Goal: Task Accomplishment & Management: Use online tool/utility

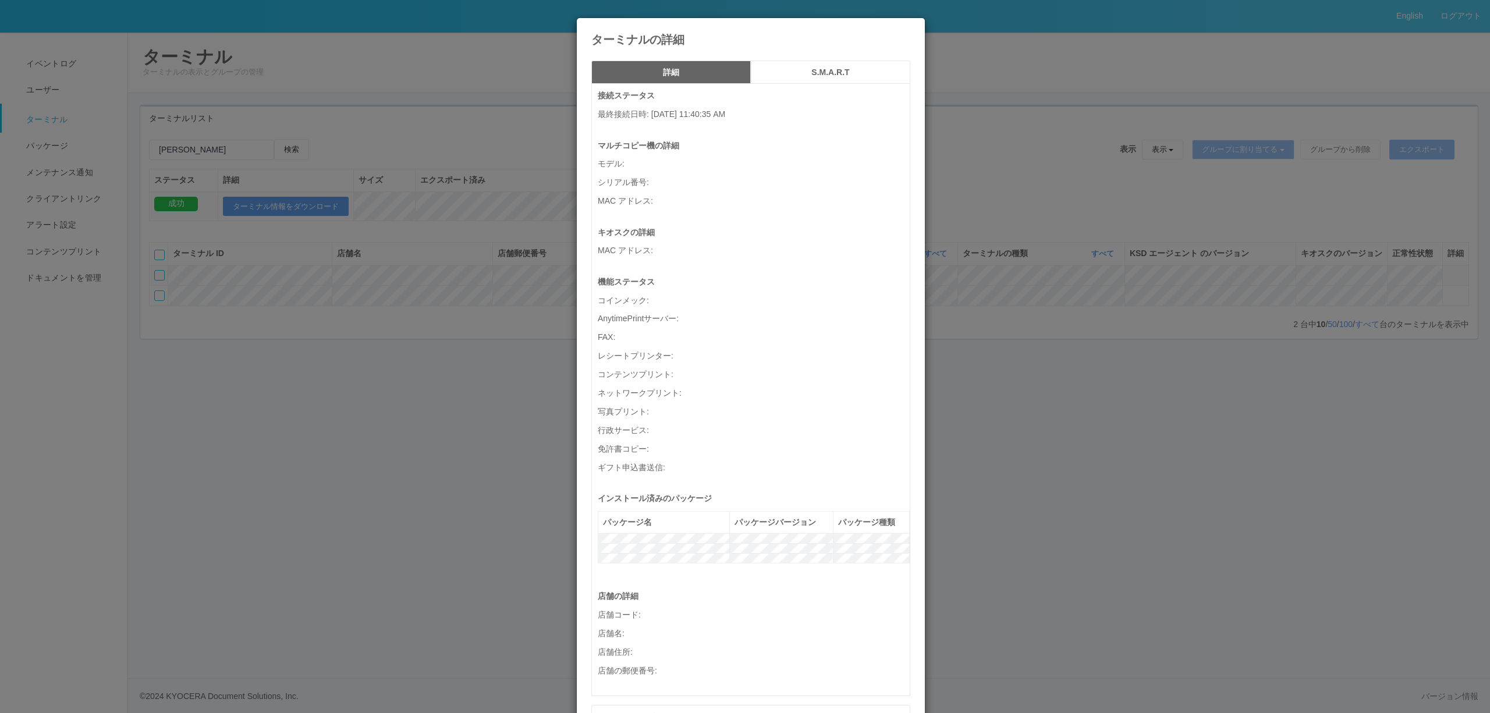
click at [506, 453] on div "ターミナルの詳細 詳細 S.M.A.R.T 接続ステータス 最終接続日時 : 08/18/2025 11:40:35 AM マルチコピー機の詳細 モデル : …" at bounding box center [745, 356] width 1490 height 713
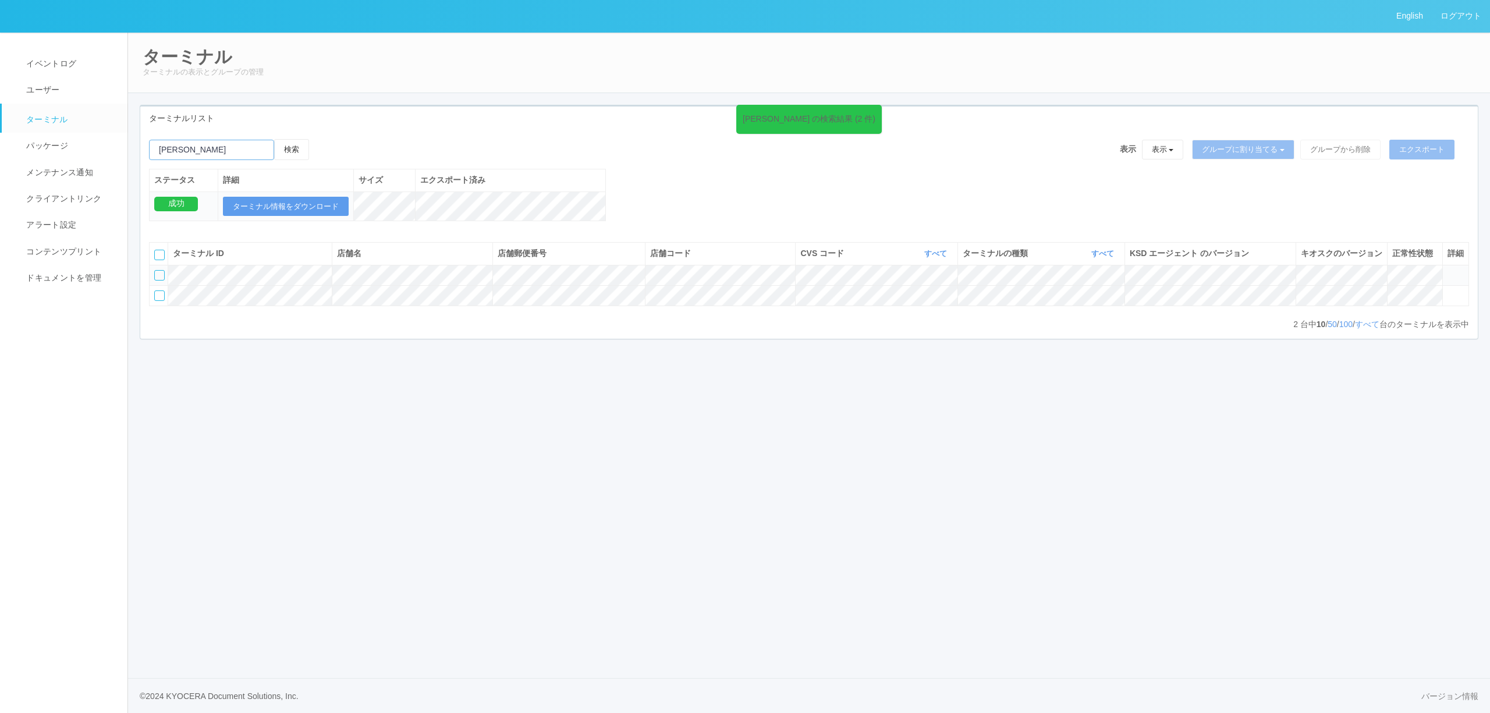
drag, startPoint x: 266, startPoint y: 154, endPoint x: 142, endPoint y: 155, distance: 124.0
click at [142, 155] on div "大沢野 の検索結果 (2 件) 検索 表示 表示 すべてのターミナル 未割り当てのターミナル グループを追加 グループ名を編集 アーカイブ済みのターミナル グ…" at bounding box center [808, 186] width 1337 height 94
click at [250, 155] on input "emailSearch" at bounding box center [211, 150] width 125 height 20
click at [184, 145] on input "emailSearch" at bounding box center [211, 150] width 125 height 20
drag, startPoint x: 184, startPoint y: 145, endPoint x: 50, endPoint y: 148, distance: 134.5
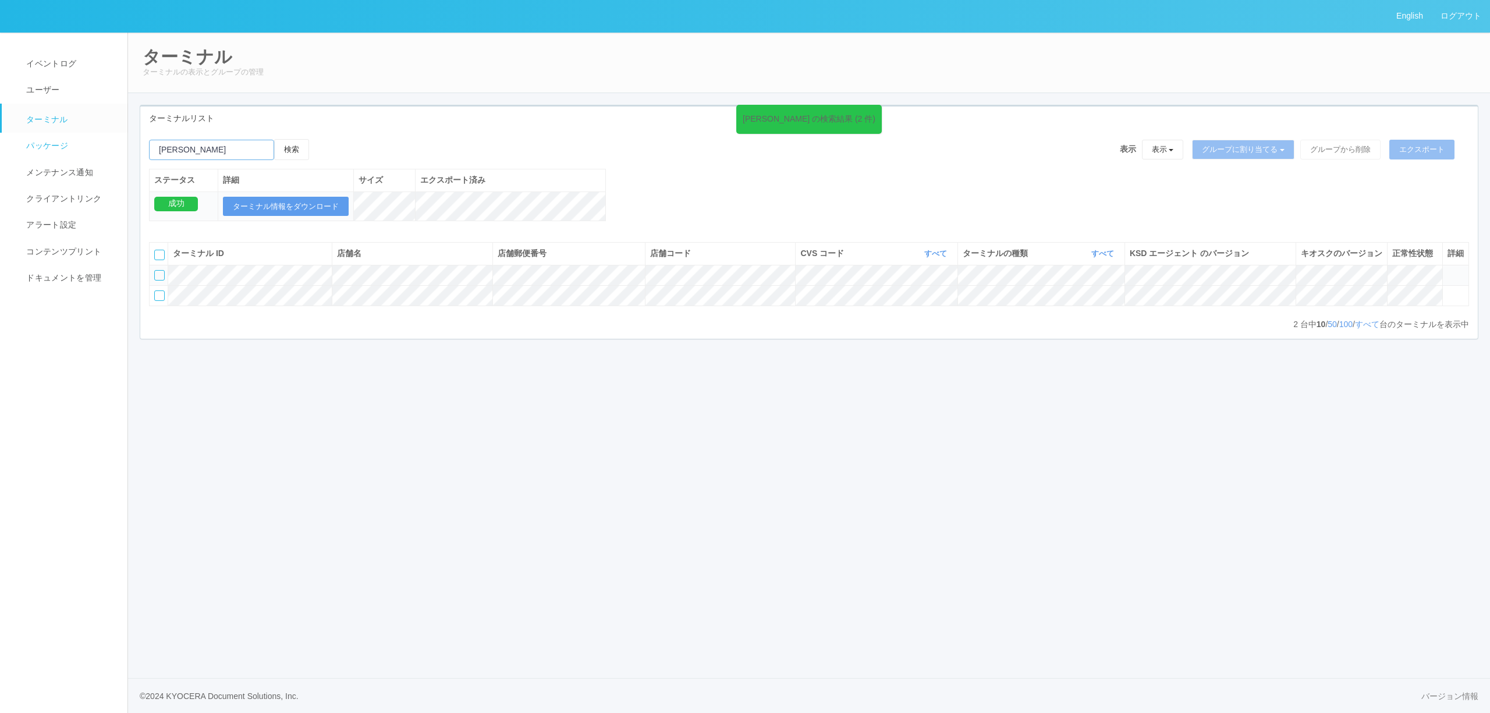
click at [50, 148] on div "English ログアウト イベントログ ユーザー ターミナル パッケージ メンテナンス通知 クライアントリンク アラート設定 コンテンツプリント ドキュメン…" at bounding box center [745, 356] width 1490 height 713
paste input "のぞみ野"
click at [296, 147] on button "検索" at bounding box center [291, 149] width 35 height 21
click at [1447, 270] on icon at bounding box center [1447, 270] width 0 height 0
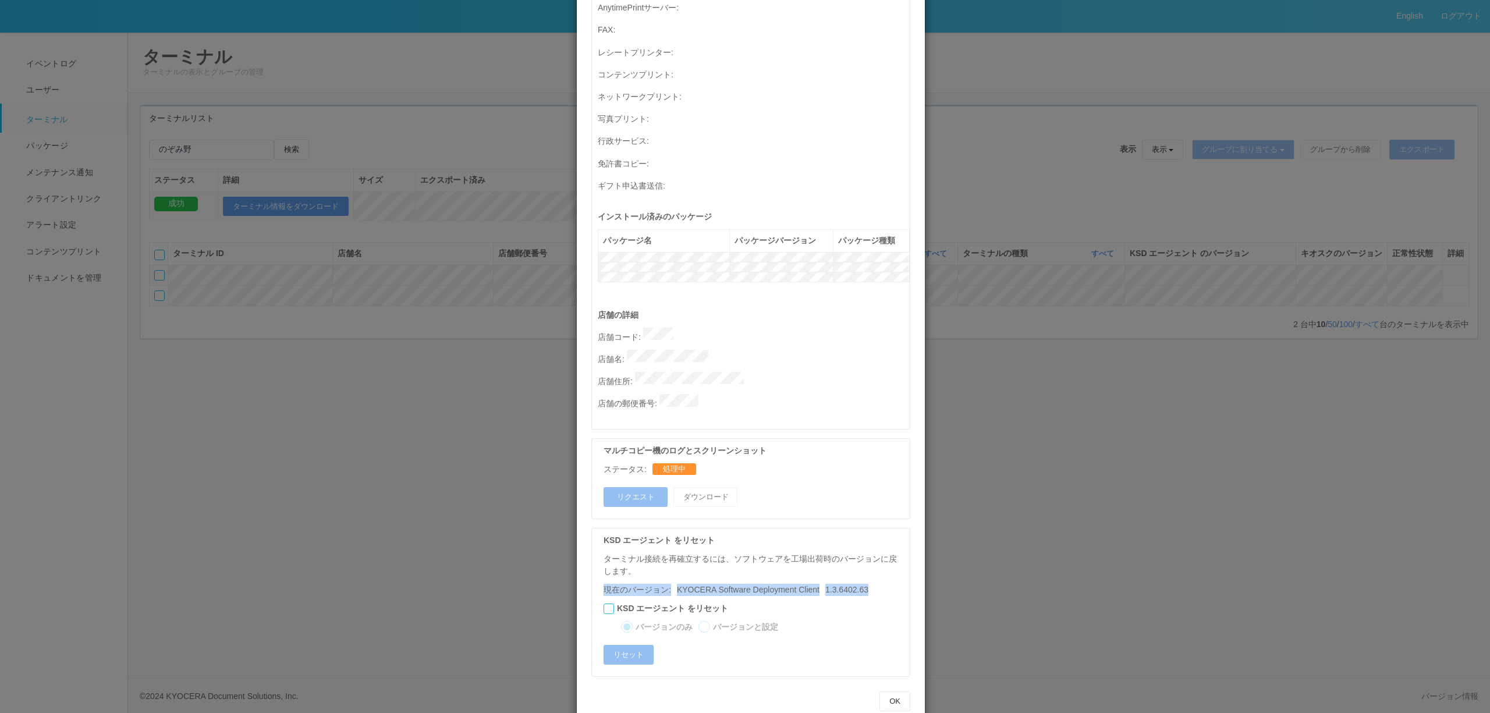
click at [1151, 534] on div "ターミナルの詳細 詳細 S.M.A.R.T 接続ステータス 最終接続日時 : 08/18/2025 04:53:41 AM マルチコピー機の詳細 モデル : …" at bounding box center [745, 356] width 1490 height 713
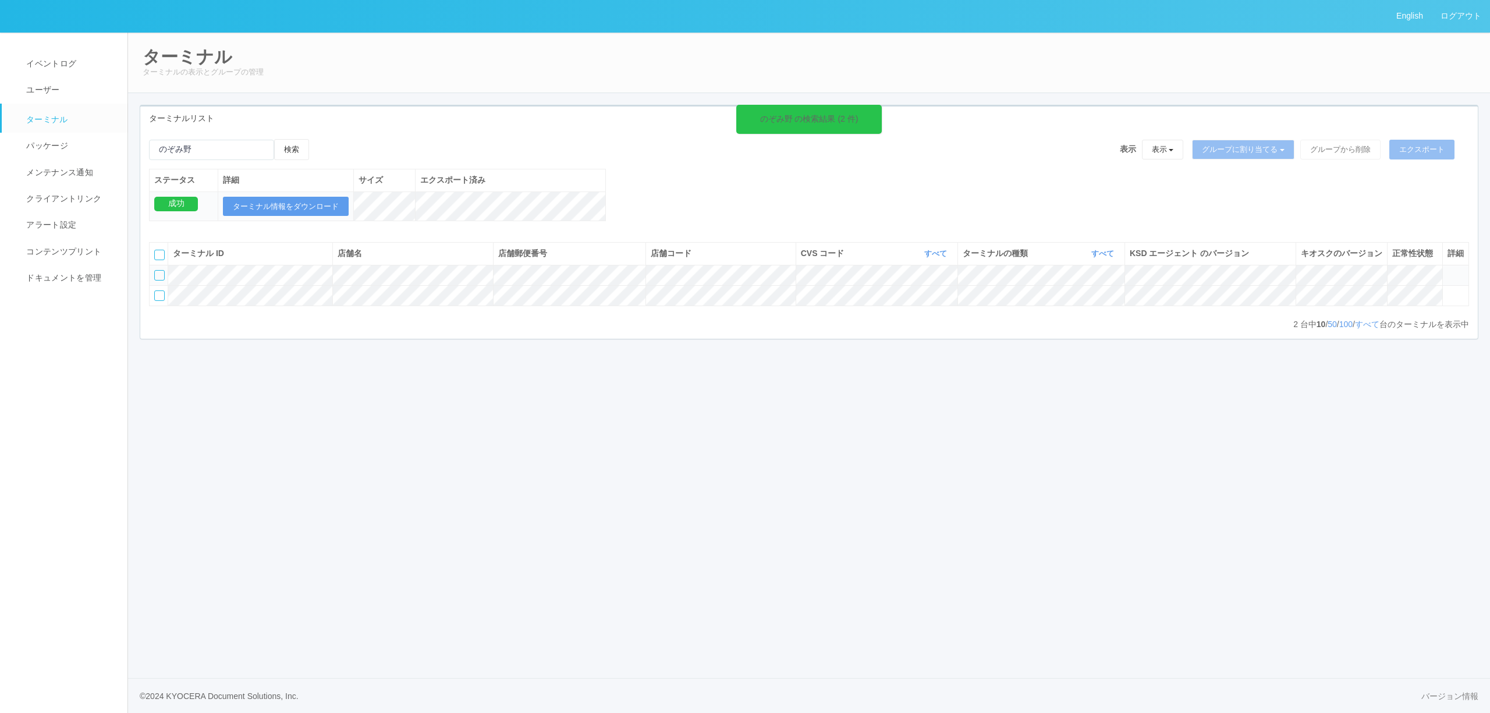
click at [1447, 270] on icon at bounding box center [1447, 270] width 0 height 0
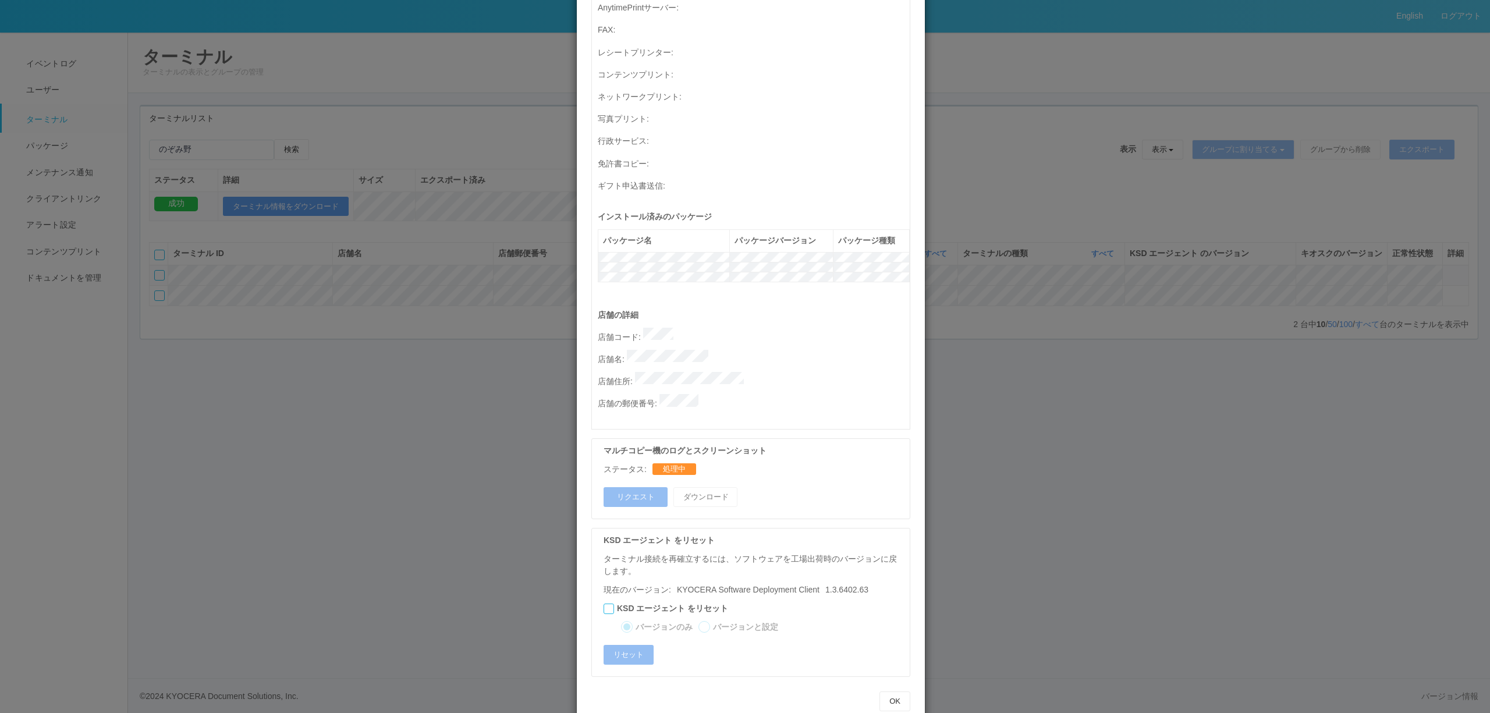
drag, startPoint x: 1319, startPoint y: 378, endPoint x: 1345, endPoint y: 346, distance: 42.2
click at [1319, 377] on div "ターミナルの詳細 詳細 S.M.A.R.T 接続ステータス 最終接続日時 : 08/18/2025 04:53:41 AM マルチコピー機の詳細 モデル : …" at bounding box center [745, 356] width 1490 height 713
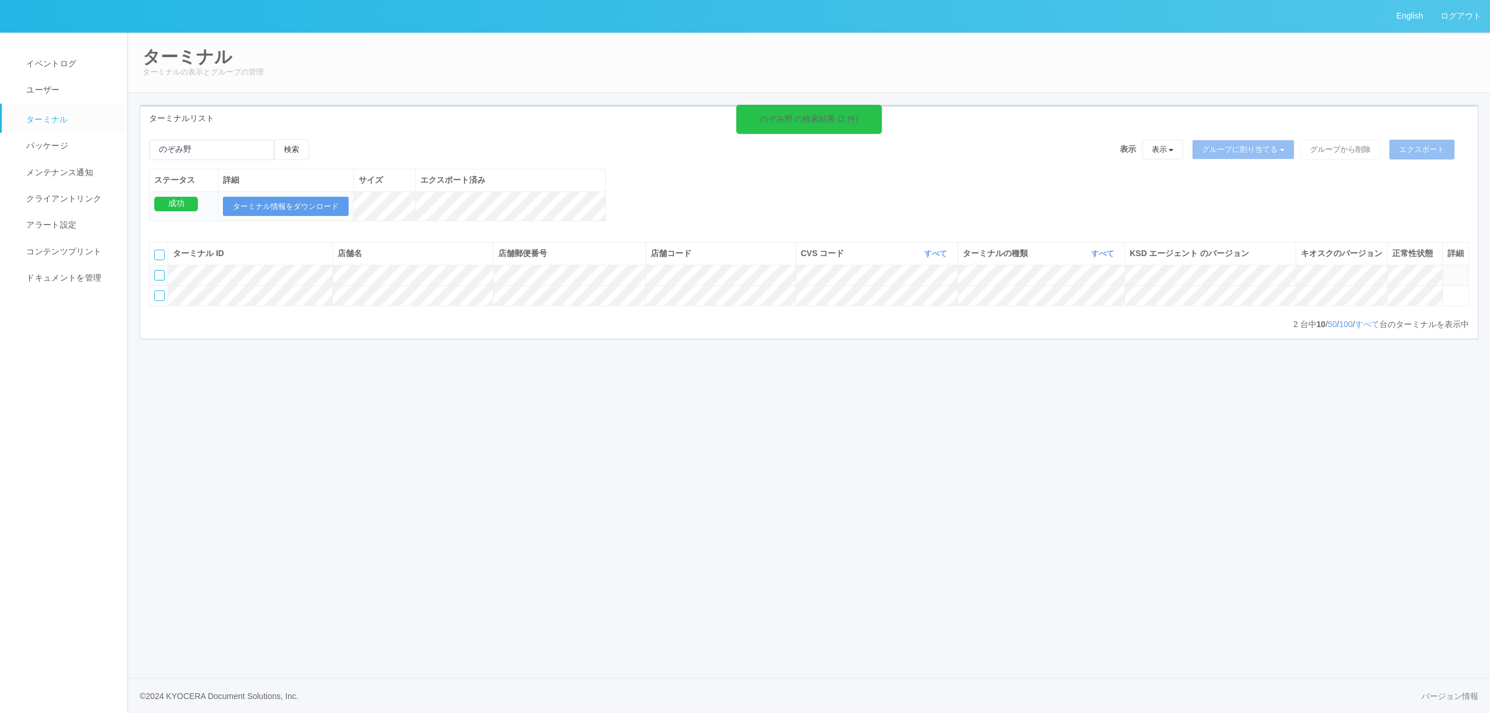
click at [1447, 270] on icon at bounding box center [1447, 270] width 0 height 0
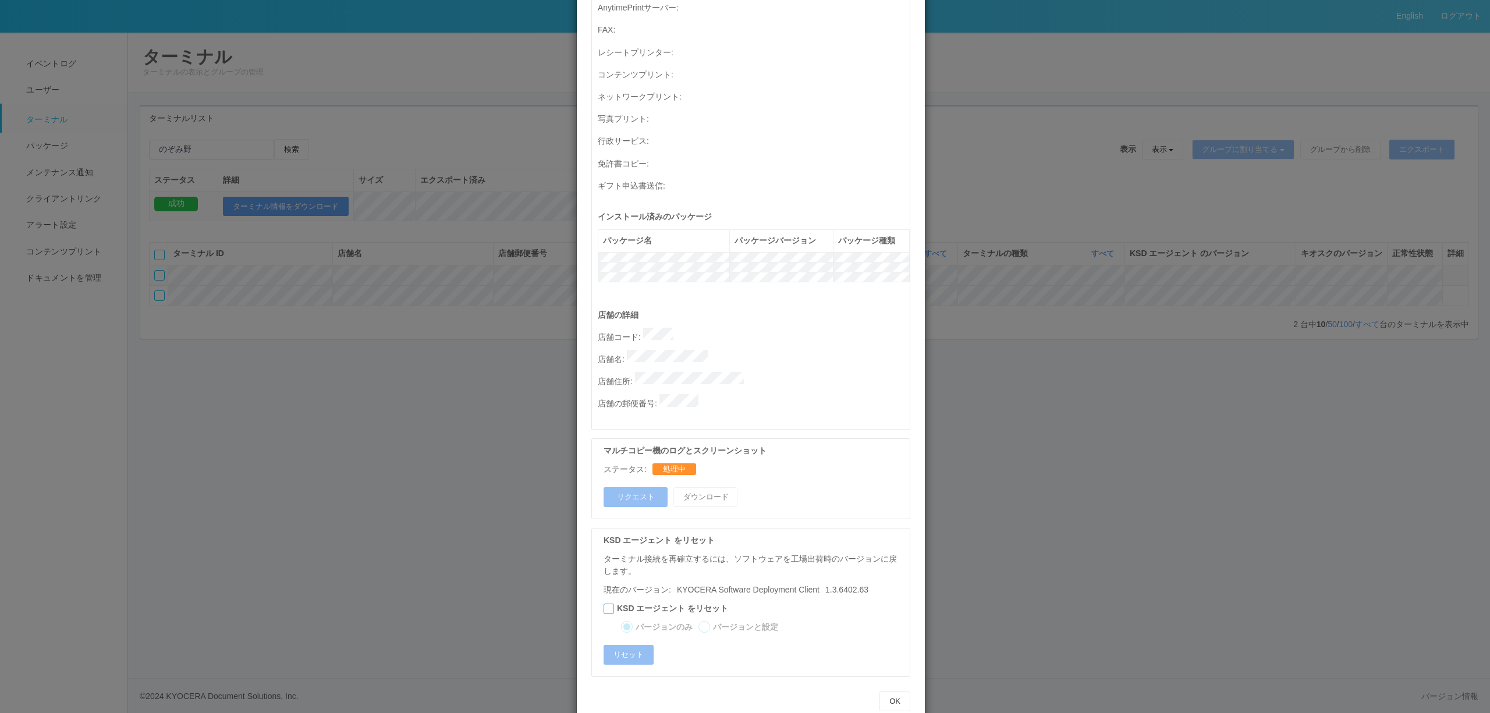
click at [1002, 287] on div "ターミナルの詳細 詳細 S.M.A.R.T 接続ステータス 最終接続日時 : 08/18/2025 04:53:41 AM マルチコピー機の詳細 モデル : …" at bounding box center [745, 356] width 1490 height 713
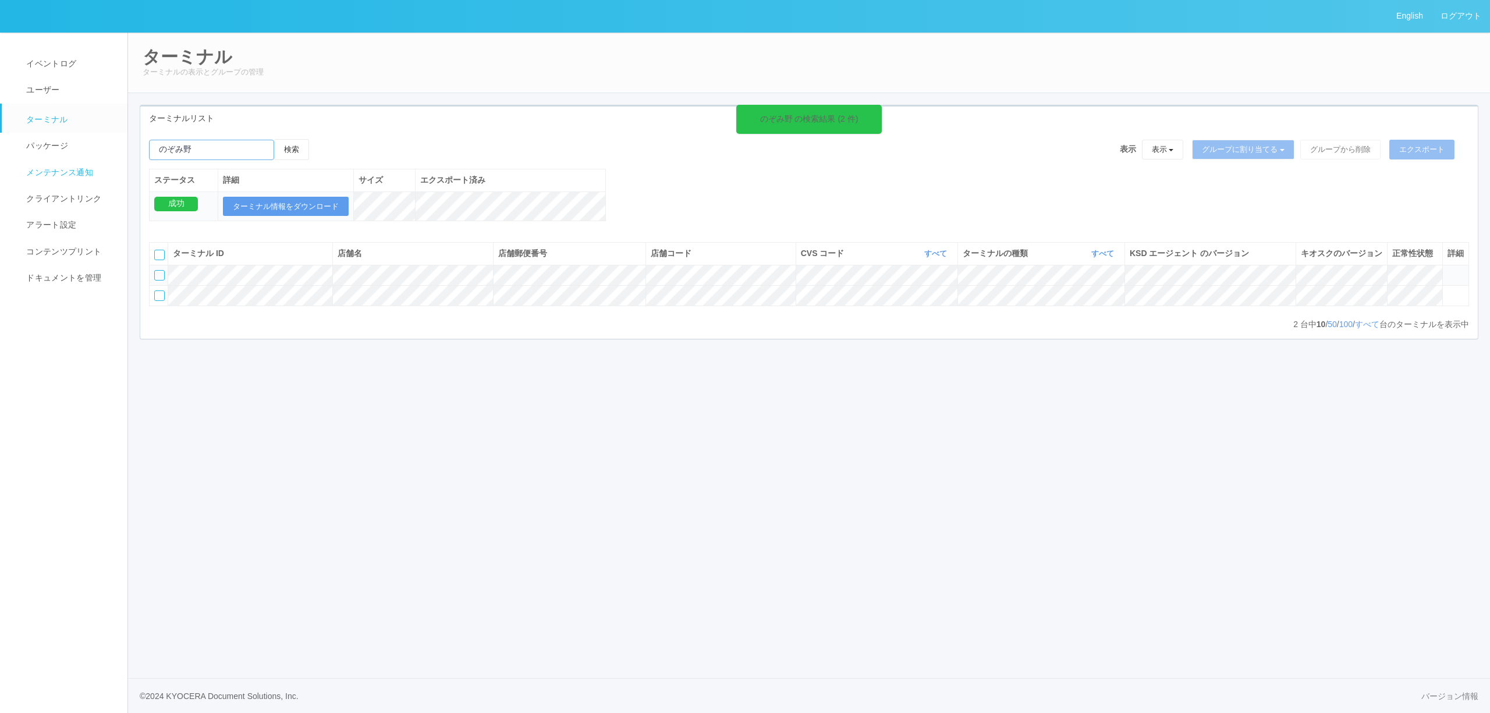
drag, startPoint x: 245, startPoint y: 156, endPoint x: 45, endPoint y: 179, distance: 201.0
click at [45, 179] on div "English ログアウト イベントログ ユーザー ターミナル パッケージ メンテナンス通知 クライアントリンク アラート設定 コンテンツプリント ドキュメン…" at bounding box center [745, 356] width 1490 height 713
type input "神岡"
click at [274, 139] on button "検索" at bounding box center [291, 149] width 35 height 21
click at [306, 152] on button "検索" at bounding box center [291, 149] width 35 height 21
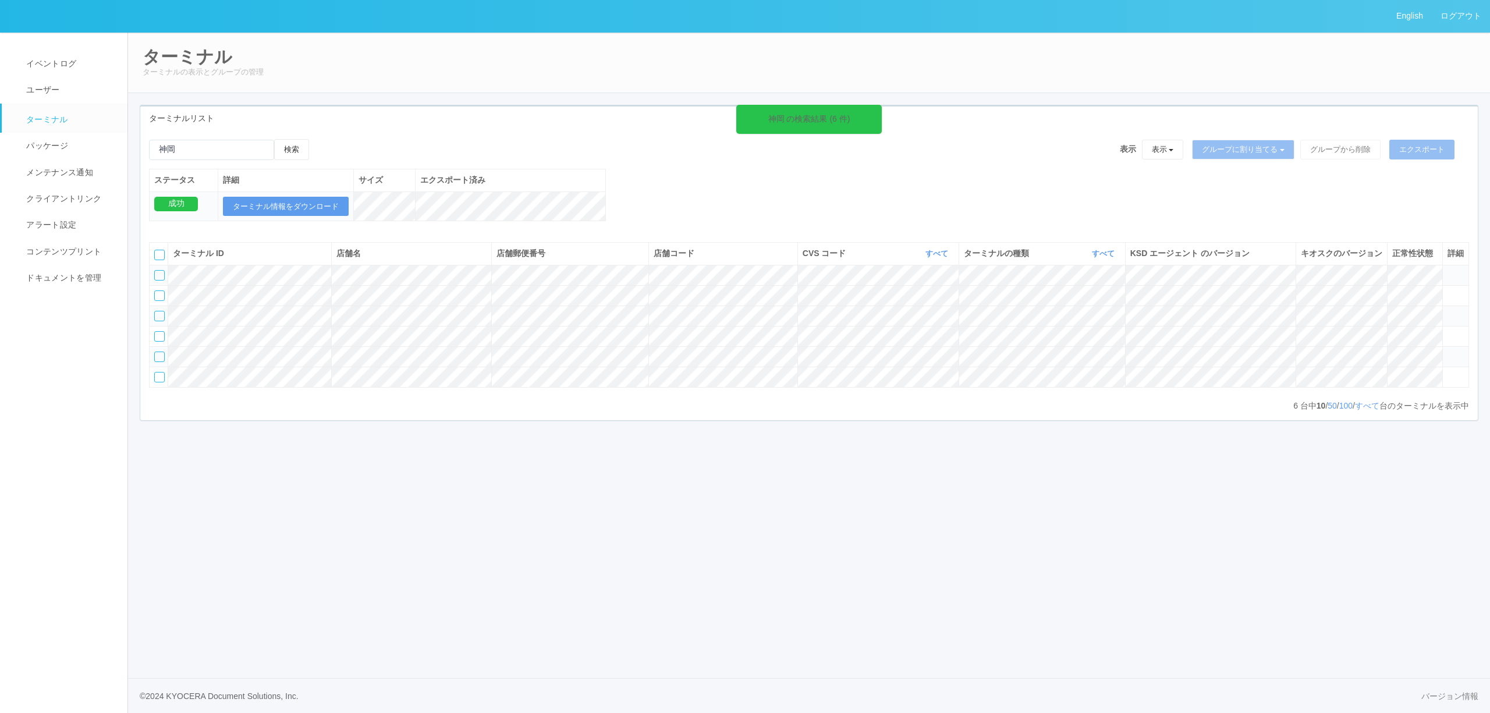
click at [162, 362] on div at bounding box center [159, 357] width 10 height 10
click at [1447, 352] on icon at bounding box center [1447, 352] width 0 height 0
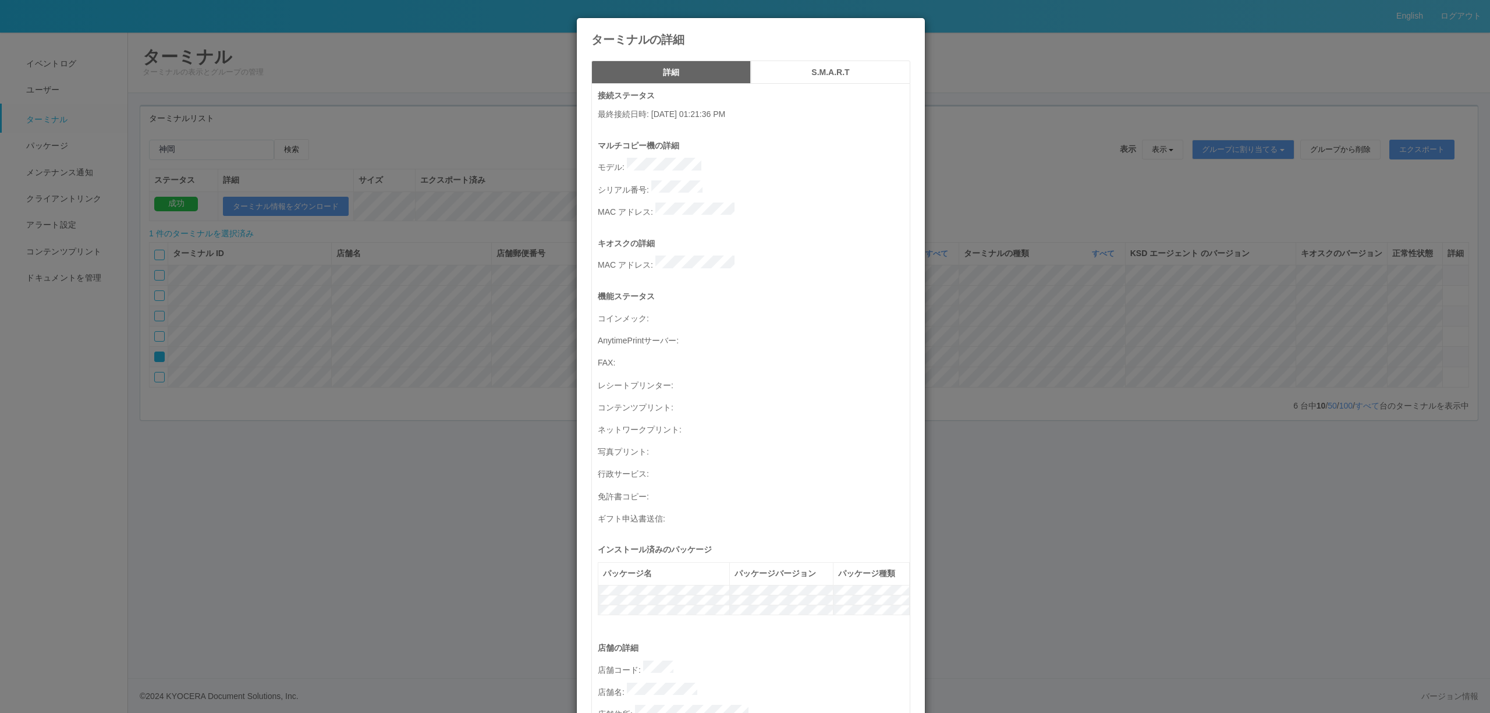
scroll to position [310, 0]
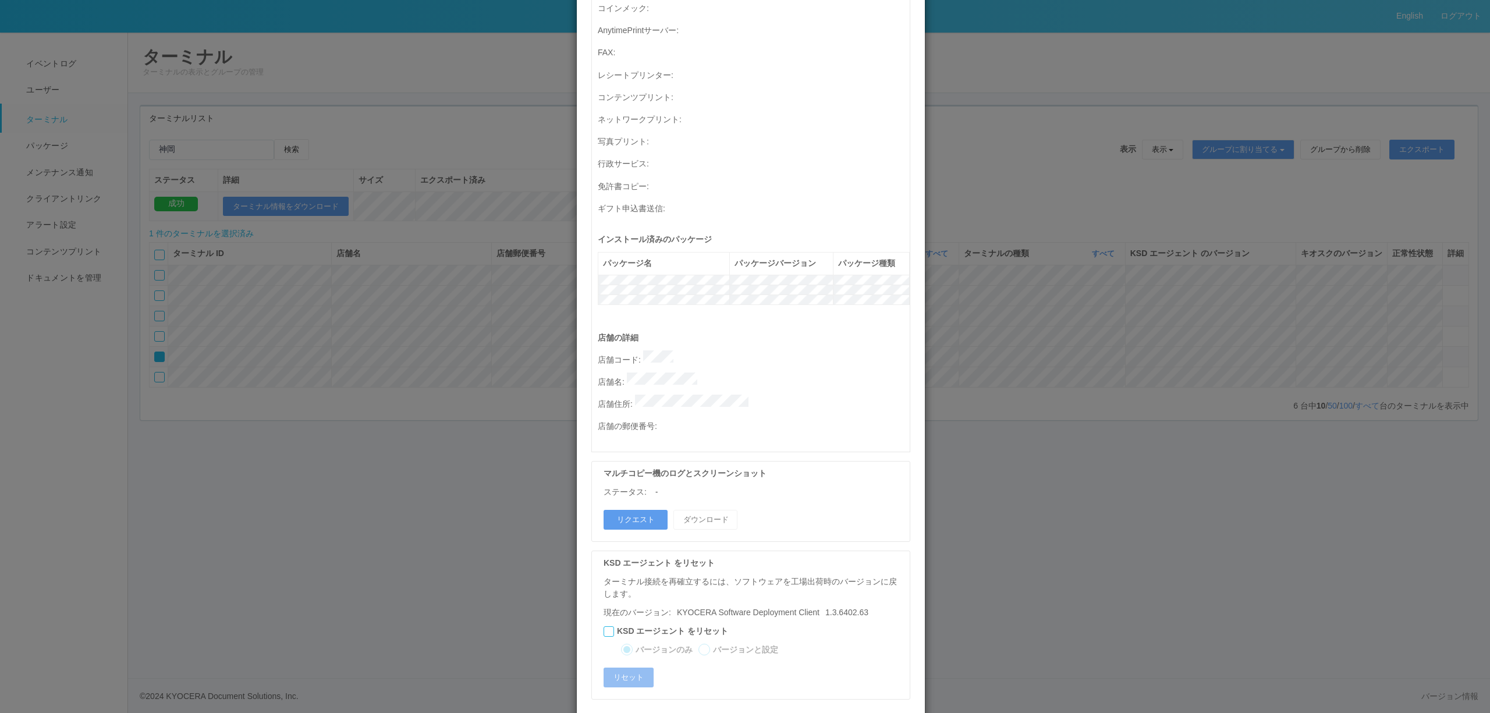
click at [1017, 183] on div "ターミナルの詳細 詳細 S.M.A.R.T 接続ステータス 最終接続日時 : 08/18/2025 01:21:36 PM マルチコピー機の詳細 モデル : …" at bounding box center [745, 356] width 1490 height 713
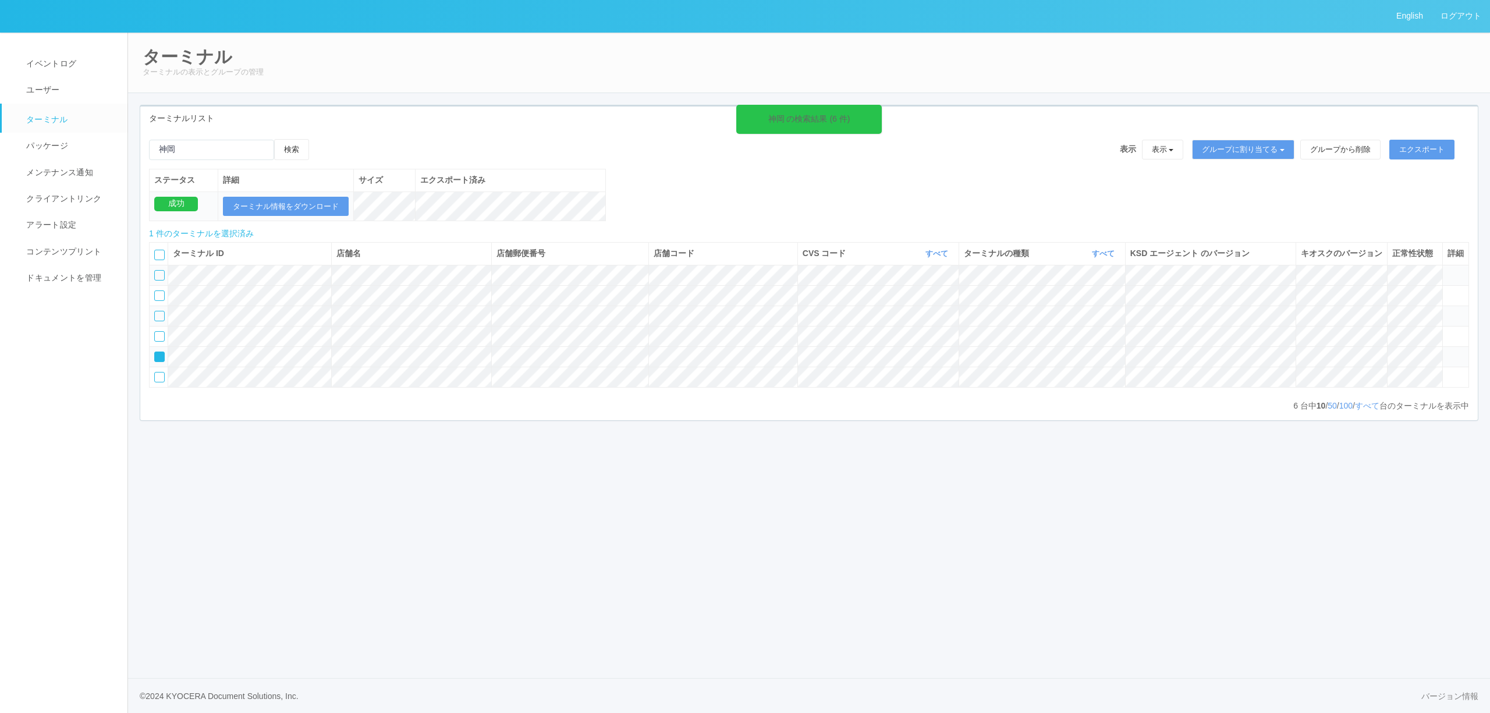
click at [321, 139] on icon at bounding box center [321, 139] width 0 height 0
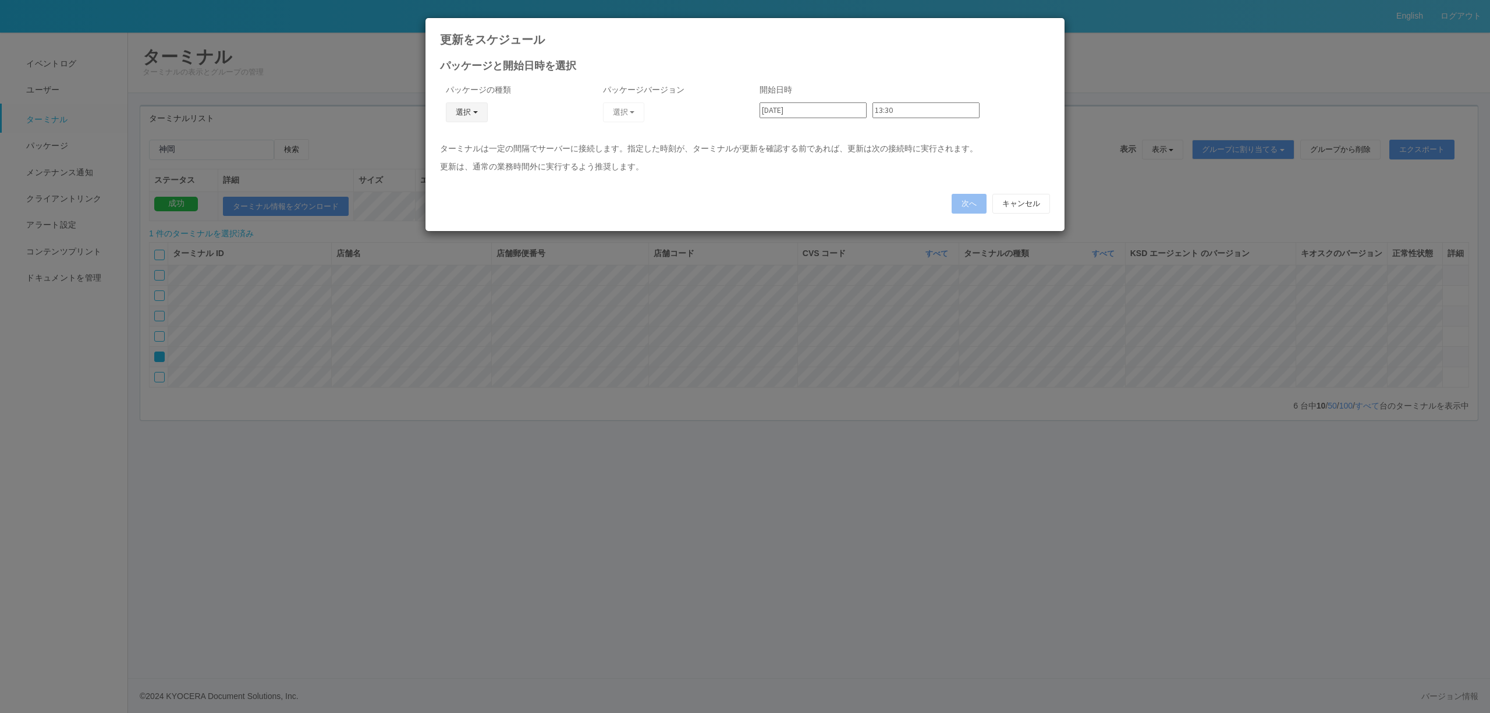
click at [481, 112] on button "選択" at bounding box center [467, 112] width 42 height 20
click at [457, 175] on link "j_setting.txt" at bounding box center [450, 181] width 92 height 18
click at [559, 154] on div "パッケージと開始日時を選択 パッケージの種類 j_setting.txt KSD エージェント キオスク j_setting.txt パッケージバージョン 選…" at bounding box center [745, 136] width 610 height 150
click at [562, 117] on div "パッケージの種類 j_setting.txt KSD エージェント キオスク j_setting.txt" at bounding box center [510, 110] width 140 height 65
click at [615, 108] on button "選択" at bounding box center [624, 112] width 42 height 20
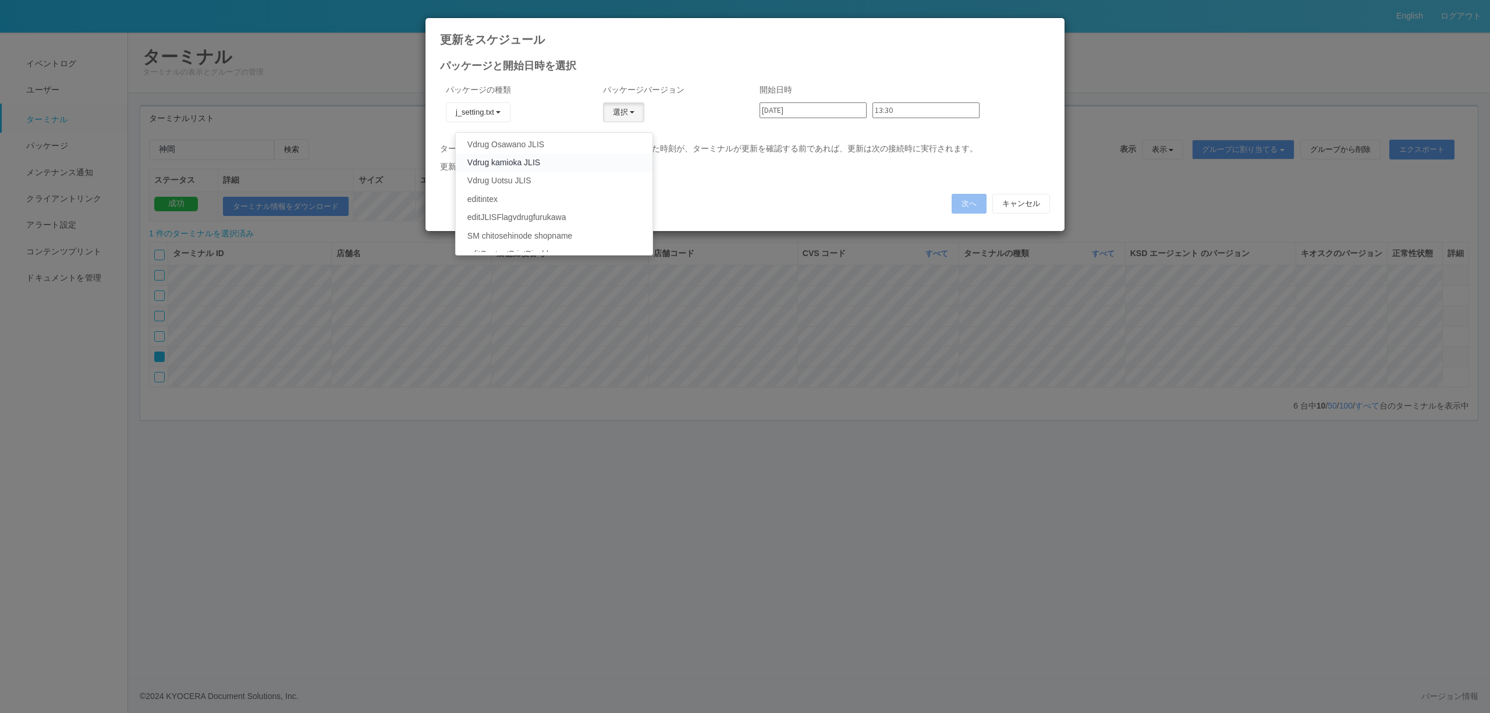
click at [521, 162] on link "Vdrug kamioka JLIS" at bounding box center [554, 163] width 197 height 18
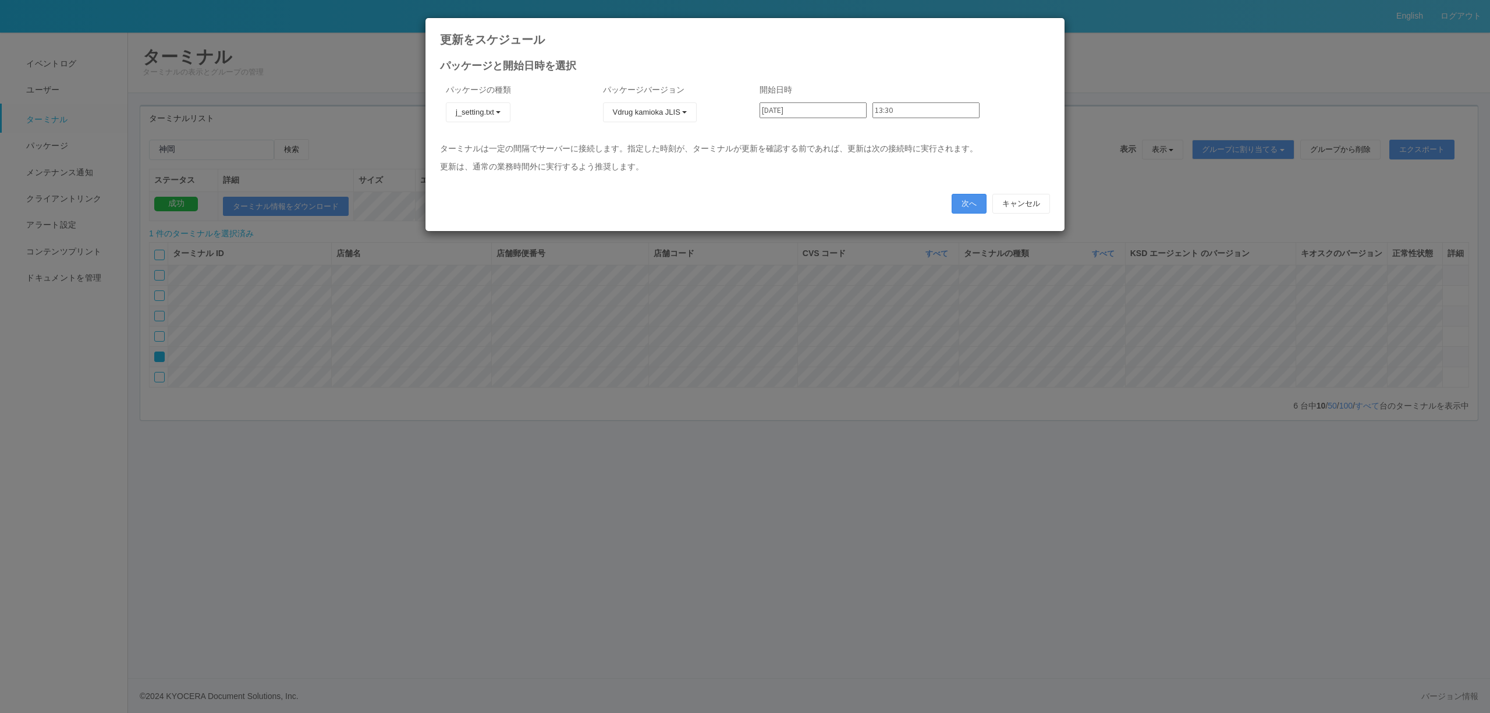
click at [960, 196] on button "次へ" at bounding box center [969, 204] width 35 height 20
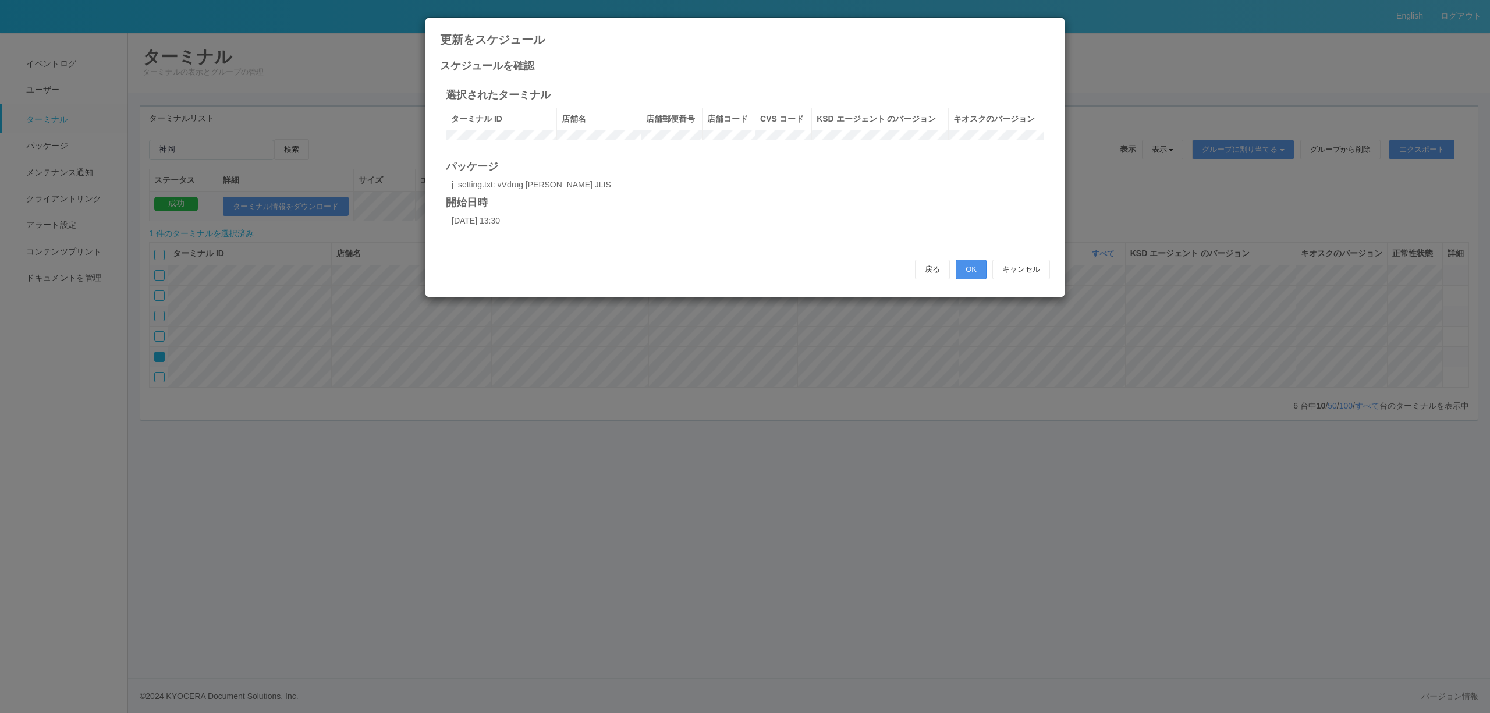
click at [974, 279] on button "OK" at bounding box center [971, 270] width 31 height 20
click at [970, 279] on button "OK" at bounding box center [971, 270] width 31 height 20
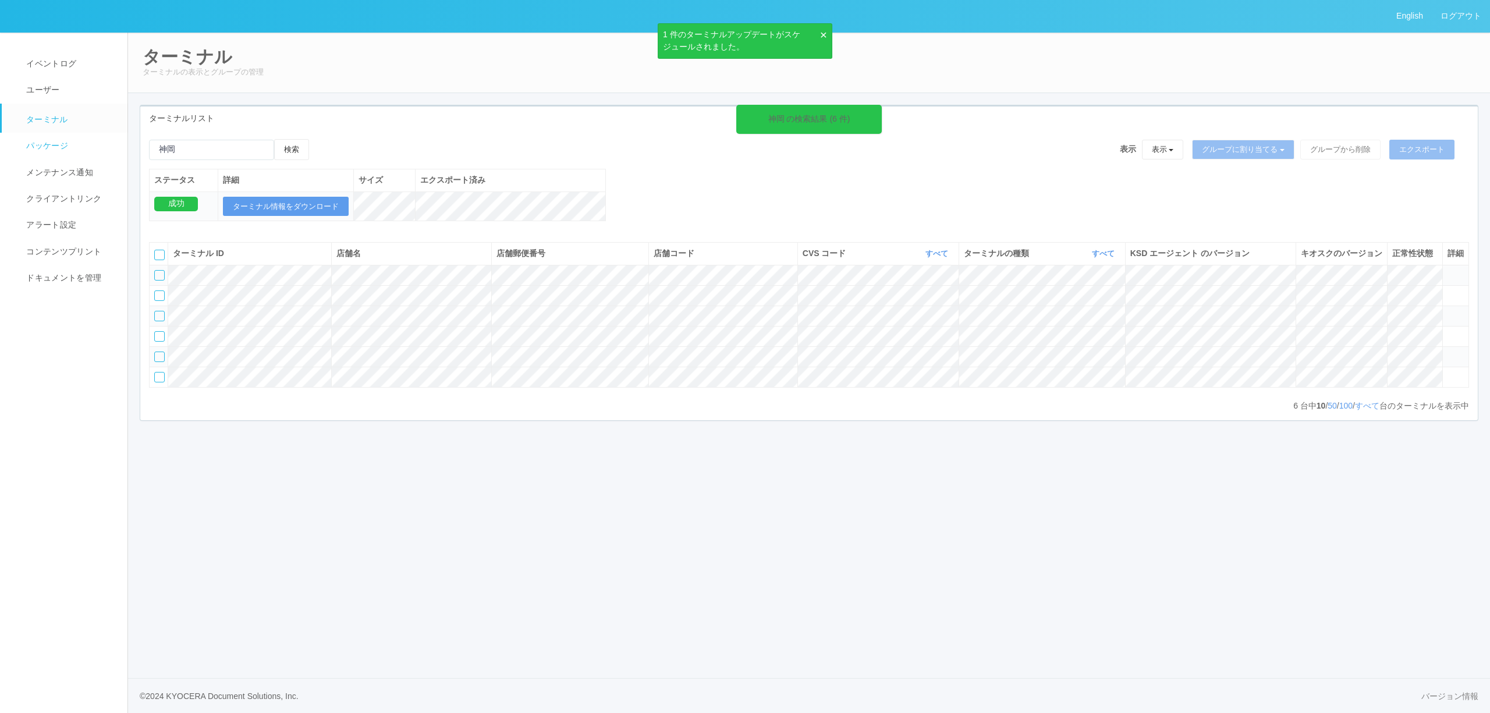
click at [59, 152] on link "パッケージ" at bounding box center [70, 146] width 136 height 26
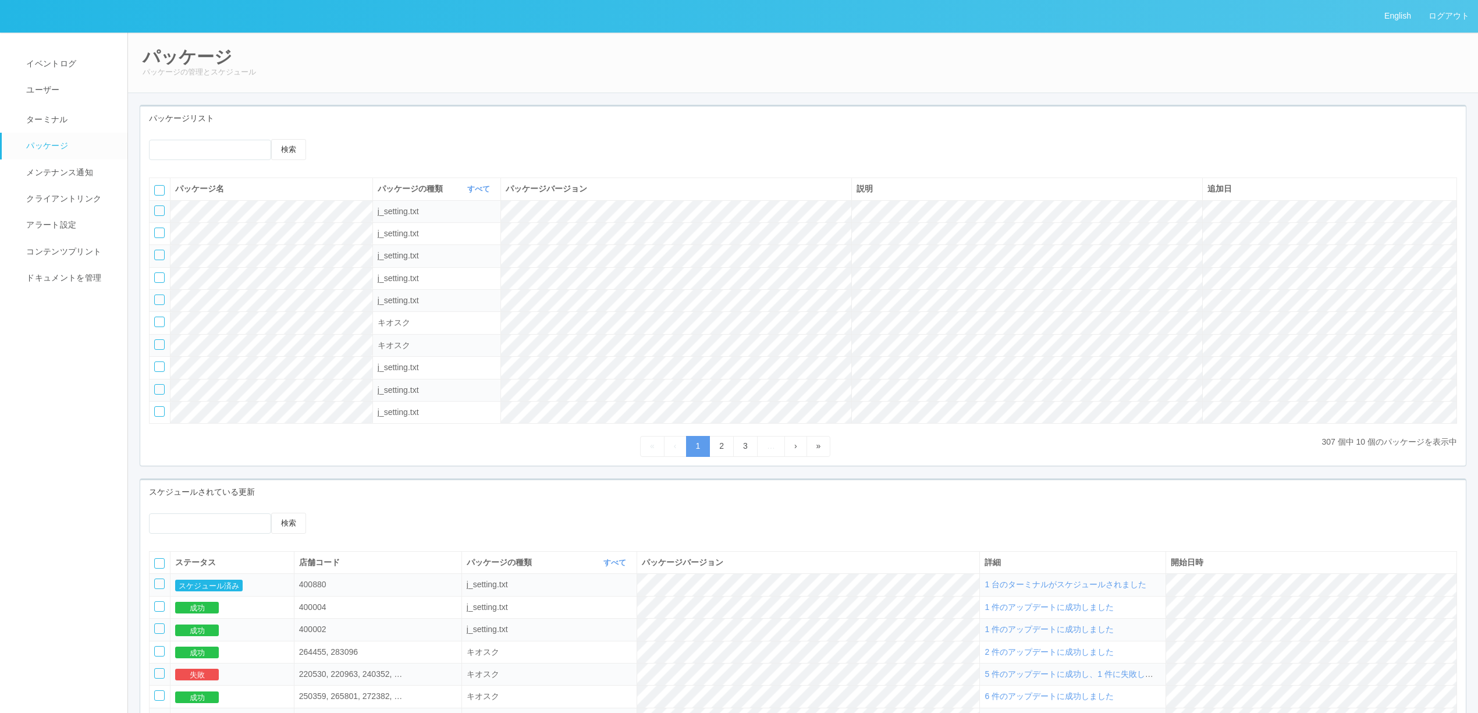
click at [1146, 589] on span "1 台のターミナルがスケジュールされました" at bounding box center [1066, 584] width 162 height 9
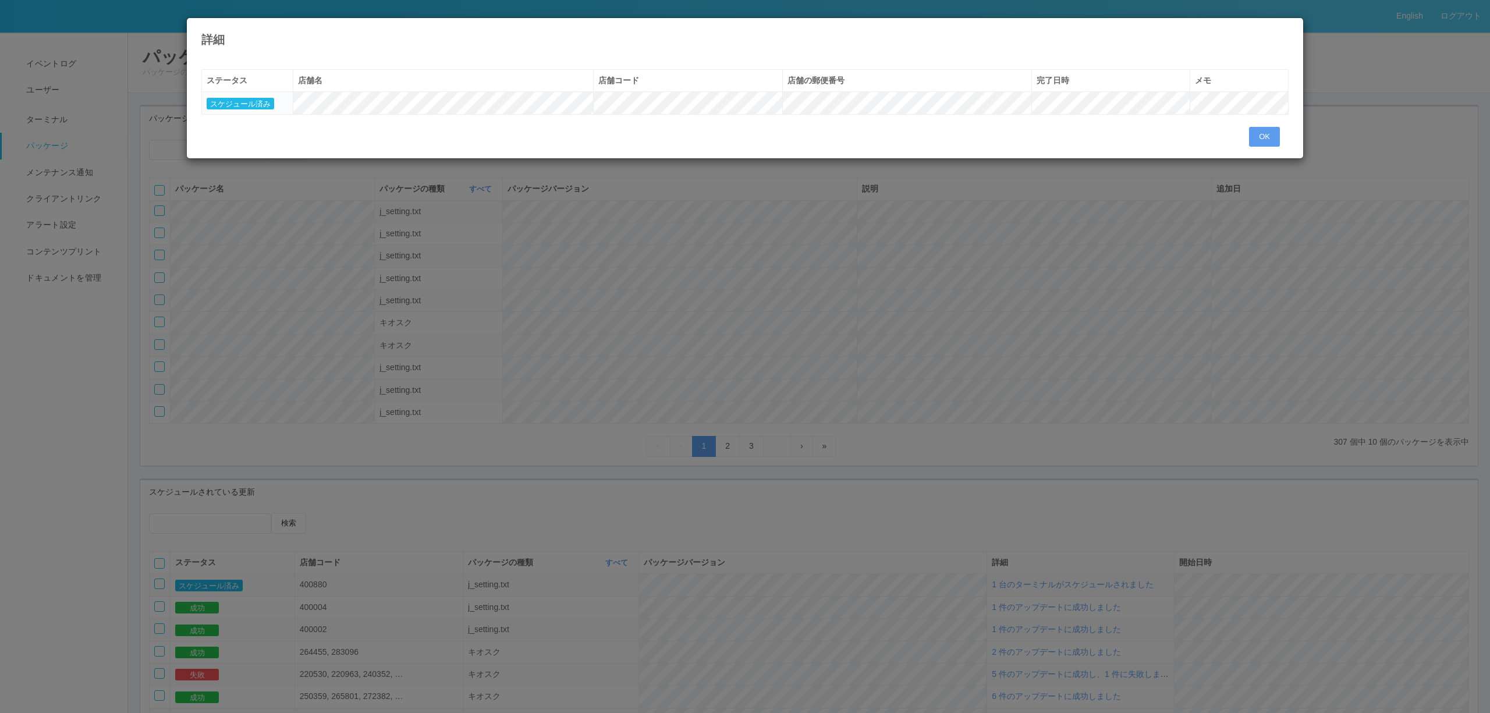
click at [923, 596] on div "詳細 « ‹ 1 › » ステータス 店舗名 店舗コード 店舗の郵便番号 完了日時 メモ スケジュール済み OK" at bounding box center [745, 356] width 1490 height 713
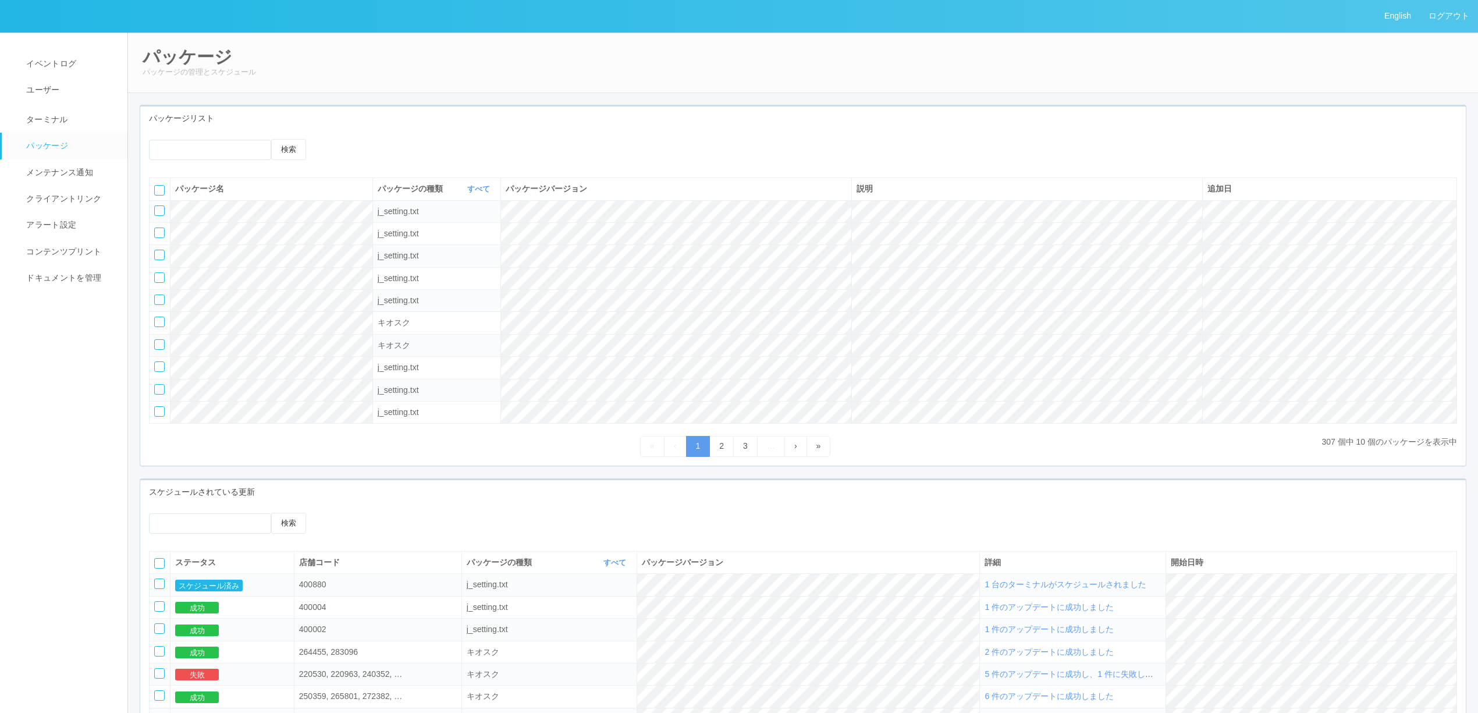
click at [68, 136] on link "パッケージ" at bounding box center [70, 146] width 136 height 26
click at [63, 122] on span "ターミナル" at bounding box center [45, 119] width 45 height 9
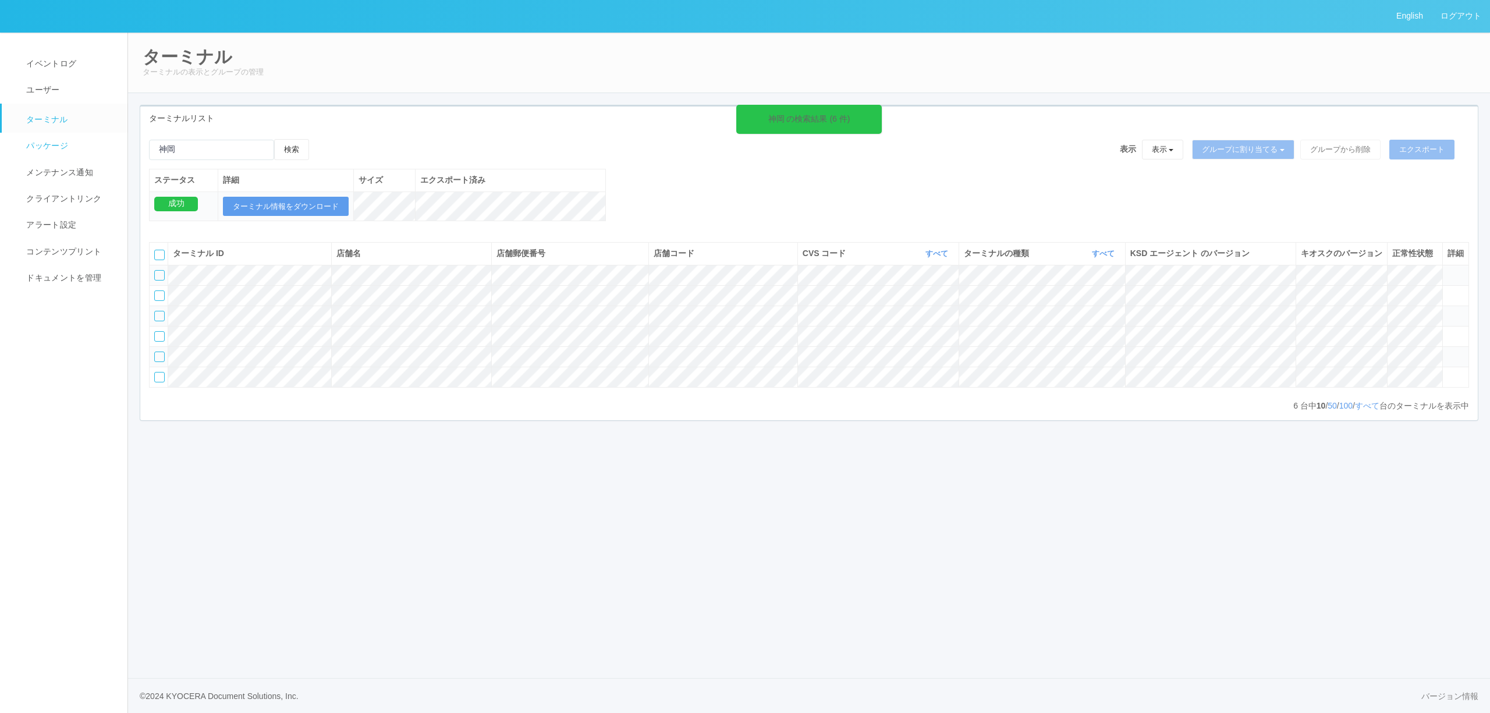
click at [59, 141] on span "パッケージ" at bounding box center [45, 145] width 45 height 9
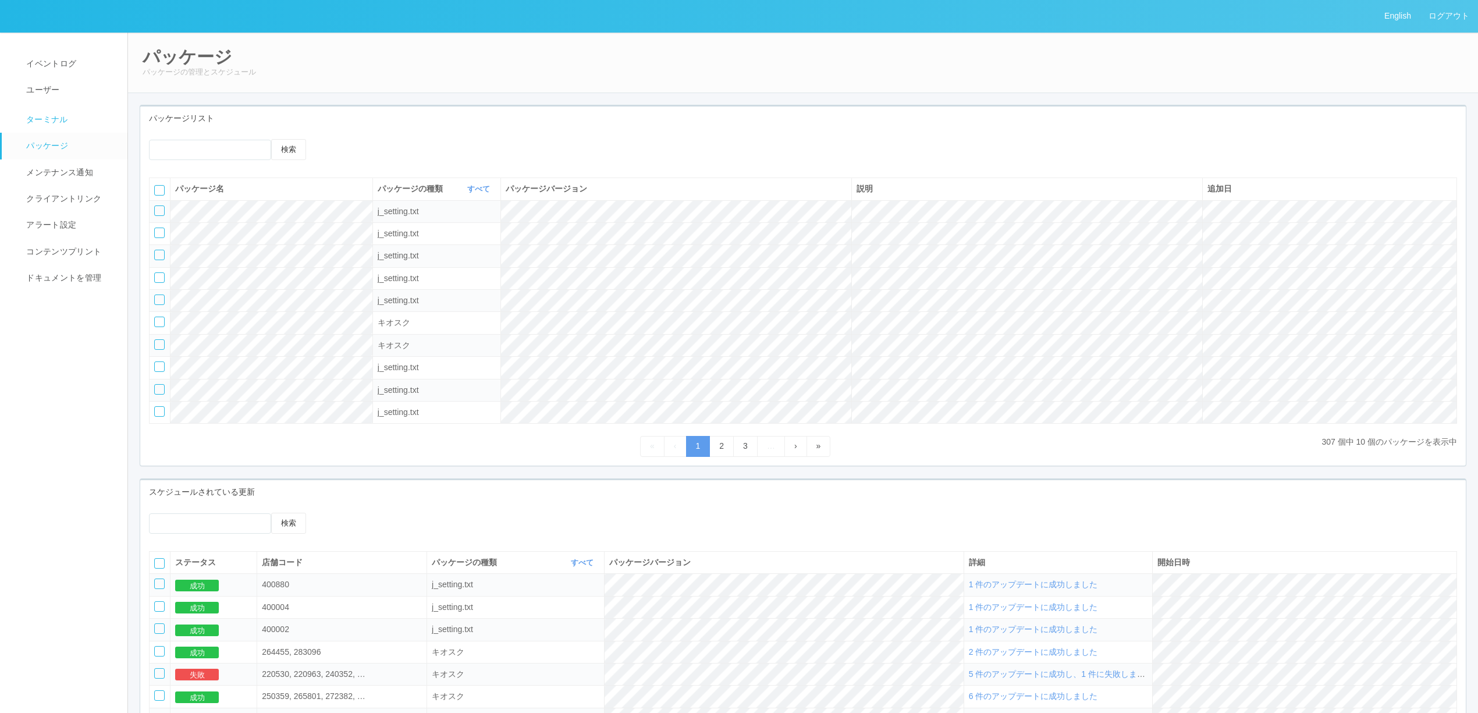
click at [55, 123] on span "ターミナル" at bounding box center [45, 119] width 45 height 9
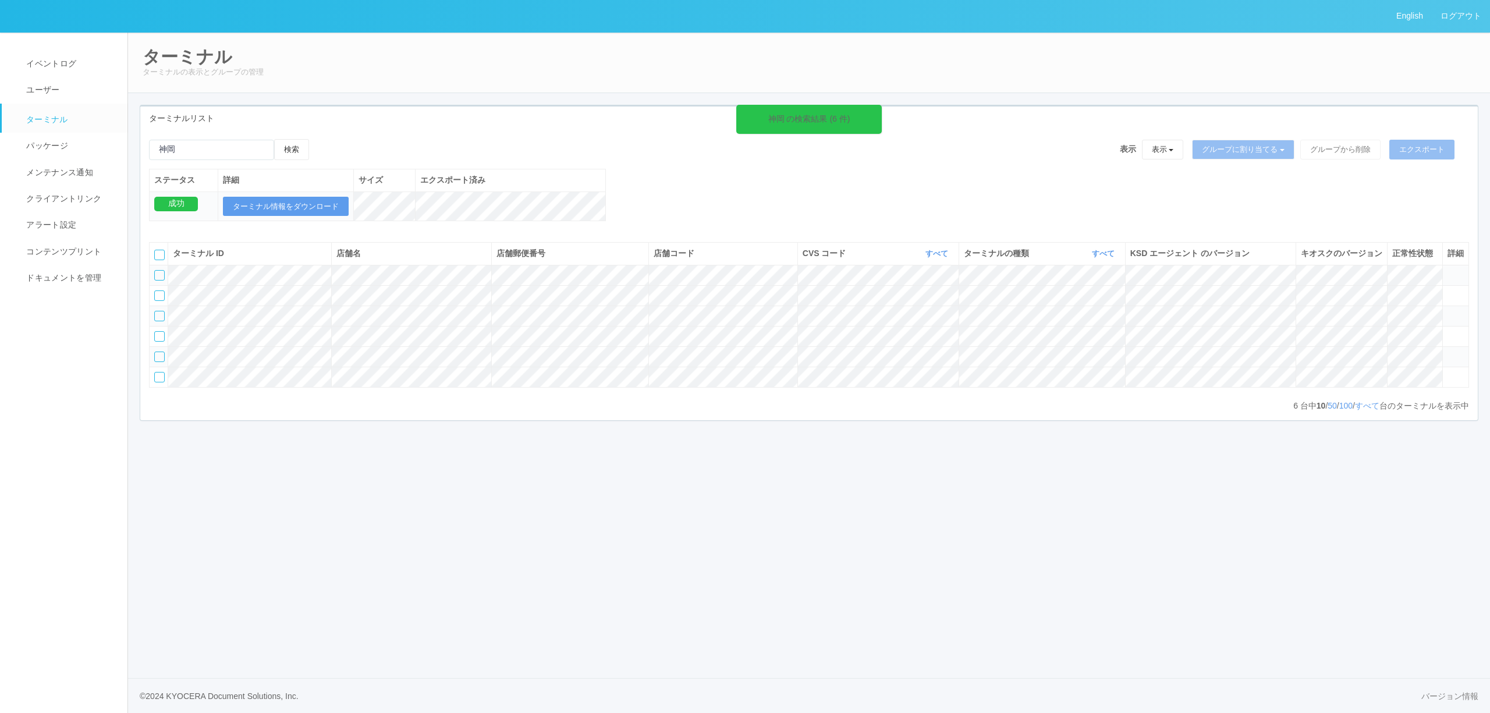
click at [1447, 352] on icon at bounding box center [1447, 352] width 0 height 0
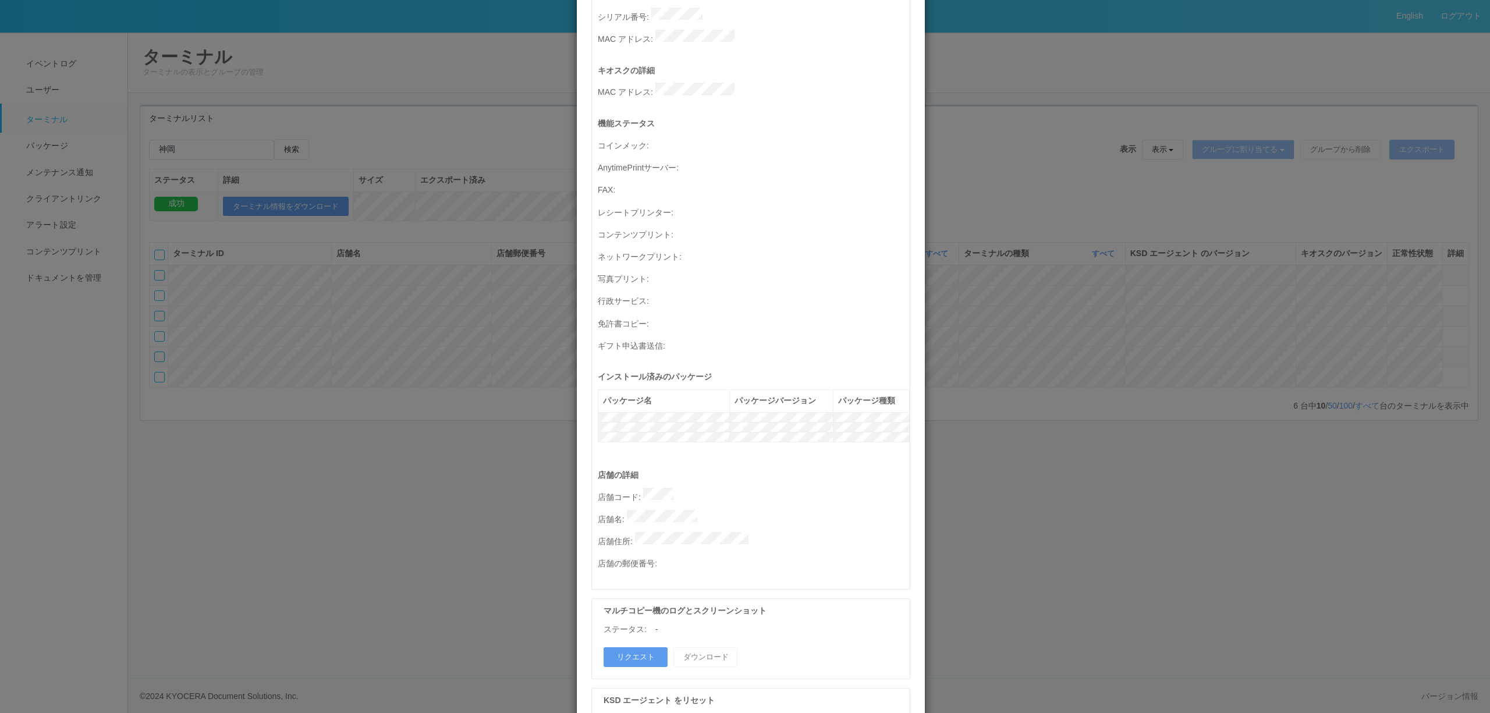
scroll to position [333, 0]
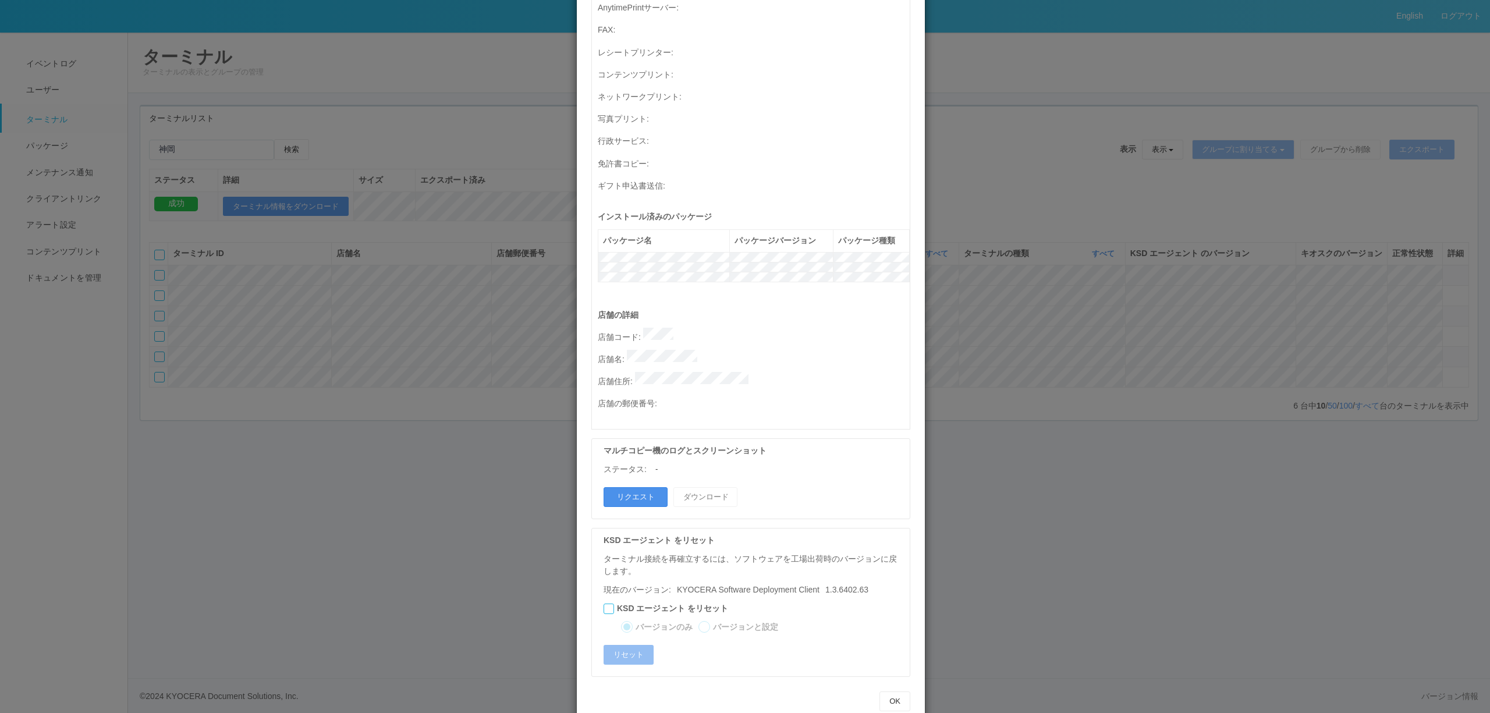
click at [651, 487] on button "リクエスト" at bounding box center [635, 497] width 64 height 20
drag, startPoint x: 1244, startPoint y: 534, endPoint x: 1400, endPoint y: 377, distance: 221.4
click at [1247, 530] on div "ターミナルの詳細 詳細 S.M.A.R.T 接続ステータス 最終接続日時 : 08/18/2025 01:21:36 PM マルチコピー機の詳細 モデル : …" at bounding box center [745, 356] width 1490 height 713
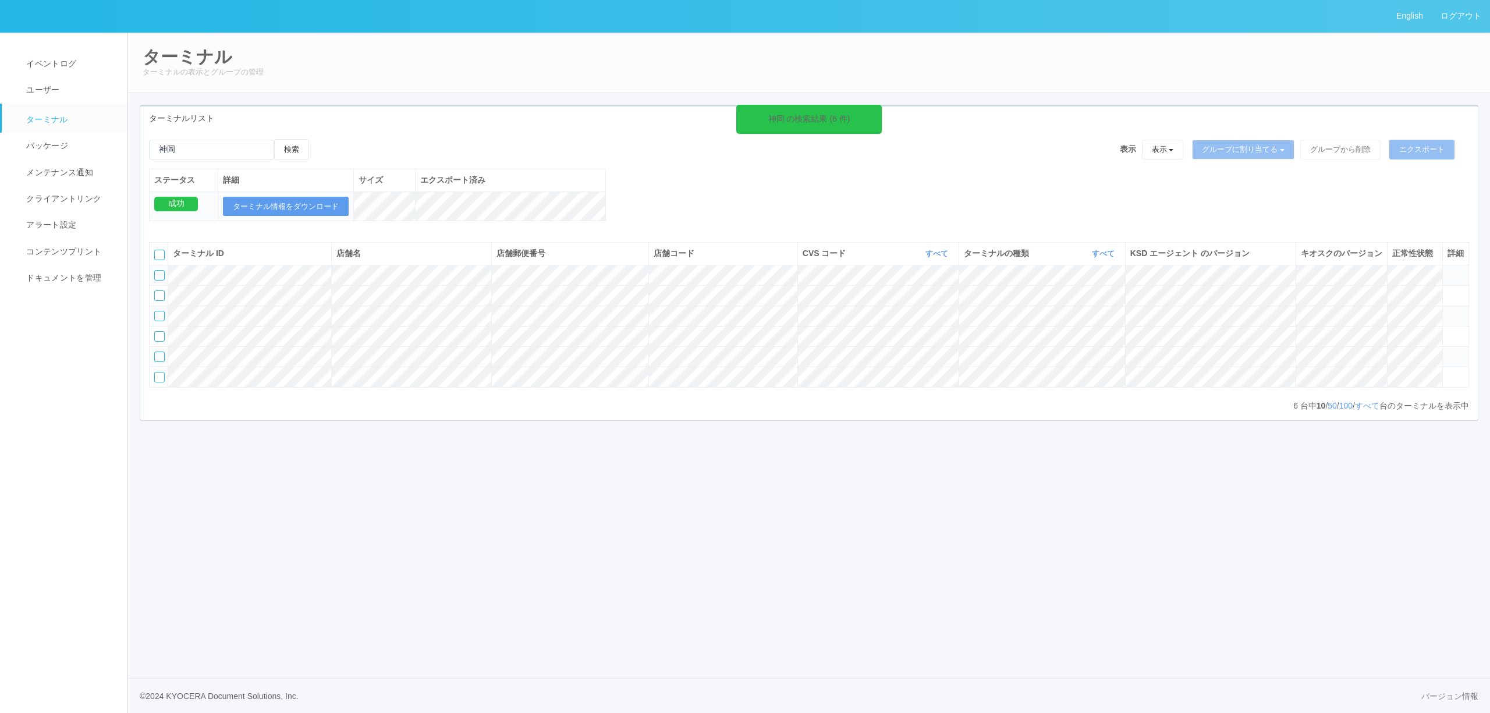
click at [1447, 352] on icon at bounding box center [1447, 352] width 0 height 0
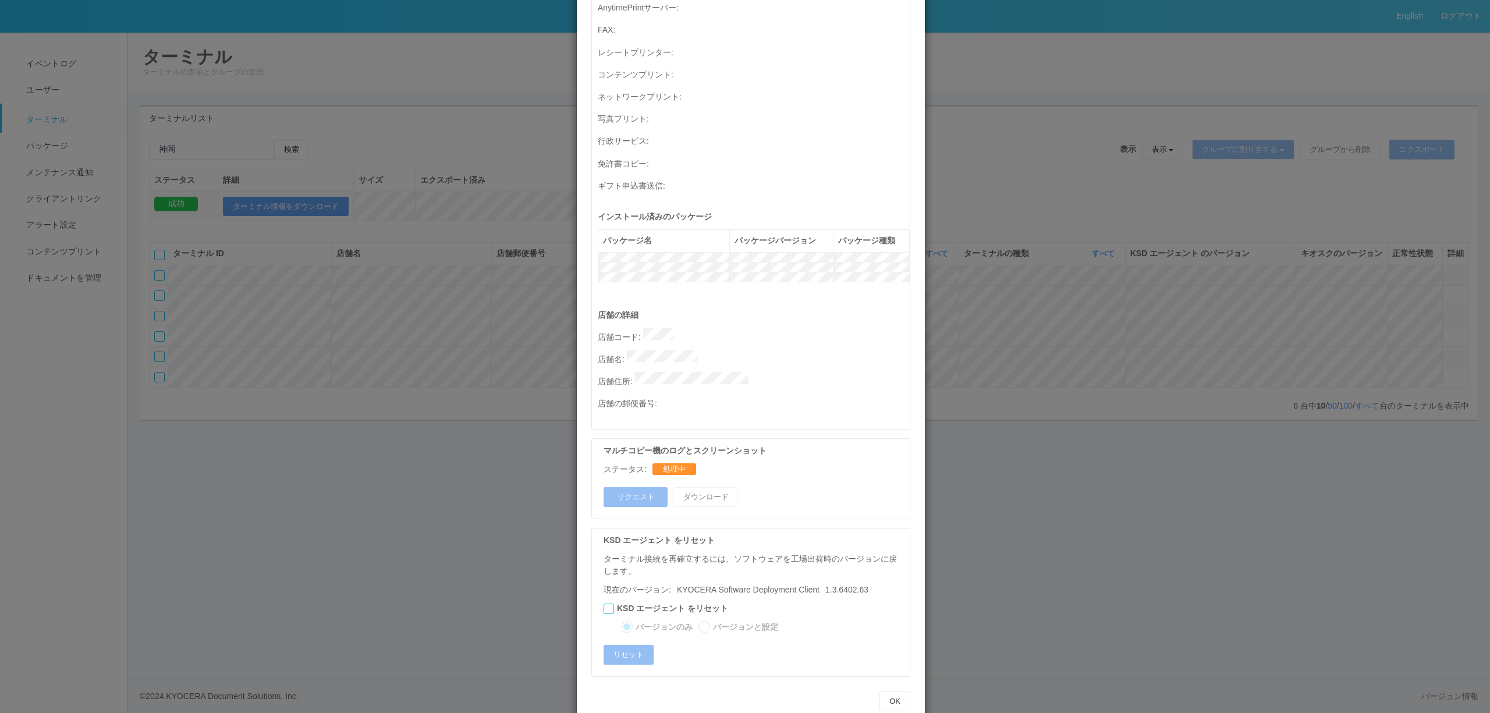
click at [1192, 463] on div "ターミナルの詳細 詳細 S.M.A.R.T 接続ステータス 最終接続日時 : 08/18/2025 01:21:36 PM マルチコピー機の詳細 モデル : …" at bounding box center [745, 356] width 1490 height 713
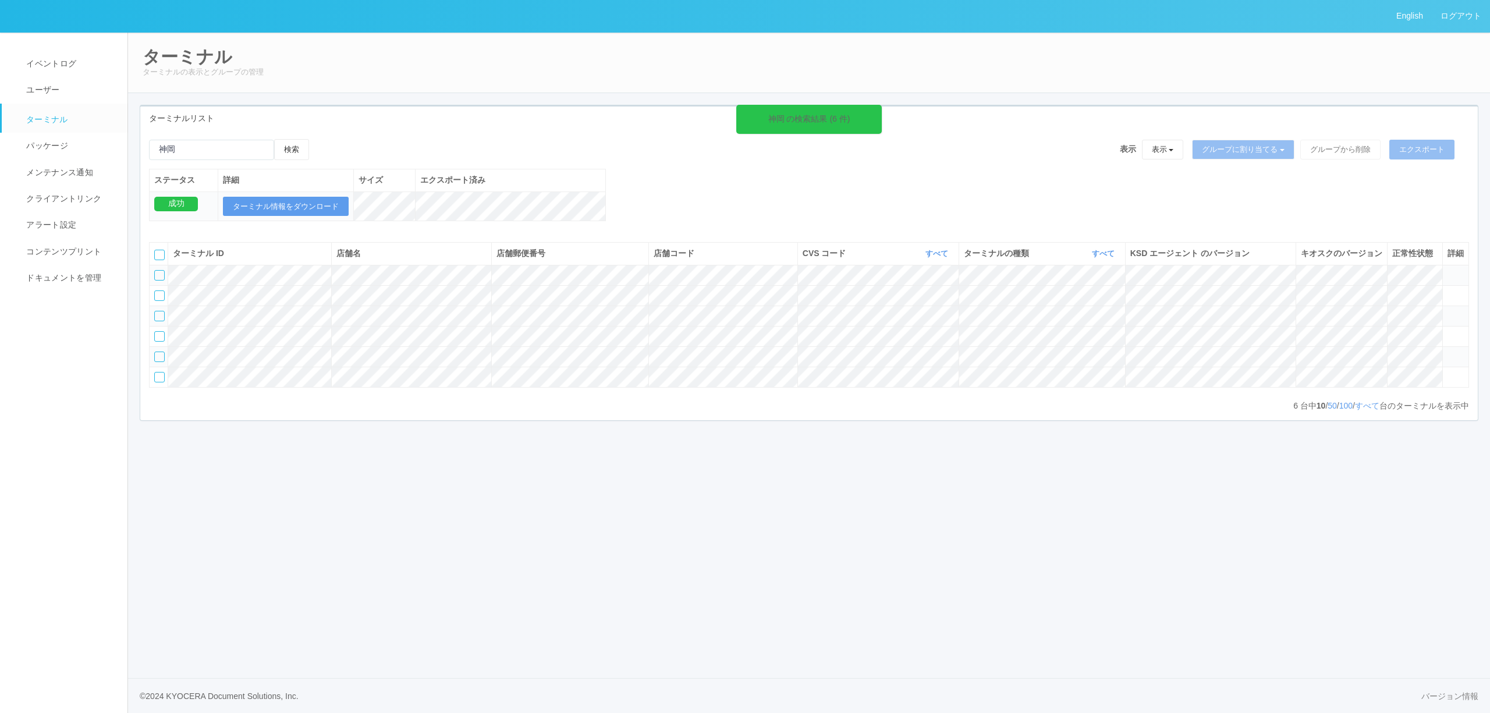
click at [1447, 352] on icon at bounding box center [1447, 352] width 0 height 0
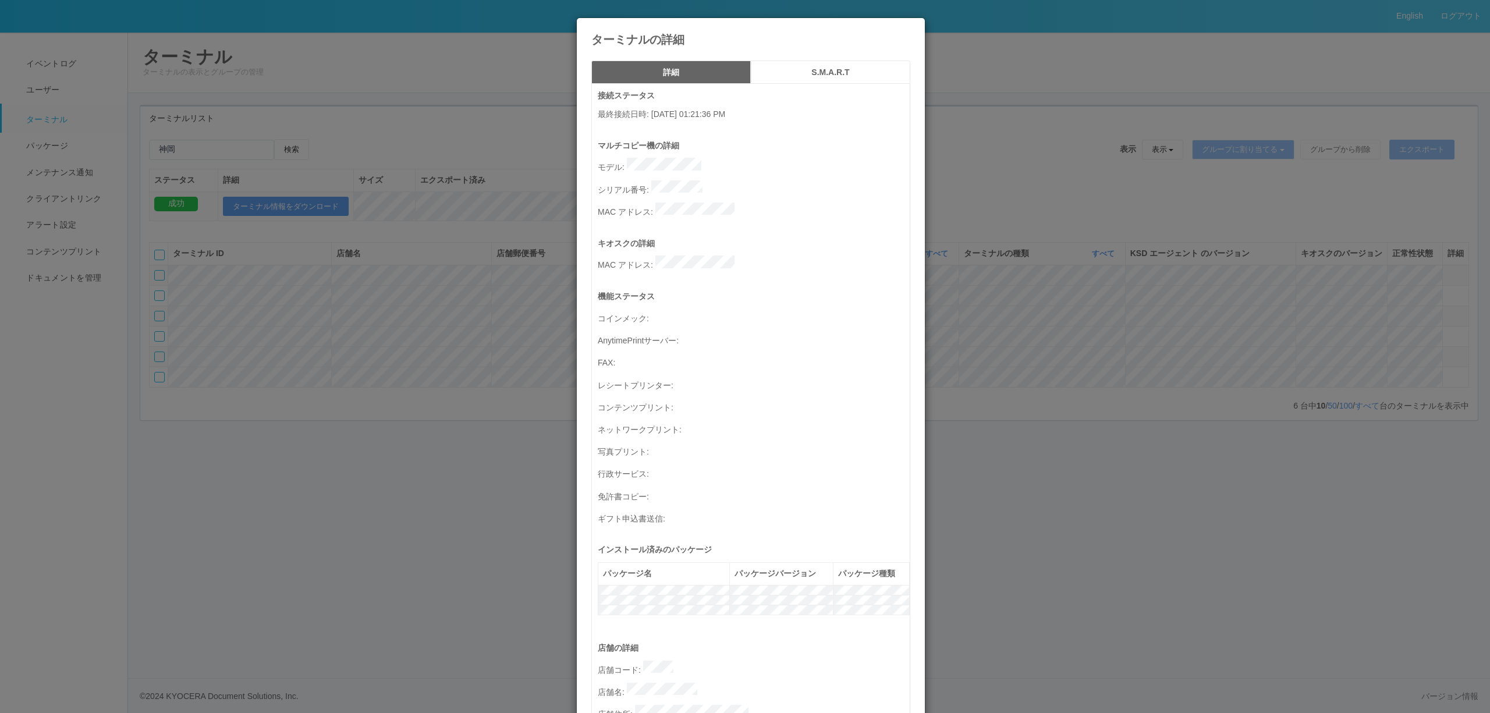
drag, startPoint x: 1254, startPoint y: 406, endPoint x: 1305, endPoint y: 354, distance: 72.8
click at [1262, 394] on div "ターミナルの詳細 詳細 S.M.A.R.T 接続ステータス 最終接続日時 : 08/18/2025 01:21:36 PM マルチコピー機の詳細 モデル : …" at bounding box center [745, 356] width 1490 height 713
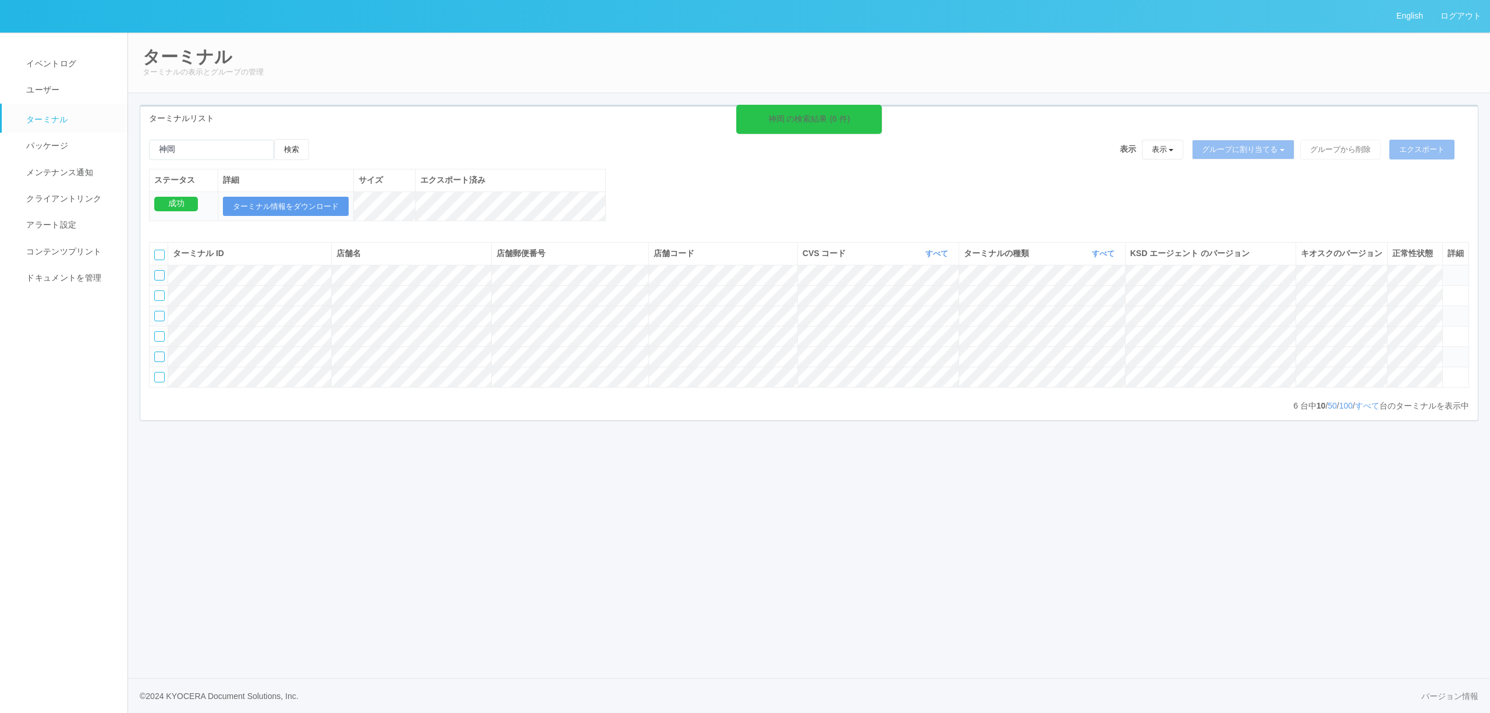
click at [1447, 352] on icon at bounding box center [1447, 352] width 0 height 0
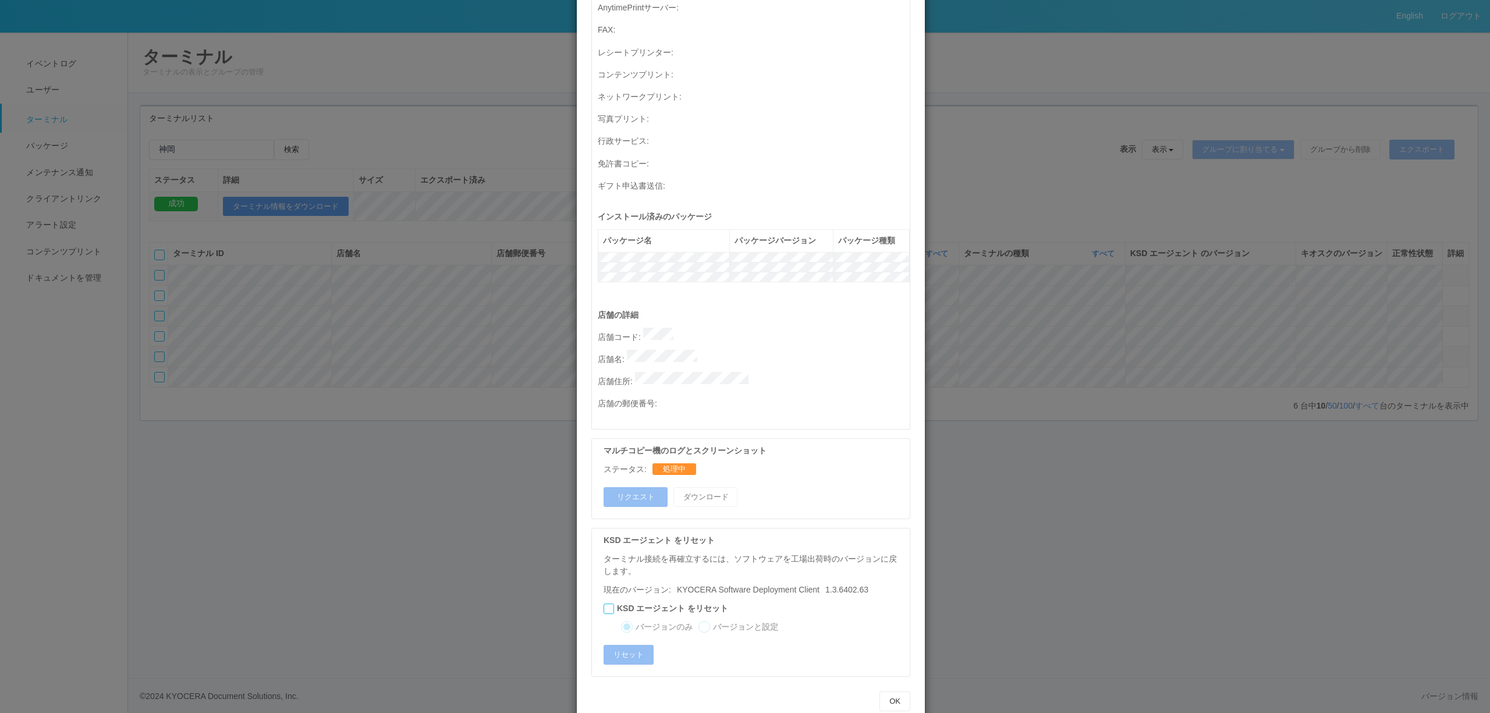
drag, startPoint x: 1265, startPoint y: 489, endPoint x: 1476, endPoint y: 375, distance: 240.4
click at [1276, 482] on div "ターミナルの詳細 詳細 S.M.A.R.T 接続ステータス 最終接続日時 : 08/18/2025 01:21:36 PM マルチコピー機の詳細 モデル : …" at bounding box center [745, 356] width 1490 height 713
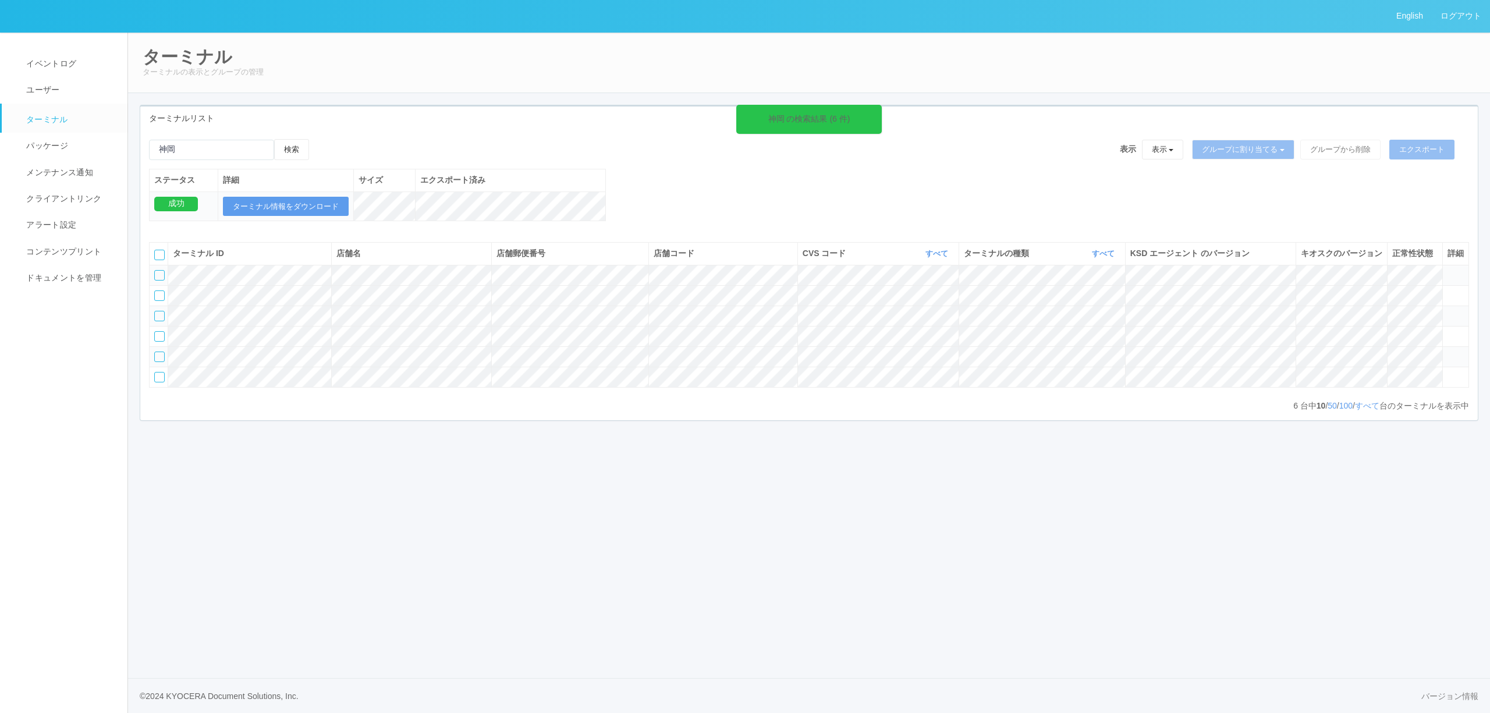
click at [1447, 352] on icon at bounding box center [1447, 352] width 0 height 0
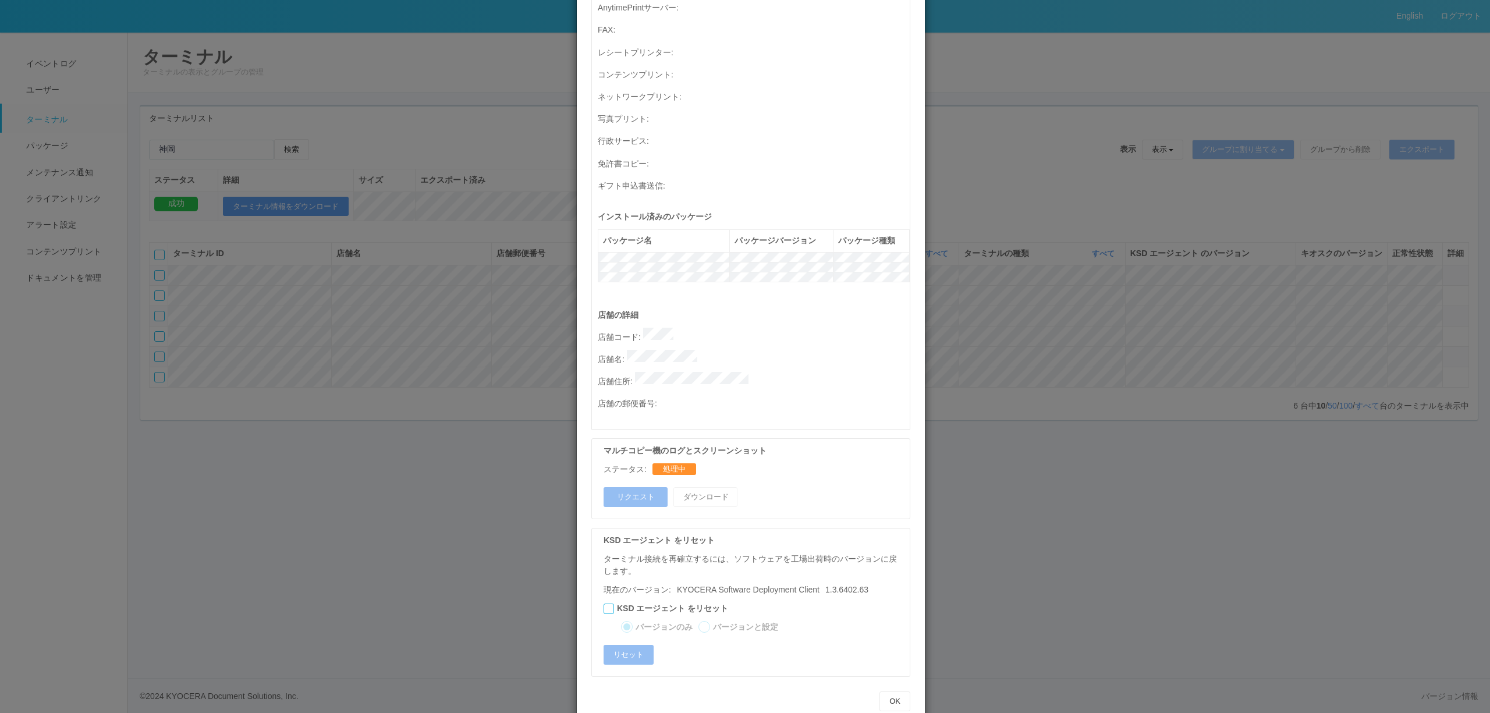
drag, startPoint x: 953, startPoint y: 546, endPoint x: 961, endPoint y: 537, distance: 12.8
click at [953, 545] on div "ターミナルの詳細 詳細 S.M.A.R.T 接続ステータス 最終接続日時 : 08/18/2025 01:21:36 PM マルチコピー機の詳細 モデル : …" at bounding box center [745, 356] width 1490 height 713
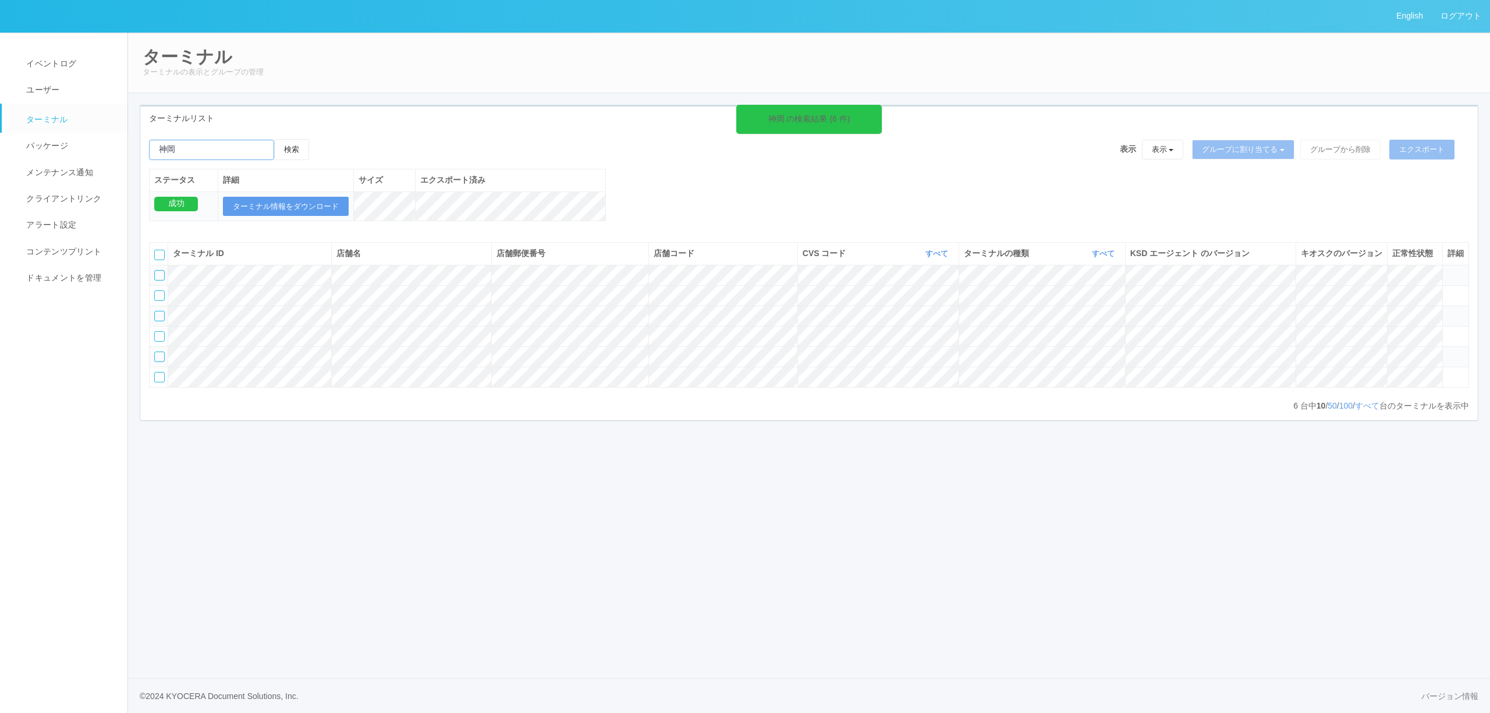
drag, startPoint x: 246, startPoint y: 147, endPoint x: -13, endPoint y: 156, distance: 259.1
click at [0, 156] on html "English ログアウト イベントログ ユーザー ターミナル パッケージ メンテナンス通知 クライアントリンク アラート設定 コンテンツプリント ドキュメン…" at bounding box center [745, 356] width 1490 height 713
paste input "400880"
click at [301, 149] on button "検索" at bounding box center [291, 149] width 35 height 21
click at [1447, 270] on icon at bounding box center [1447, 270] width 0 height 0
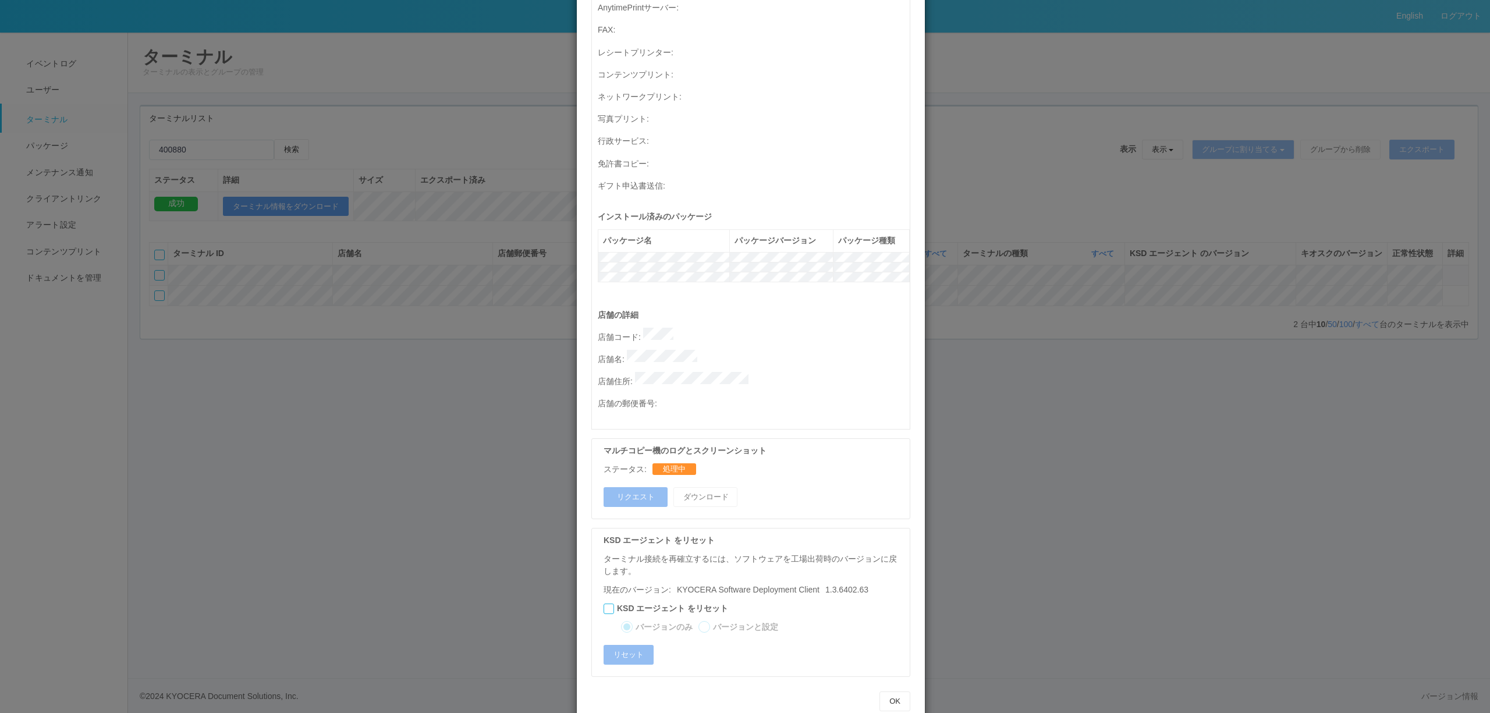
click at [1183, 447] on div "ターミナルの詳細 詳細 S.M.A.R.T 接続ステータス 最終接続日時 : 08/18/2025 01:37:44 PM マルチコピー機の詳細 モデル : …" at bounding box center [745, 356] width 1490 height 713
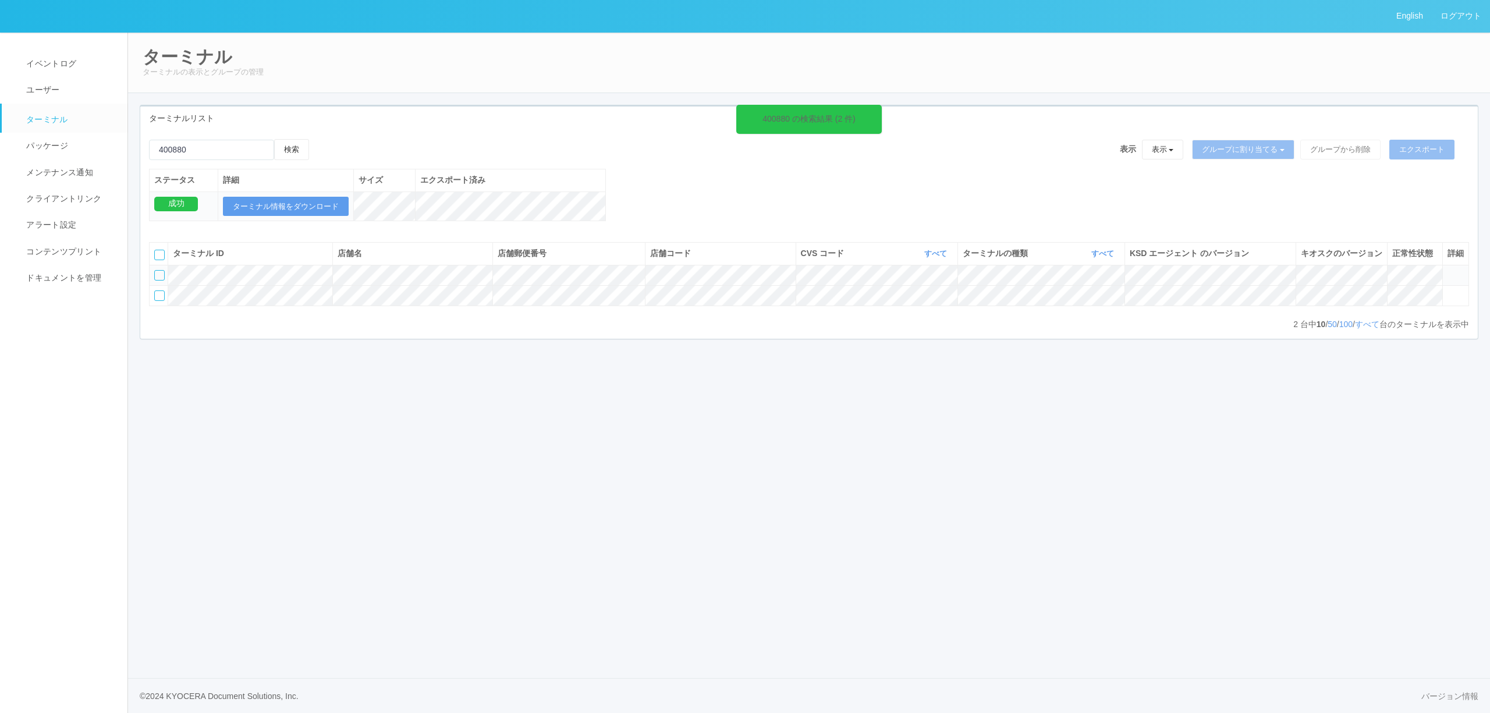
click at [1447, 270] on icon at bounding box center [1447, 270] width 0 height 0
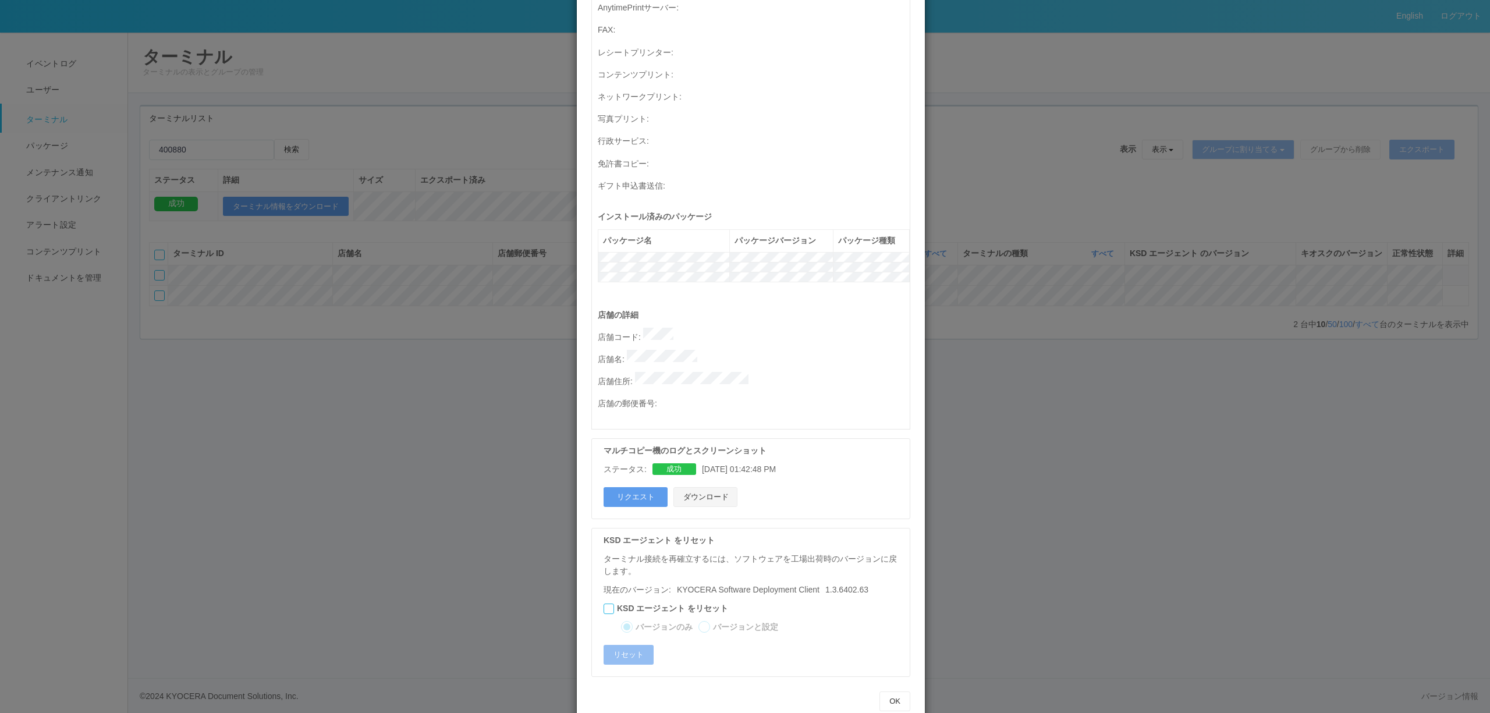
click at [706, 487] on button "ダウンロード" at bounding box center [705, 497] width 64 height 20
click at [260, 502] on div "ターミナルの詳細 詳細 S.M.A.R.T 接続ステータス 最終接続日時 : 08/18/2025 01:37:44 PM マルチコピー機の詳細 モデル : …" at bounding box center [745, 356] width 1490 height 713
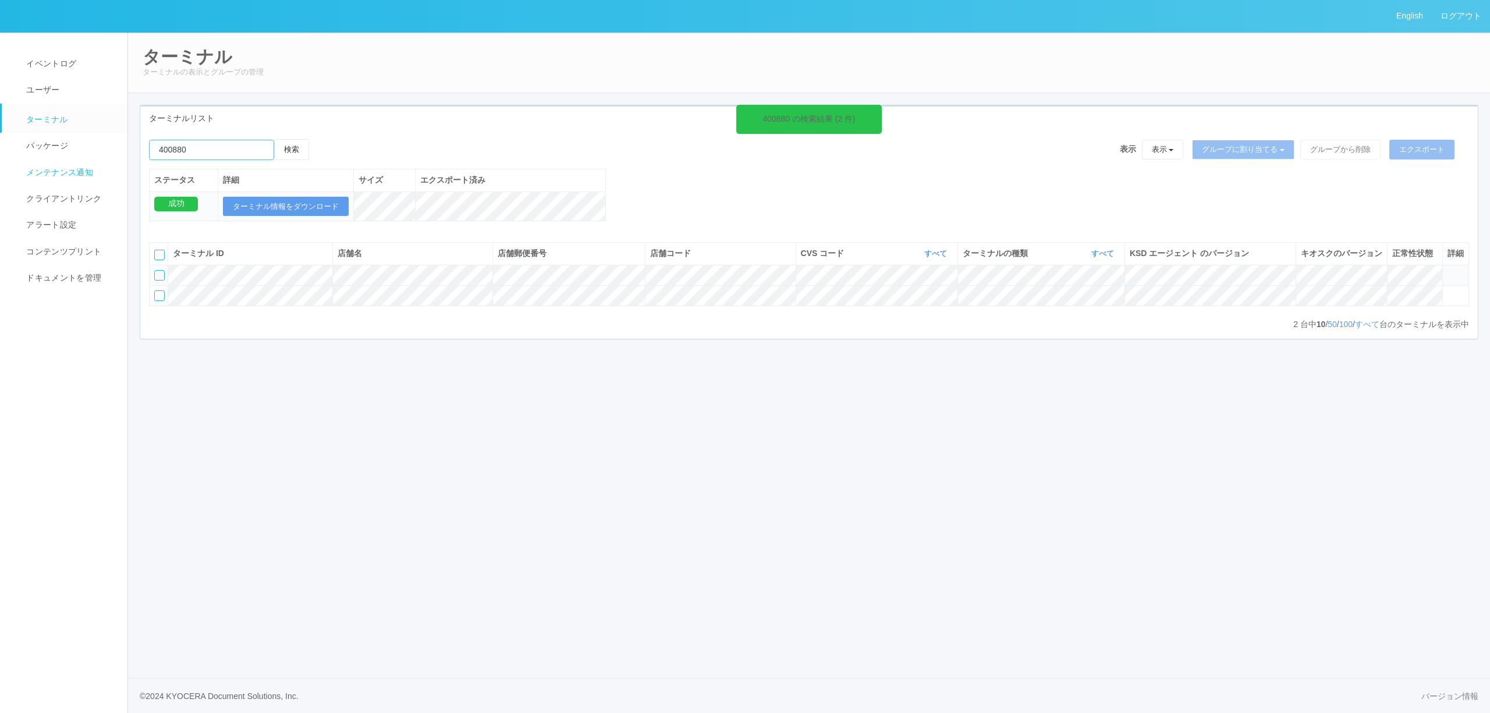
drag, startPoint x: 214, startPoint y: 152, endPoint x: 90, endPoint y: 169, distance: 125.6
click at [92, 169] on div "English ログアウト イベントログ ユーザー ターミナル パッケージ メンテナンス通知 クライアントリンク アラート設定 コンテンツプリント ドキュメン…" at bounding box center [745, 356] width 1490 height 713
paste input "旭ケ丘"
click at [308, 143] on button "検索" at bounding box center [291, 149] width 35 height 21
click at [175, 152] on input "emailSearch" at bounding box center [211, 150] width 125 height 20
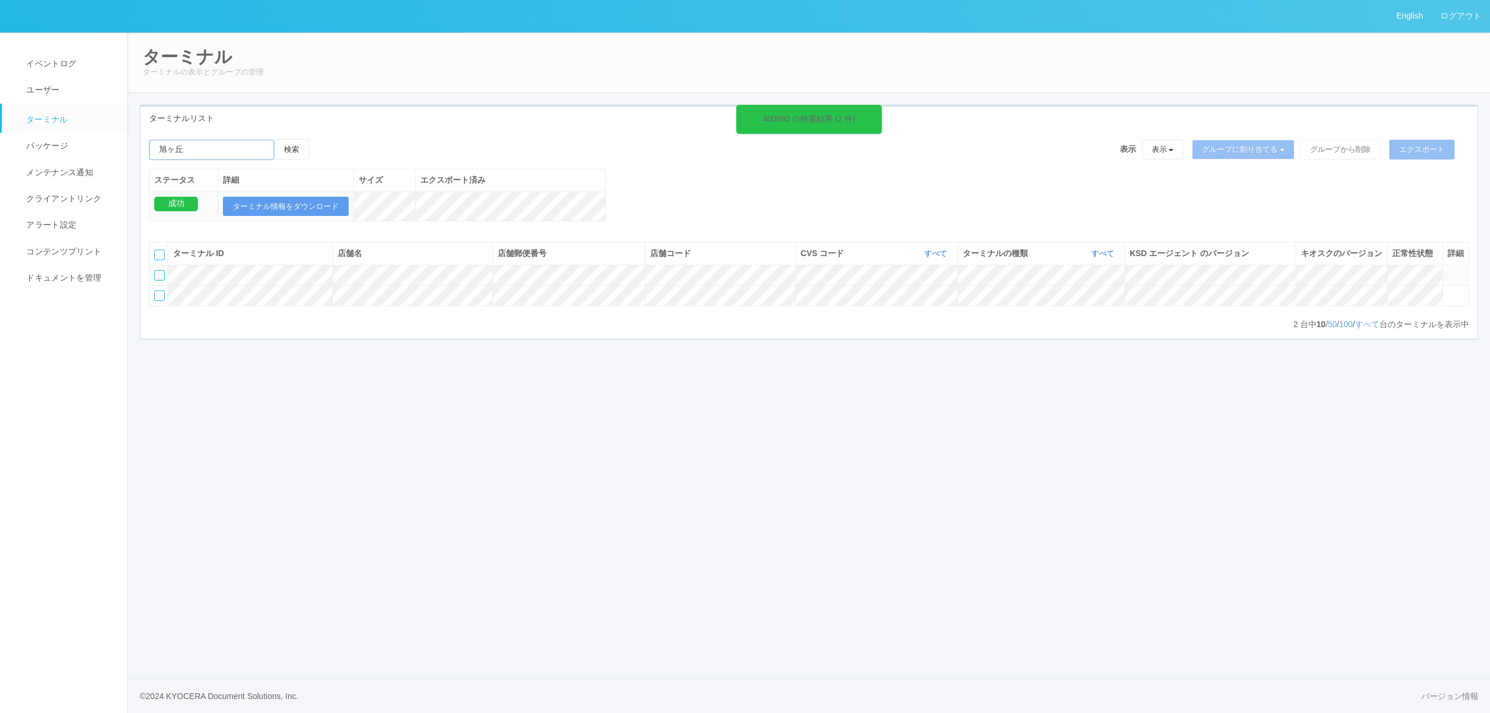
click at [274, 139] on button "検索" at bounding box center [291, 149] width 35 height 21
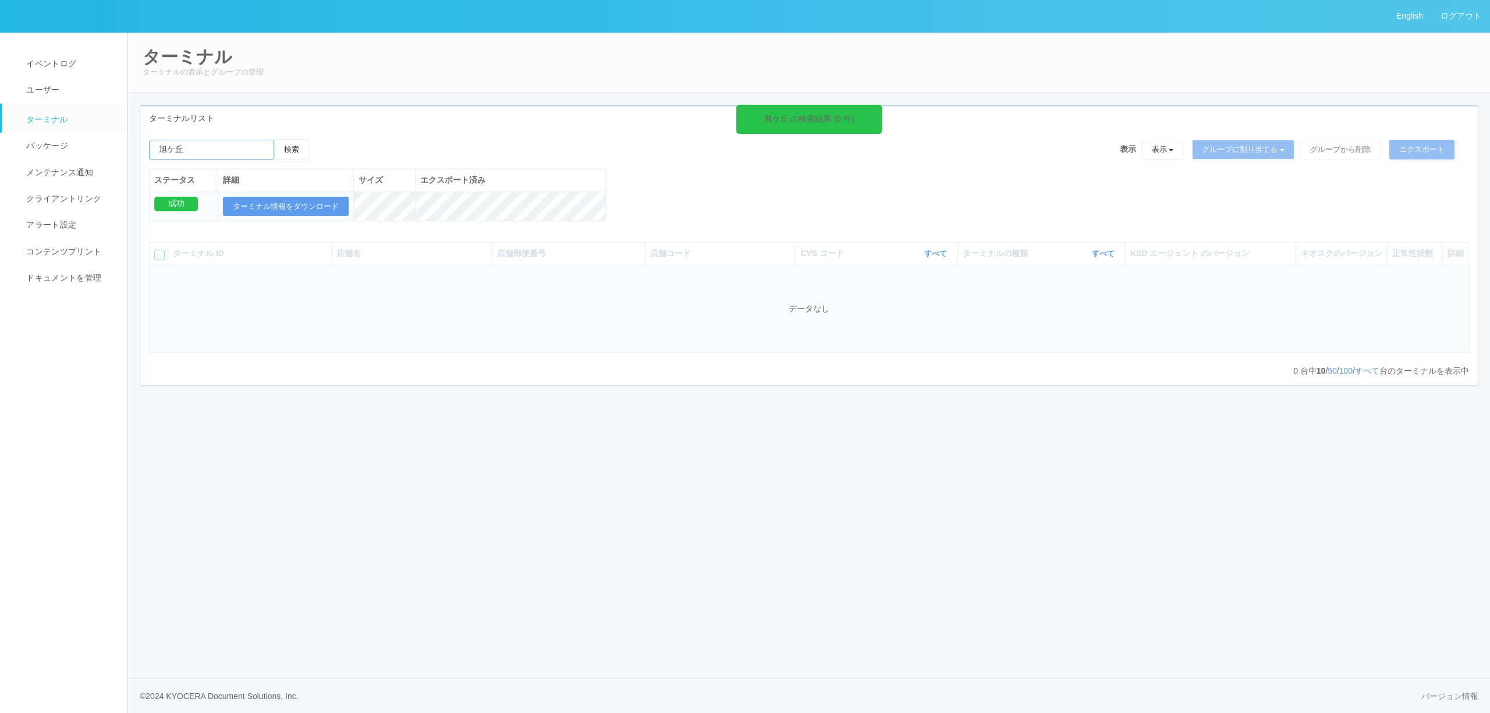
type input "旭ヶ丘"
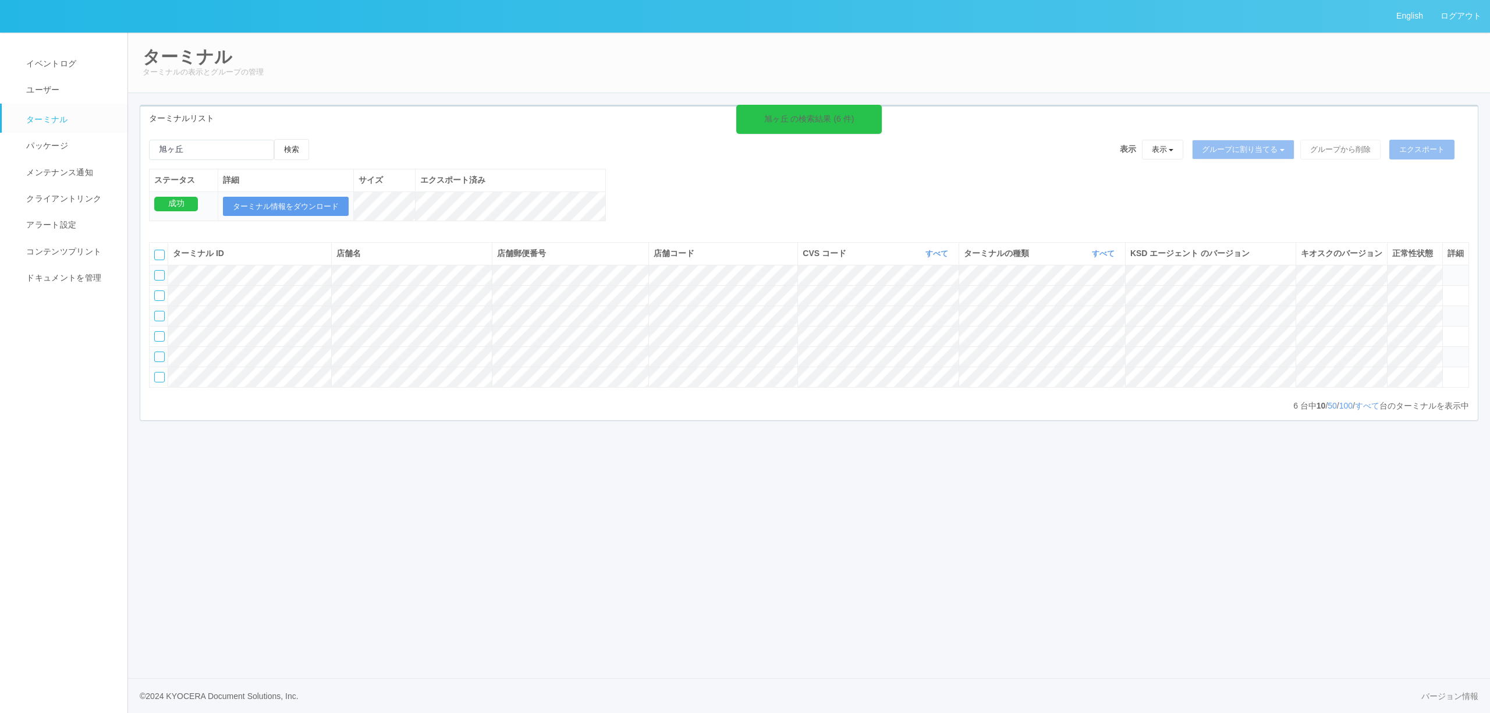
click at [74, 119] on link "ターミナル" at bounding box center [70, 118] width 136 height 29
click at [69, 59] on span "イベントログ" at bounding box center [49, 63] width 53 height 9
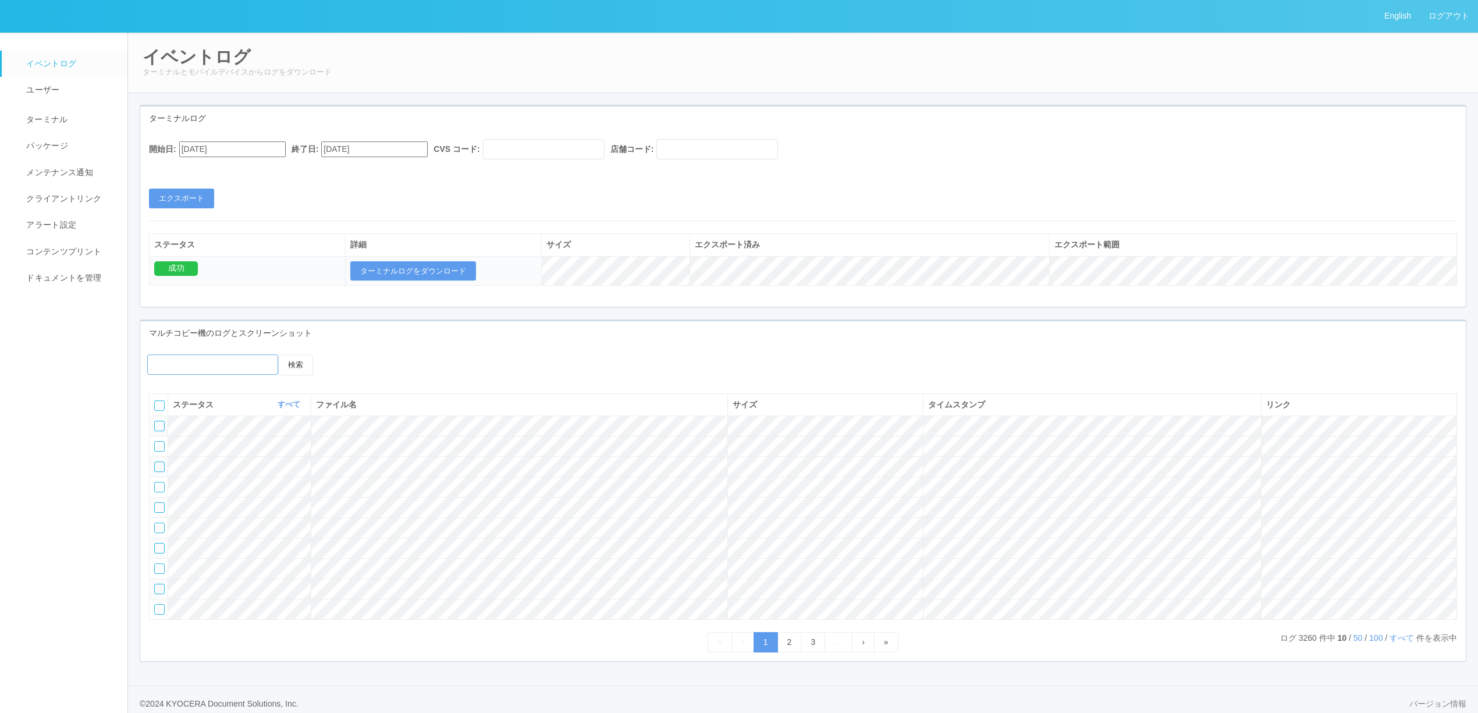
click at [254, 367] on input "any" at bounding box center [212, 364] width 131 height 20
paste input "660164"
type input "660164"
click at [285, 357] on button "検索" at bounding box center [295, 364] width 35 height 21
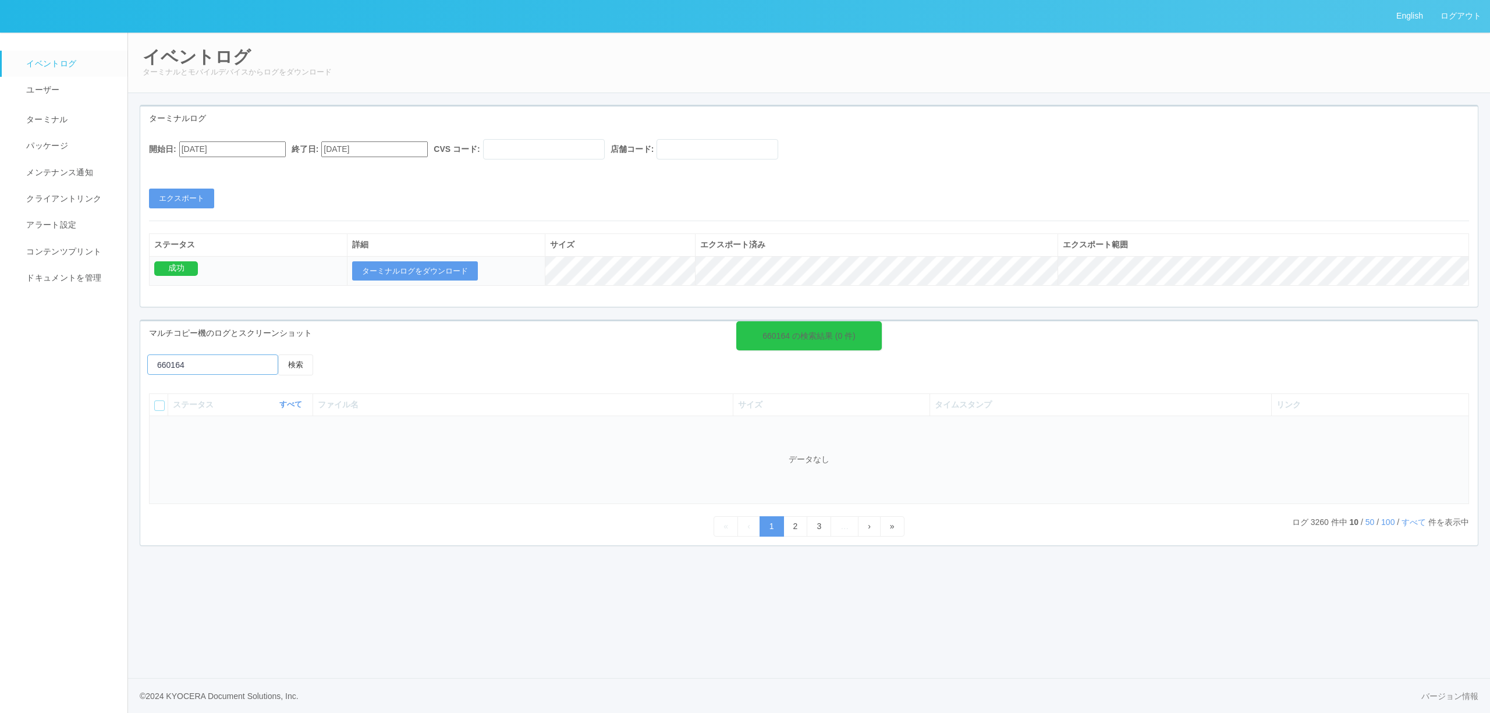
drag, startPoint x: 242, startPoint y: 362, endPoint x: 143, endPoint y: 362, distance: 98.9
click at [143, 362] on div "検索" at bounding box center [808, 369] width 1337 height 30
click at [565, 356] on div "検索" at bounding box center [808, 369] width 1337 height 30
drag, startPoint x: 561, startPoint y: 378, endPoint x: 507, endPoint y: 381, distance: 53.6
click at [561, 378] on div "検索" at bounding box center [808, 369] width 1337 height 30
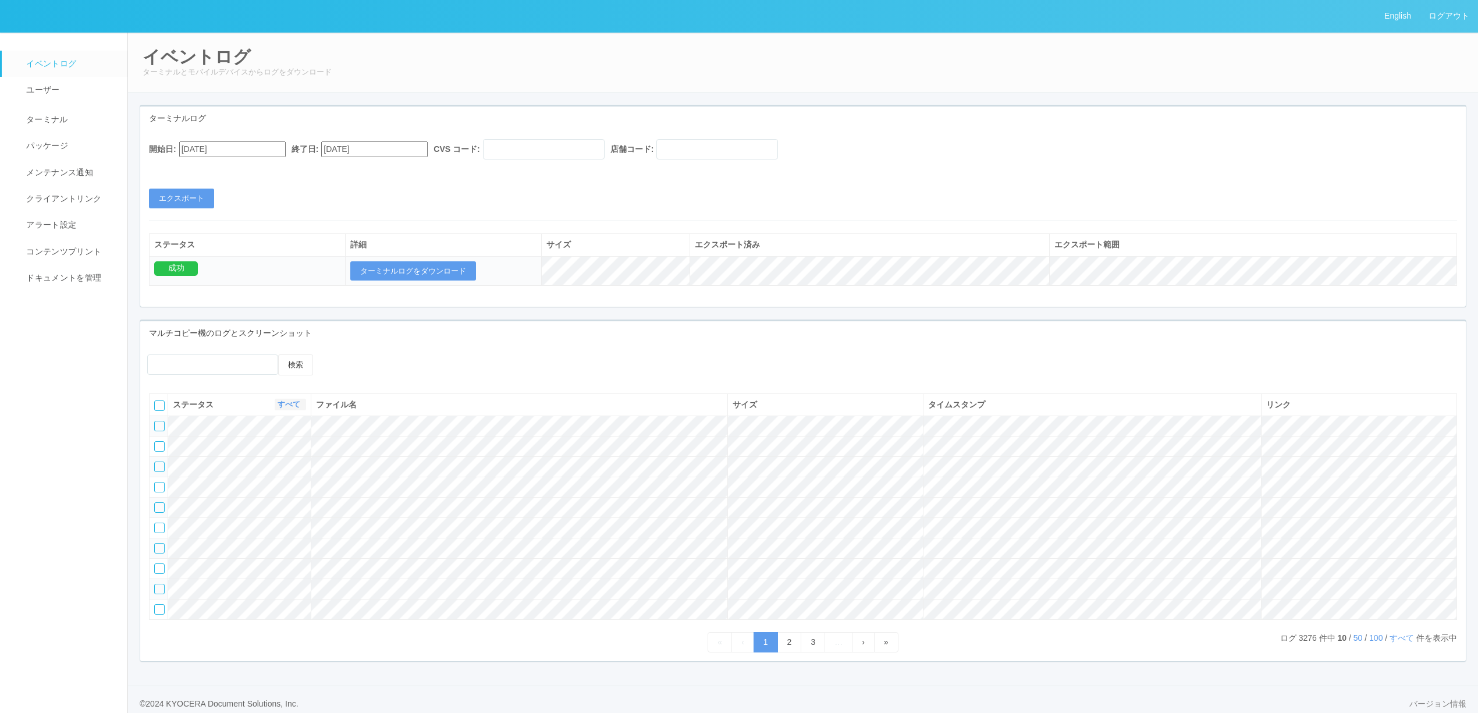
click at [292, 409] on link "すべて" at bounding box center [291, 404] width 26 height 9
click at [559, 404] on th "ファイル名" at bounding box center [519, 404] width 417 height 22
click at [87, 144] on link "パッケージ" at bounding box center [70, 146] width 136 height 26
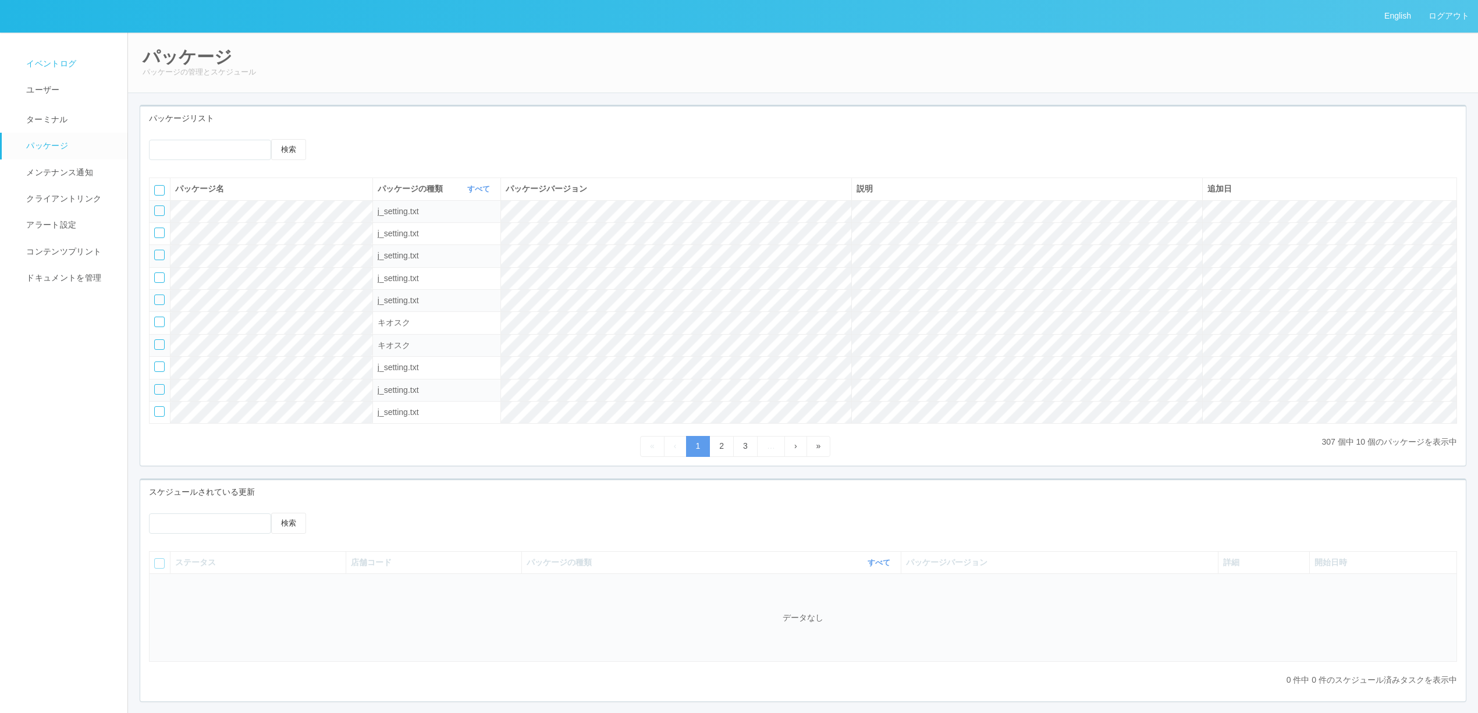
click at [71, 66] on span "イベントログ" at bounding box center [49, 63] width 53 height 9
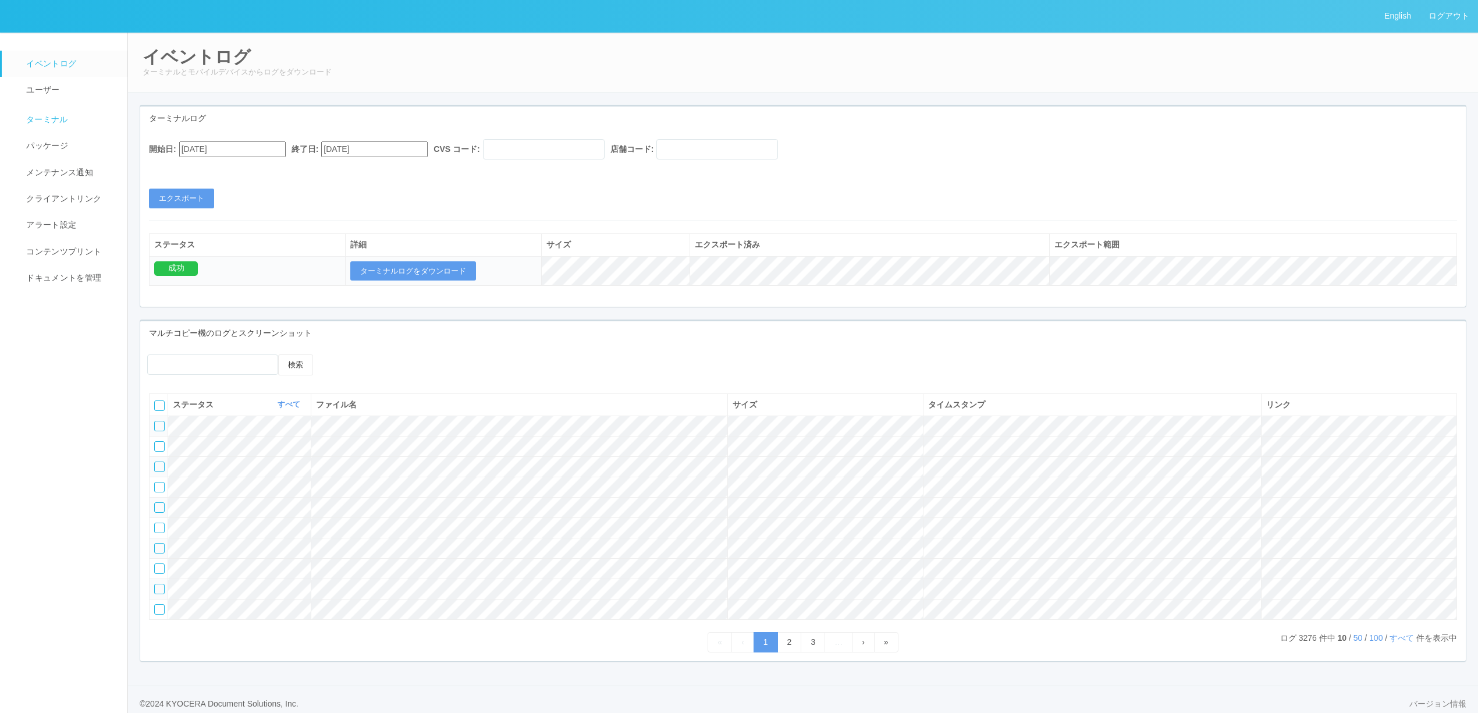
click at [82, 113] on link "ターミナル" at bounding box center [70, 118] width 136 height 29
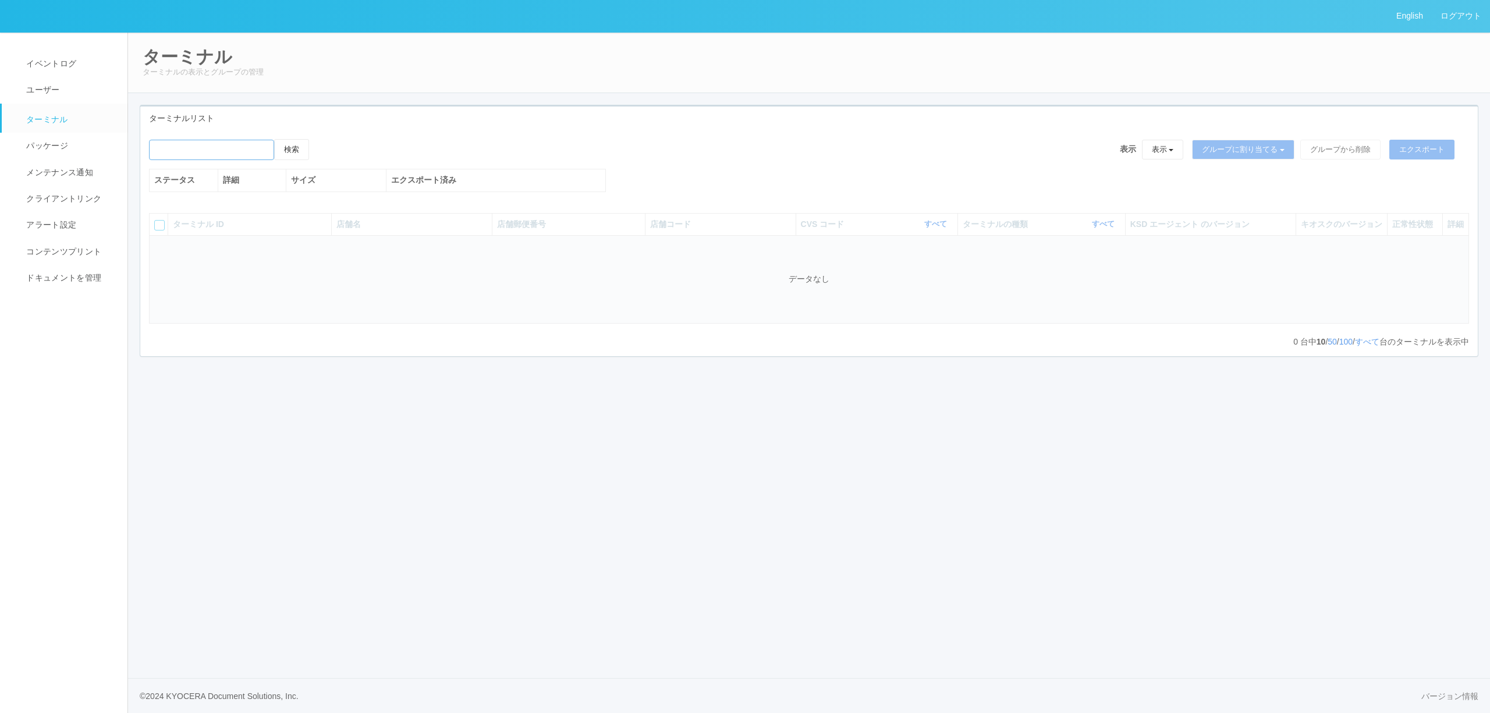
click at [239, 140] on input "emailSearch" at bounding box center [211, 150] width 125 height 20
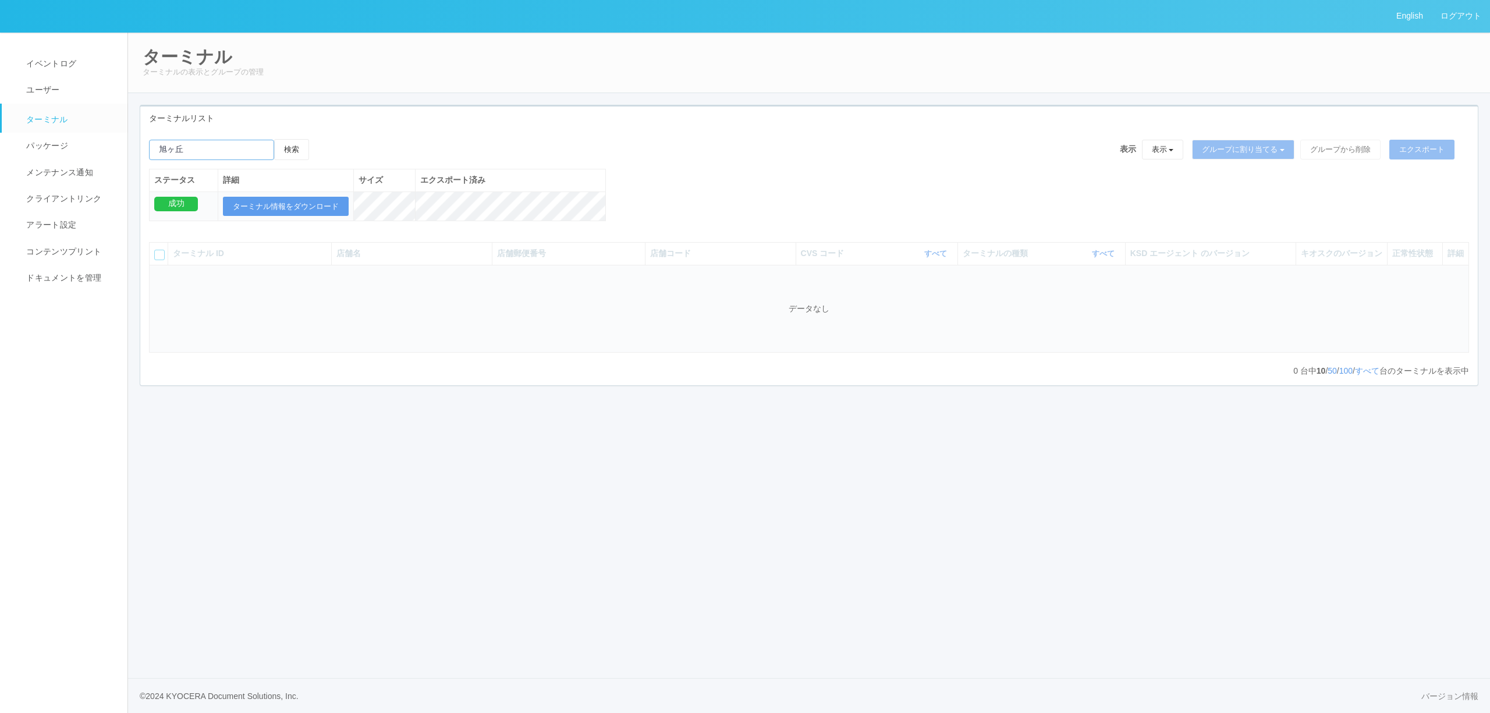
type input "旭ヶ丘"
click at [274, 139] on button "検索" at bounding box center [291, 149] width 35 height 21
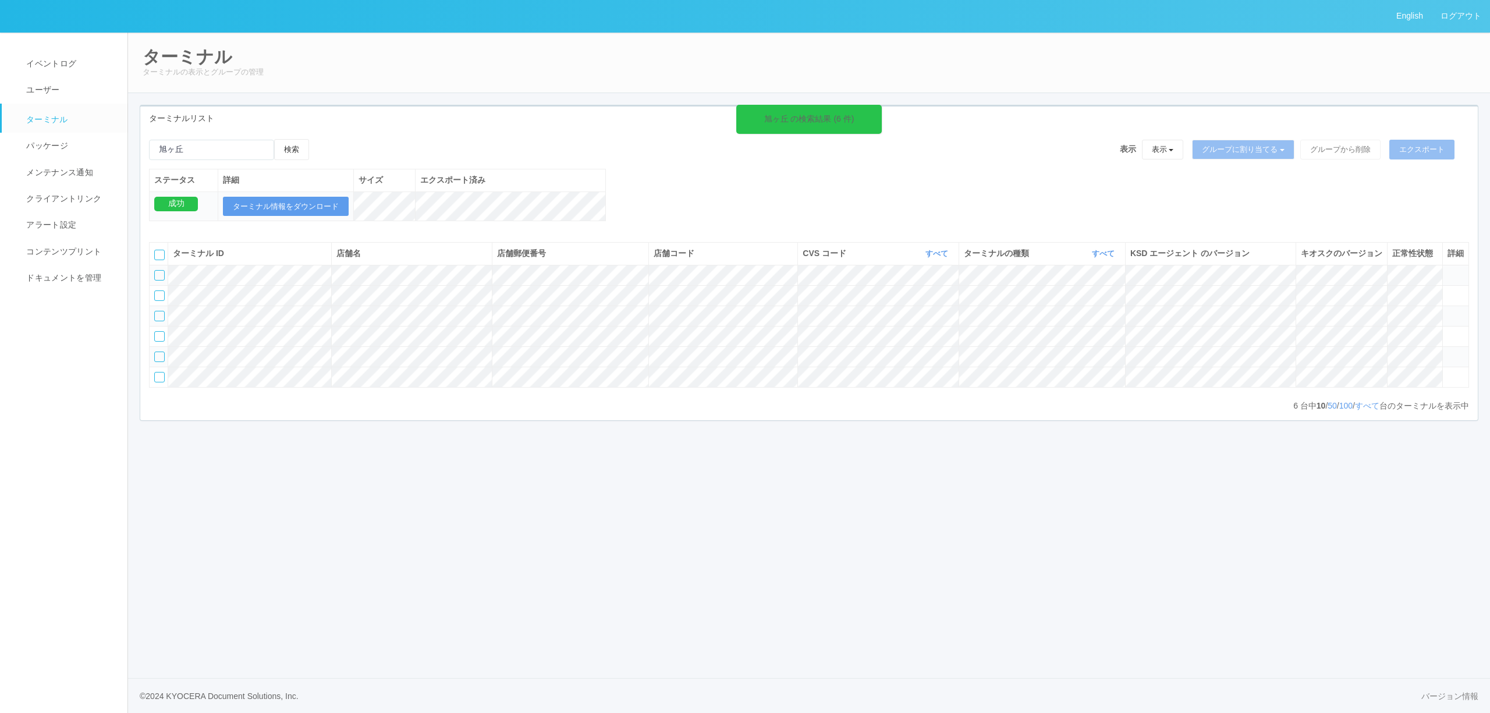
click at [1447, 270] on icon at bounding box center [1447, 270] width 0 height 0
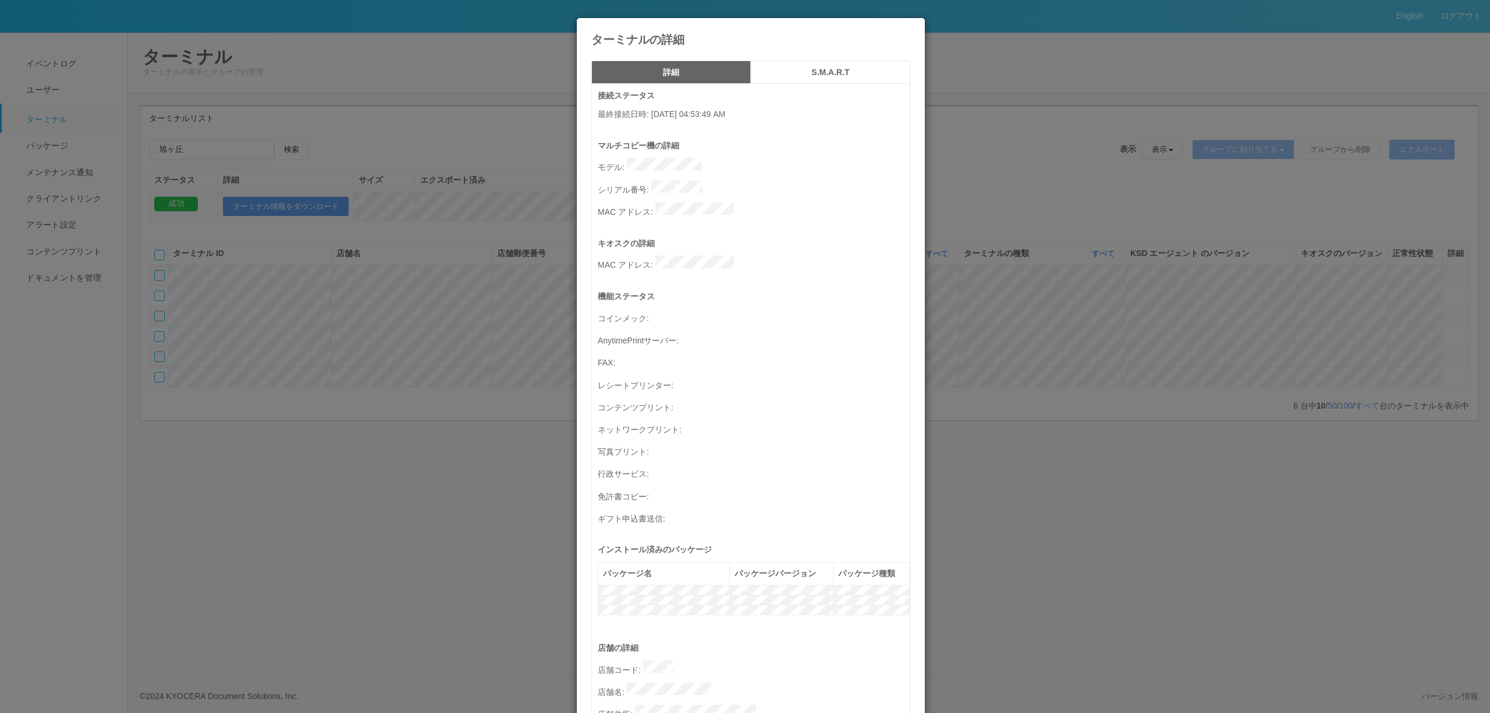
click at [441, 340] on div "ターミナルの詳細 詳細 S.M.A.R.T 接続ステータス 最終接続日時 : 08/18/2025 04:53:49 AM マルチコピー機の詳細 モデル : …" at bounding box center [745, 356] width 1490 height 713
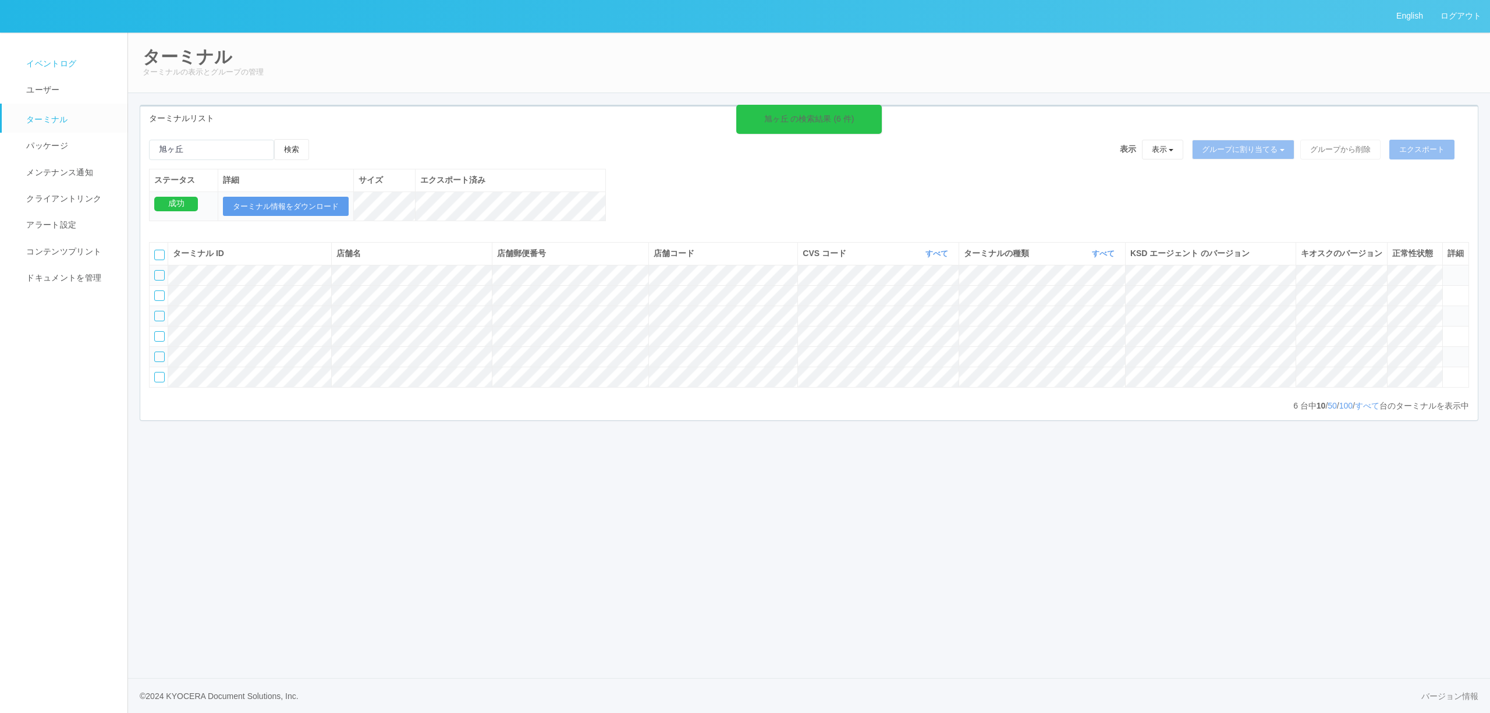
click at [65, 66] on span "イベントログ" at bounding box center [49, 63] width 53 height 9
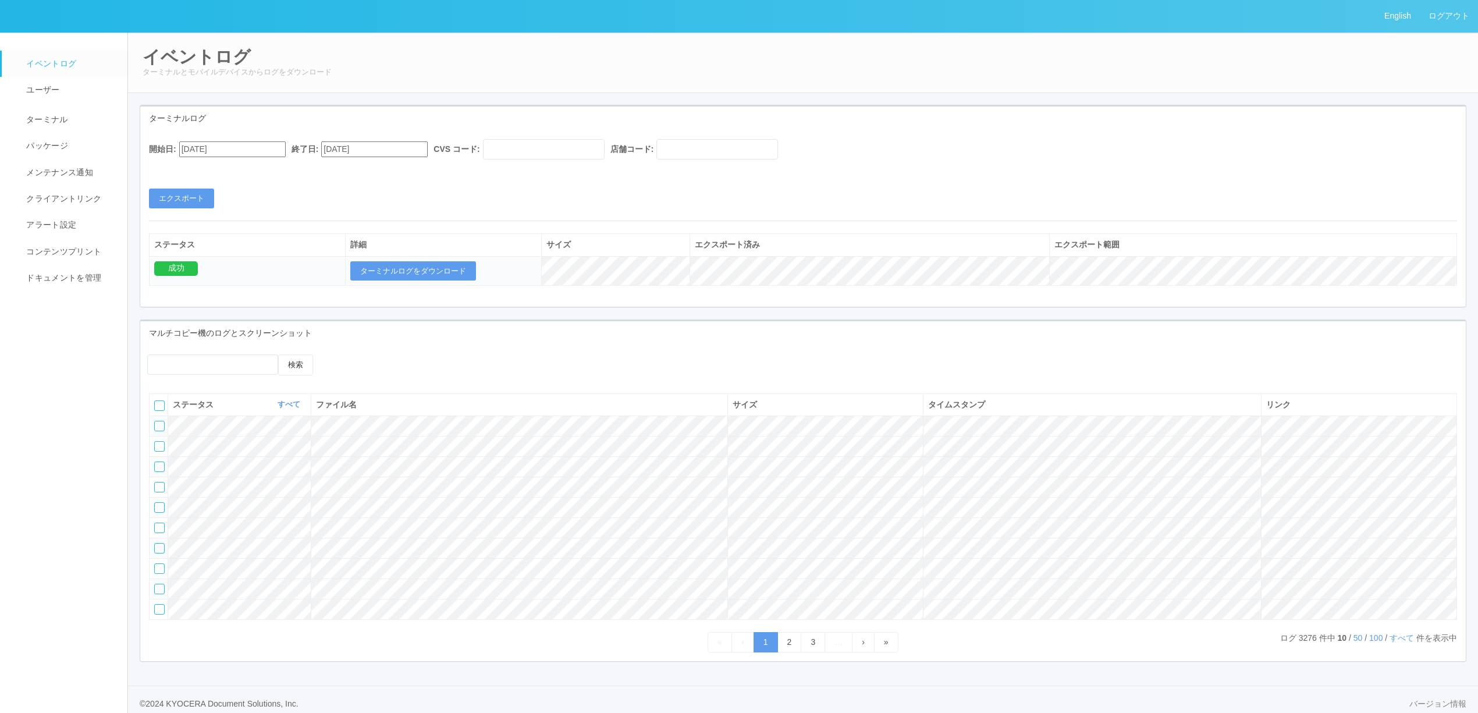
click at [345, 122] on div "ターミナルログ" at bounding box center [803, 118] width 1326 height 24
click at [759, 171] on div "開始日: 07/18/2025 終了日: 08/18/2025 CVS コード: 店舗コード: エクスポート" at bounding box center [803, 173] width 1326 height 69
click at [745, 150] on input "text" at bounding box center [717, 149] width 122 height 20
paste input "660164"
type input "660164"
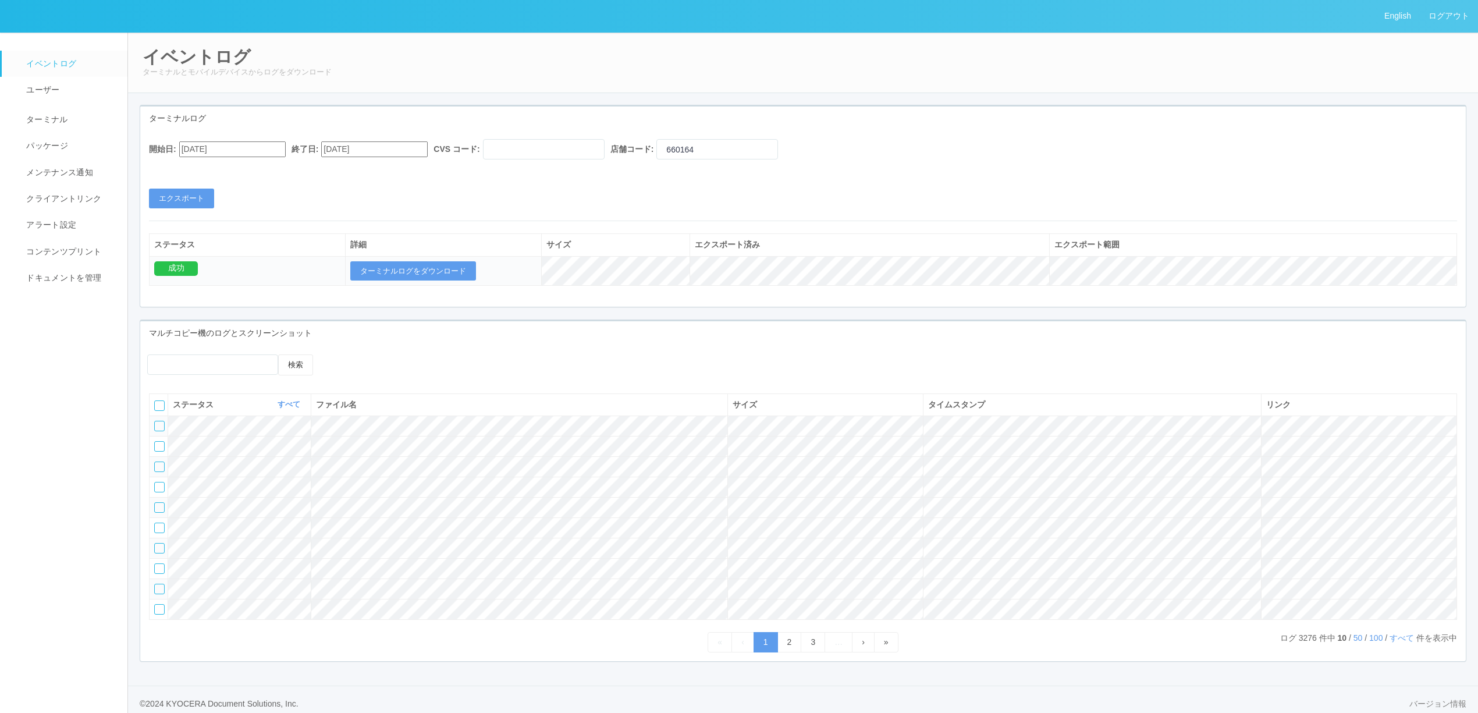
click at [254, 144] on input "07/18/2025" at bounding box center [232, 149] width 106 height 16
click at [207, 172] on div "July 2025" at bounding box center [192, 178] width 27 height 13
click at [198, 167] on button "button" at bounding box center [193, 165] width 9 height 3
click at [207, 492] on div "10 11 12 13 14 15 16" at bounding box center [192, 541] width 27 height 98
click at [204, 565] on div "15" at bounding box center [193, 571] width 22 height 12
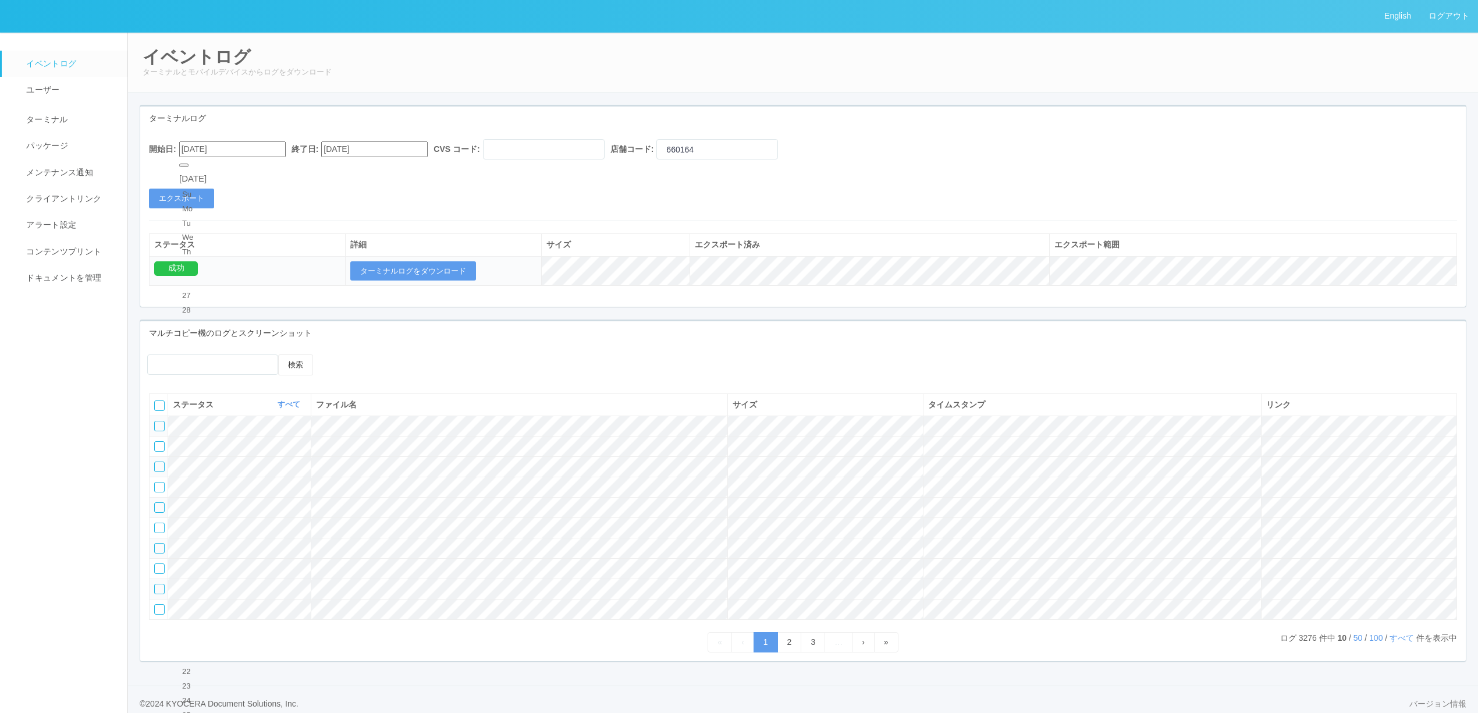
type input "08/15/2025"
click at [392, 148] on input "08/18/2025" at bounding box center [374, 149] width 106 height 16
click at [355, 553] on div "15" at bounding box center [344, 559] width 22 height 12
type input "08/15/2025"
click at [197, 198] on button "エクスポート" at bounding box center [181, 199] width 65 height 20
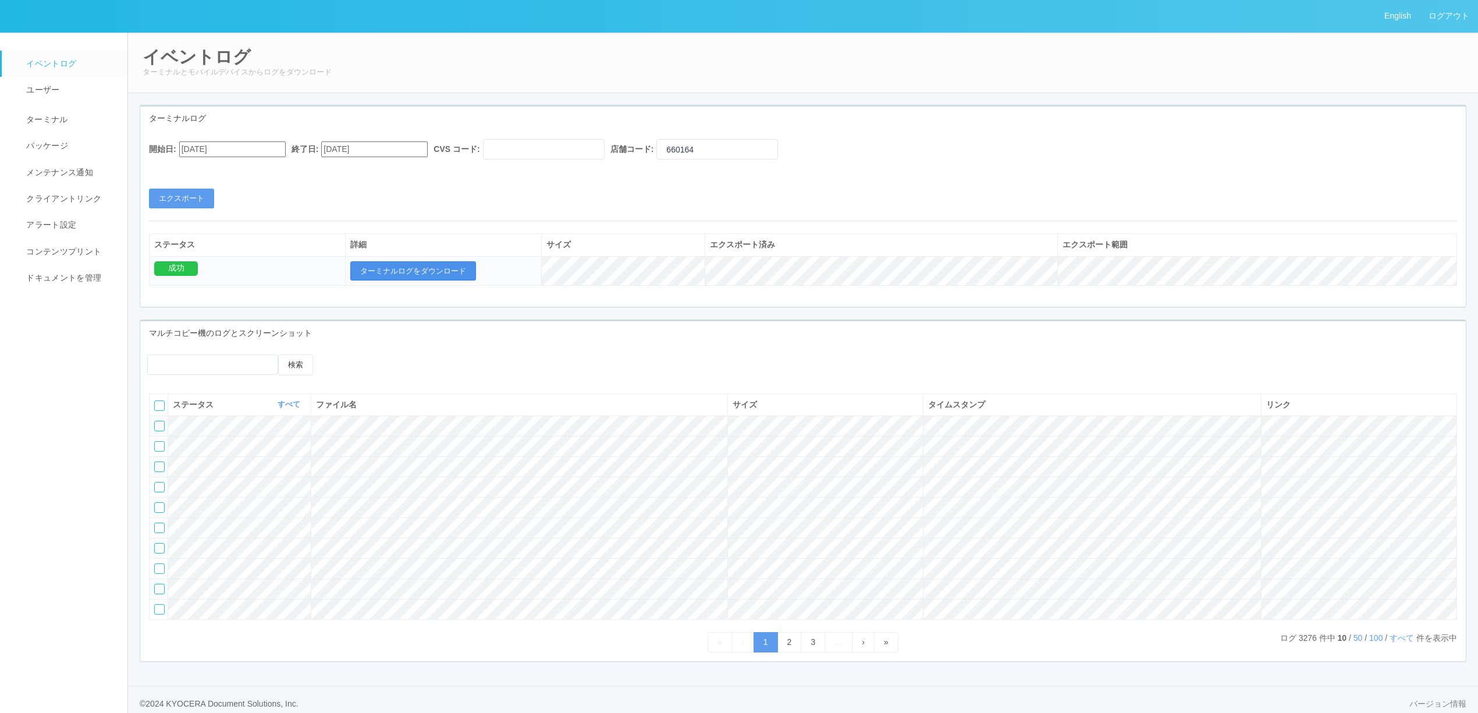
click at [455, 278] on button "ターミナルログをダウンロード" at bounding box center [413, 271] width 126 height 20
click at [62, 126] on link "ターミナル" at bounding box center [70, 118] width 136 height 29
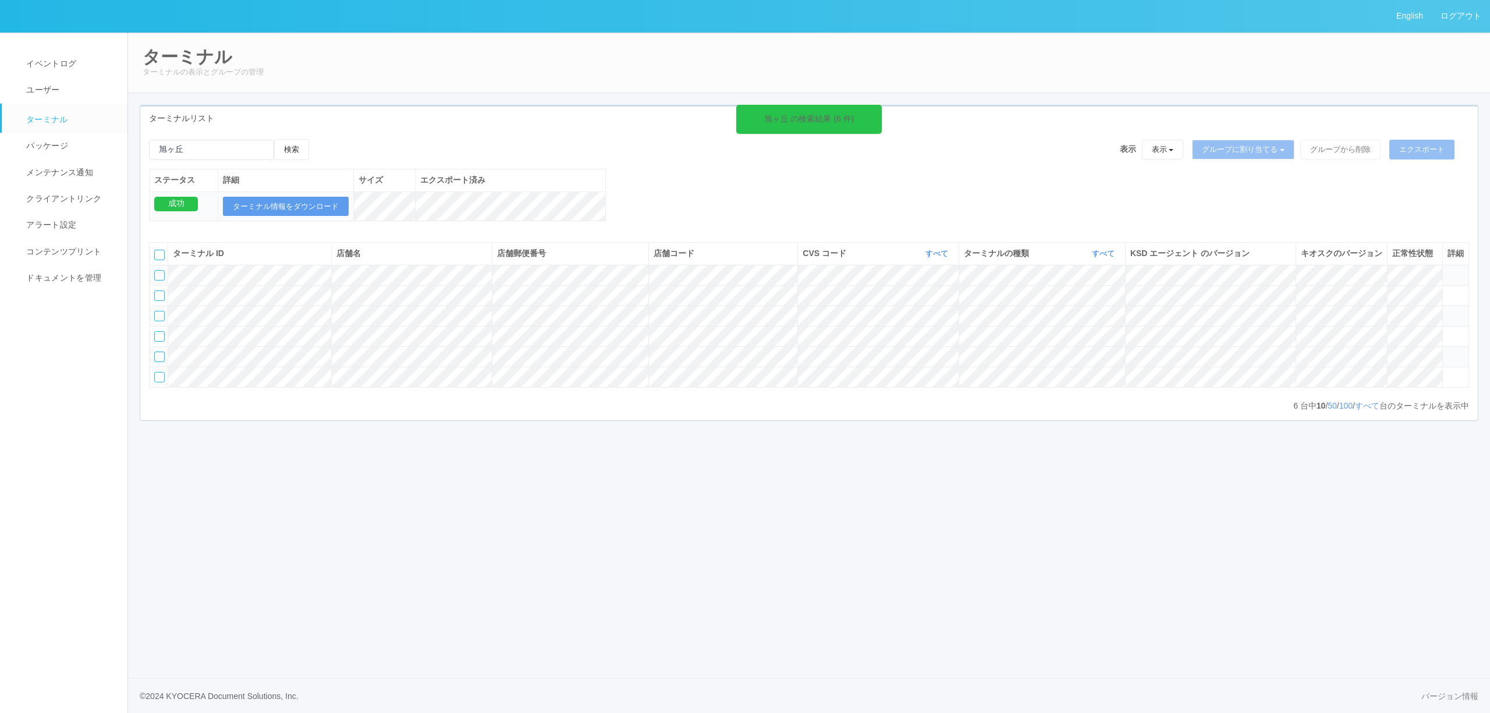
click at [1447, 270] on icon at bounding box center [1447, 270] width 0 height 0
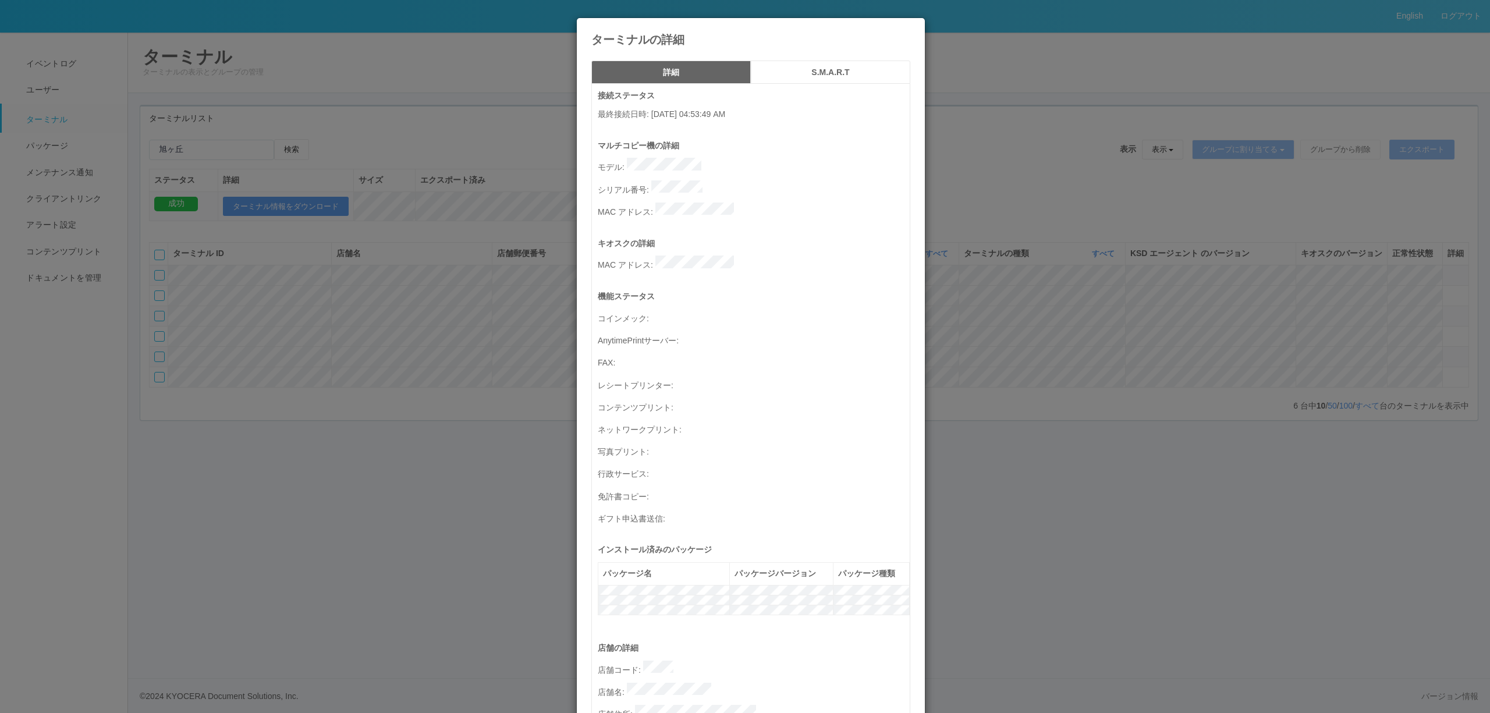
scroll to position [333, 0]
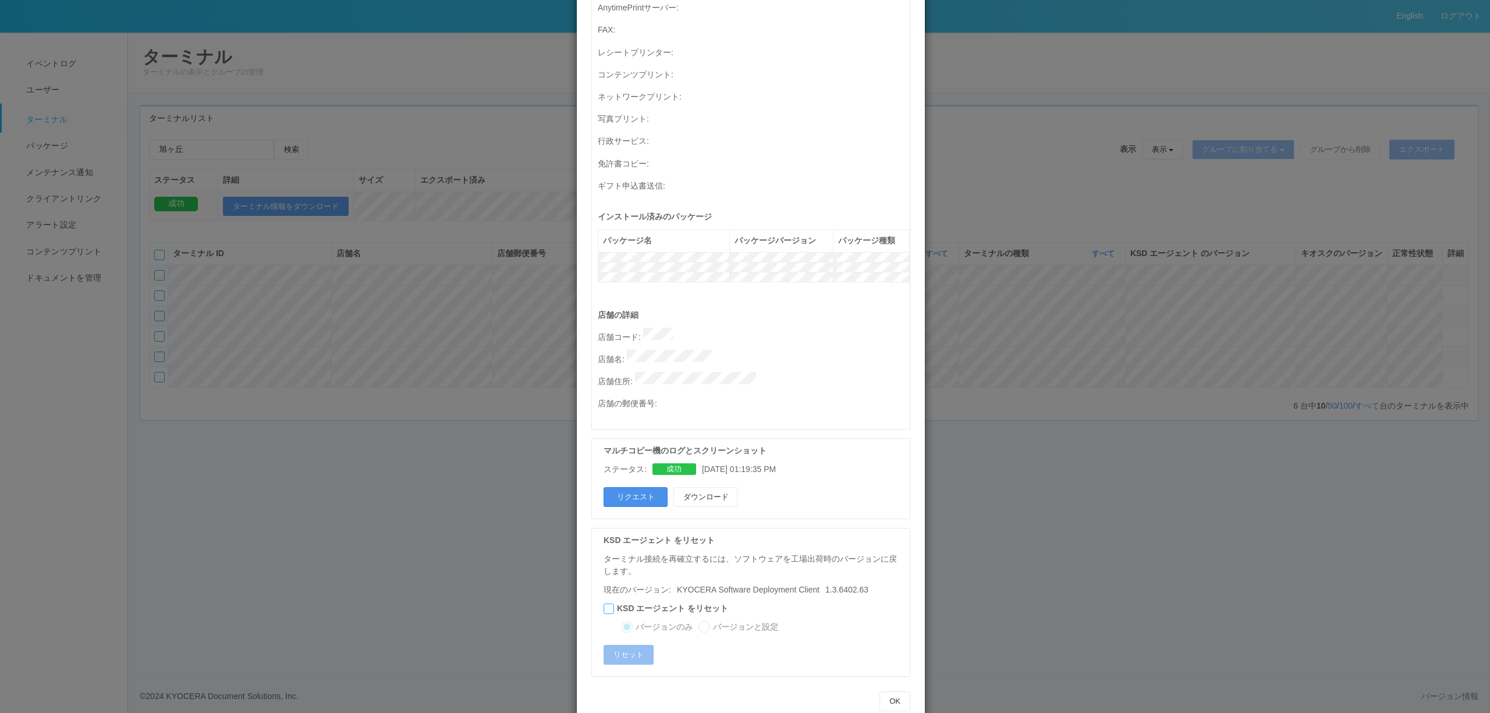
click at [651, 487] on button "リクエスト" at bounding box center [635, 497] width 64 height 20
click at [1063, 497] on div "ターミナルの詳細 詳細 S.M.A.R.T 接続ステータス 最終接続日時 : 08/18/2025 04:53:49 AM マルチコピー機の詳細 モデル : …" at bounding box center [745, 356] width 1490 height 713
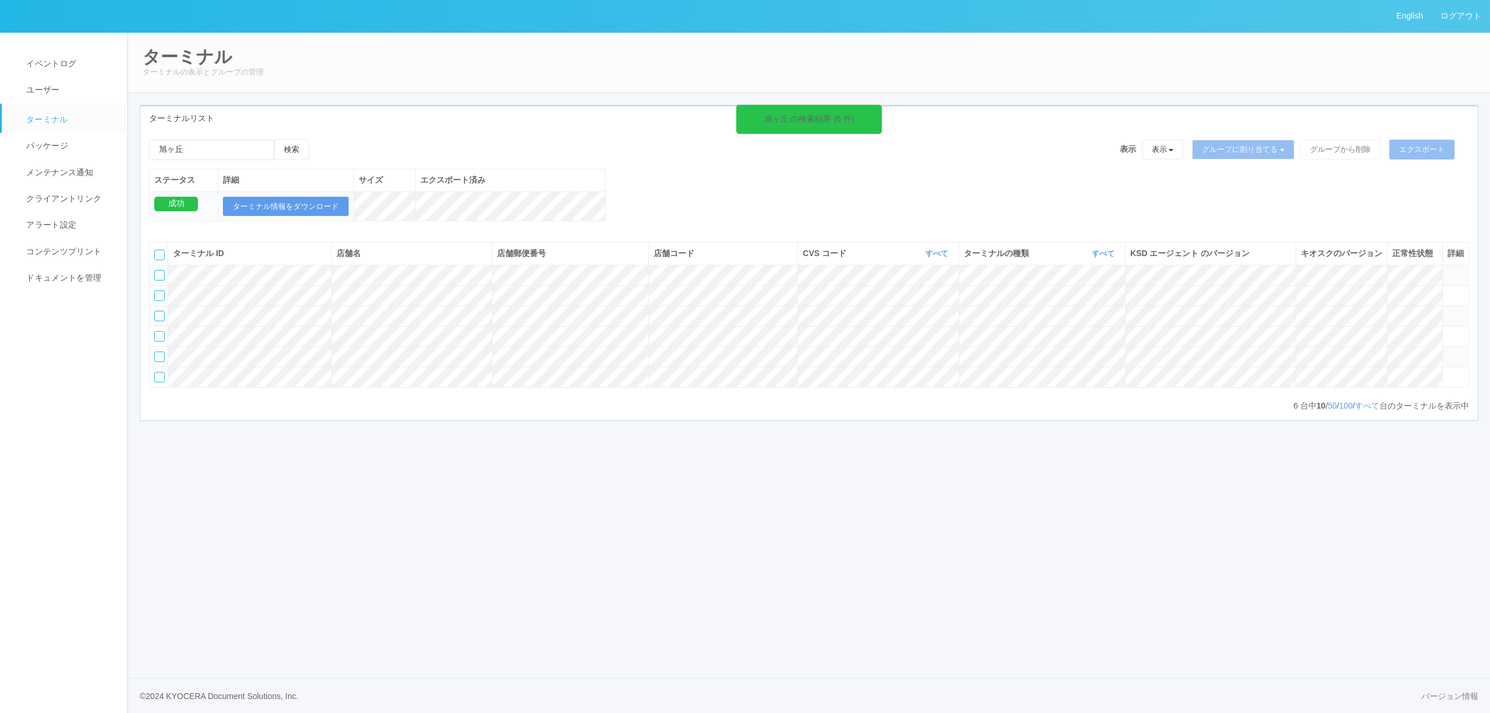
click at [1447, 270] on icon at bounding box center [1447, 270] width 0 height 0
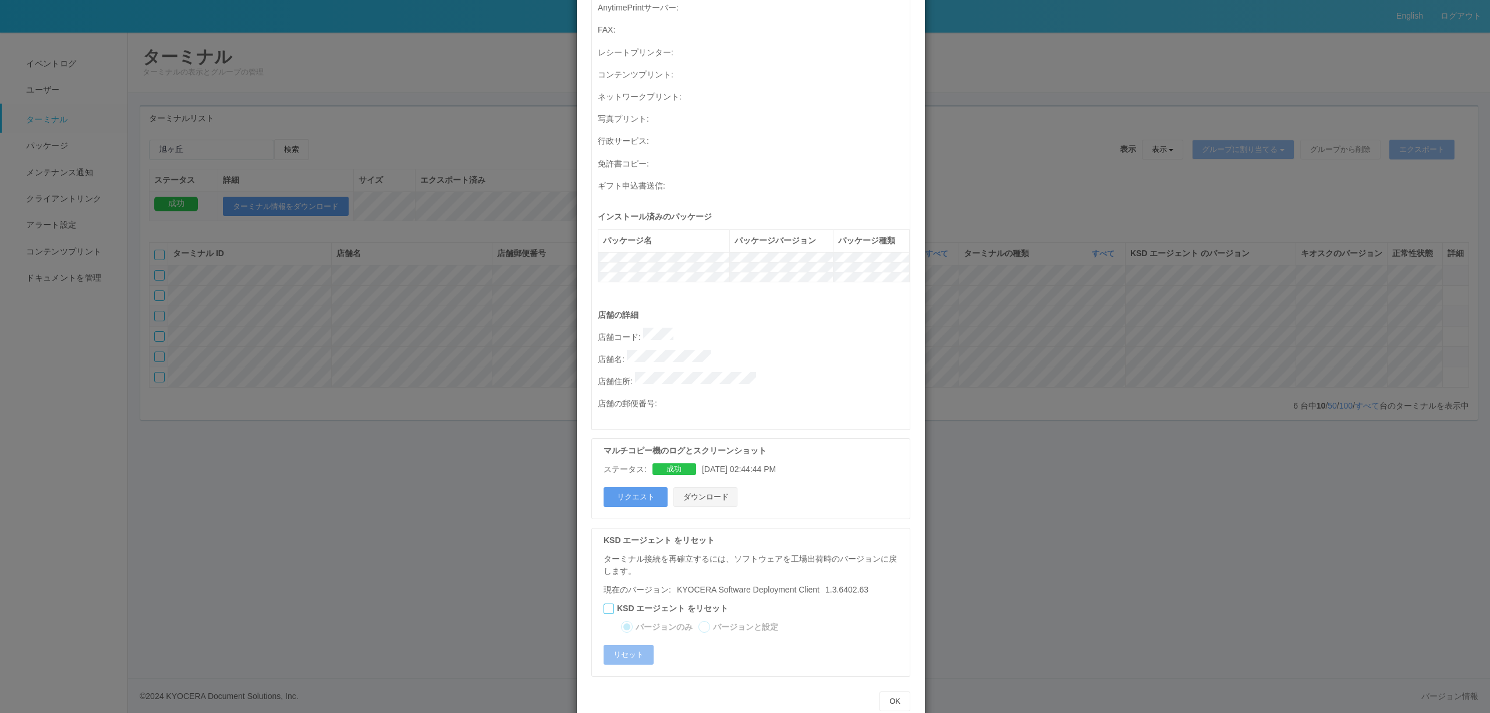
click at [725, 487] on button "ダウンロード" at bounding box center [705, 497] width 64 height 20
click at [396, 294] on div "ターミナルの詳細 詳細 S.M.A.R.T 接続ステータス 最終接続日時 : 08/18/2025 04:53:49 AM マルチコピー機の詳細 モデル : …" at bounding box center [745, 356] width 1490 height 713
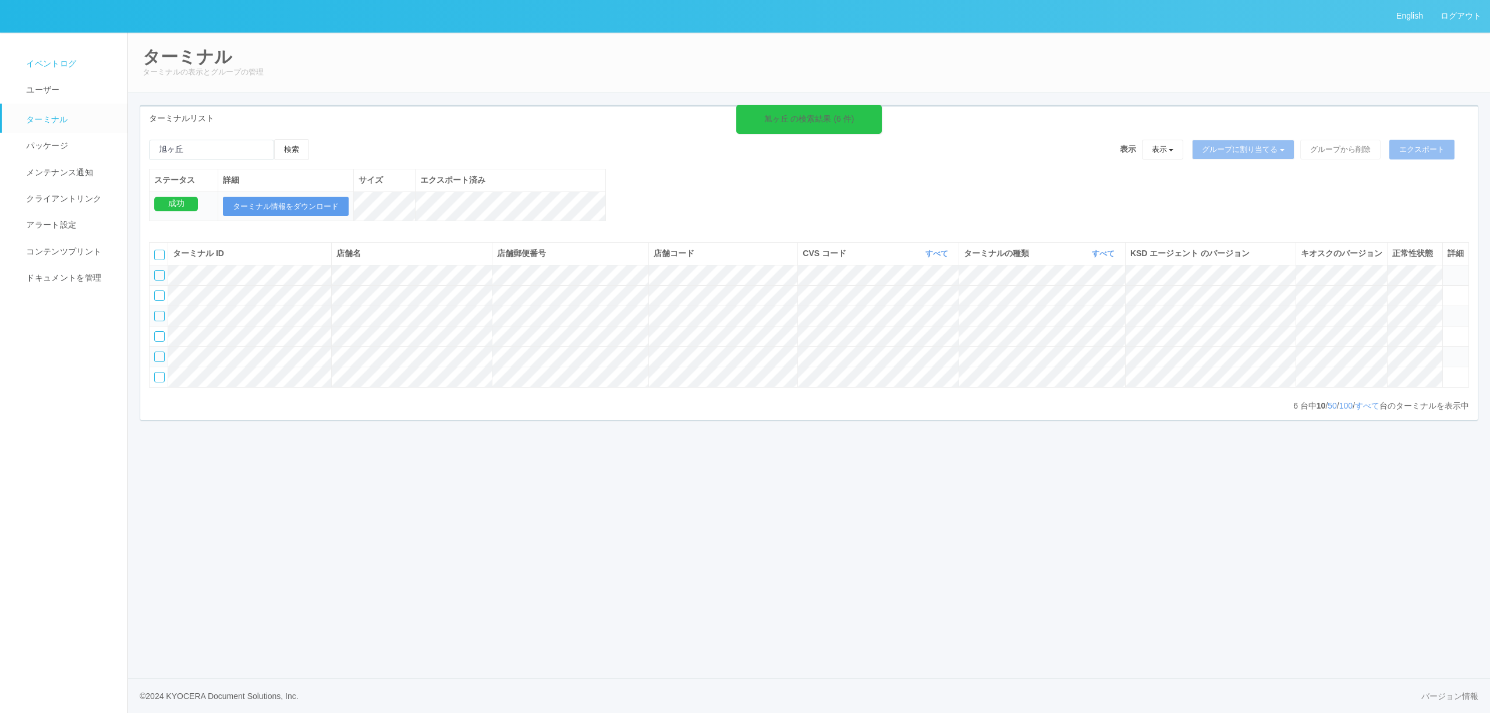
click at [61, 61] on span "イベントログ" at bounding box center [49, 63] width 53 height 9
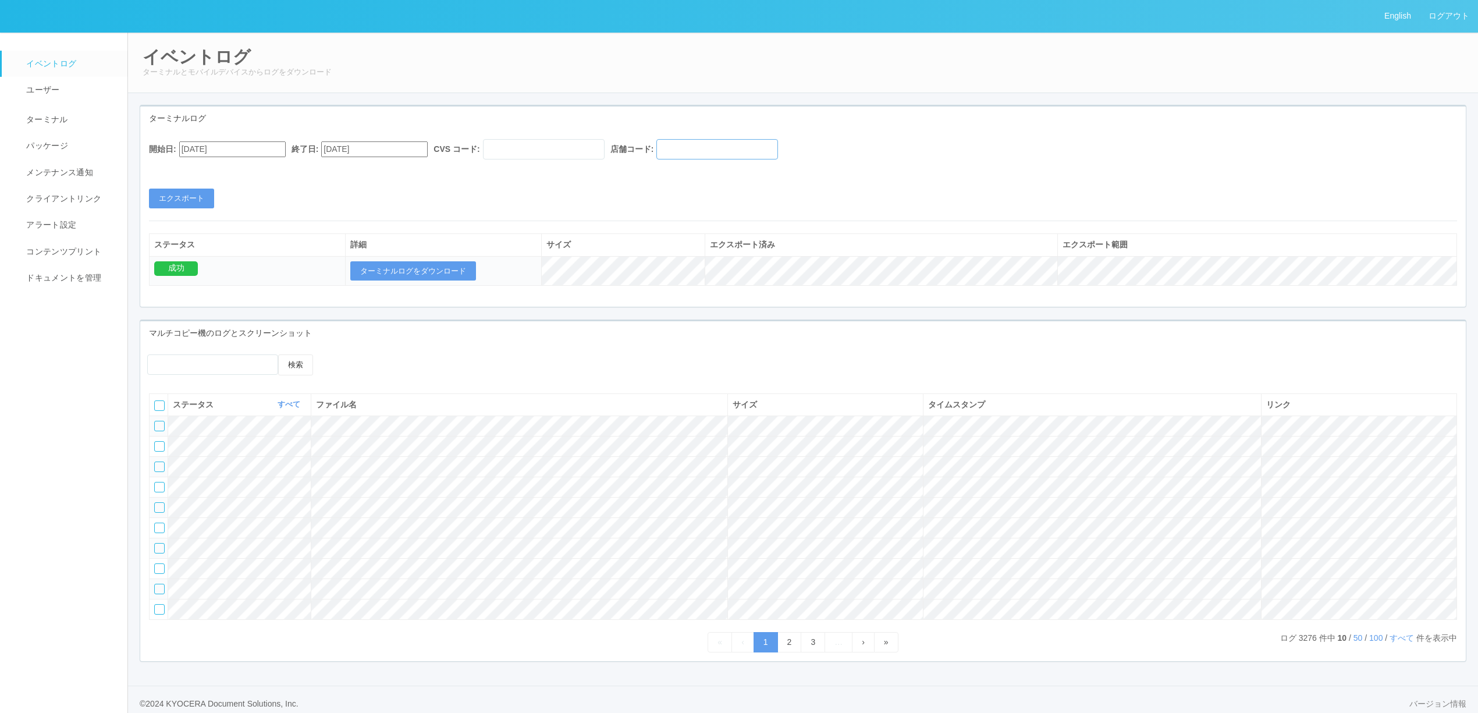
click at [711, 142] on input "text" at bounding box center [717, 149] width 122 height 20
paste input "660164"
type input "660164"
click at [268, 152] on input "07/18/2025" at bounding box center [232, 149] width 106 height 16
click at [207, 173] on div "July 2025" at bounding box center [192, 178] width 27 height 13
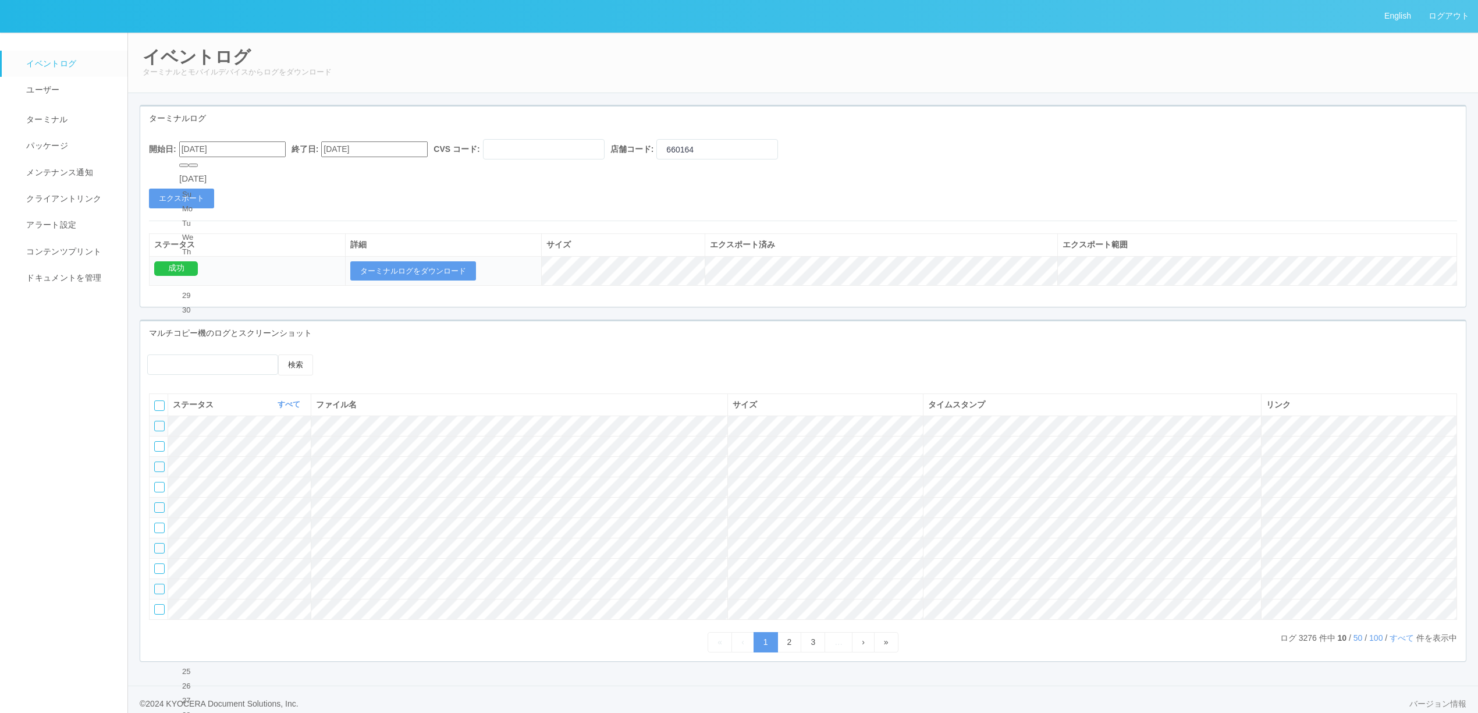
click at [198, 167] on button "button" at bounding box center [193, 165] width 9 height 3
click at [204, 449] on div "7" at bounding box center [193, 455] width 22 height 12
type input "08/07/2025"
click at [359, 150] on input "08/18/2025" at bounding box center [374, 149] width 106 height 16
click at [355, 438] on div "7" at bounding box center [344, 444] width 22 height 12
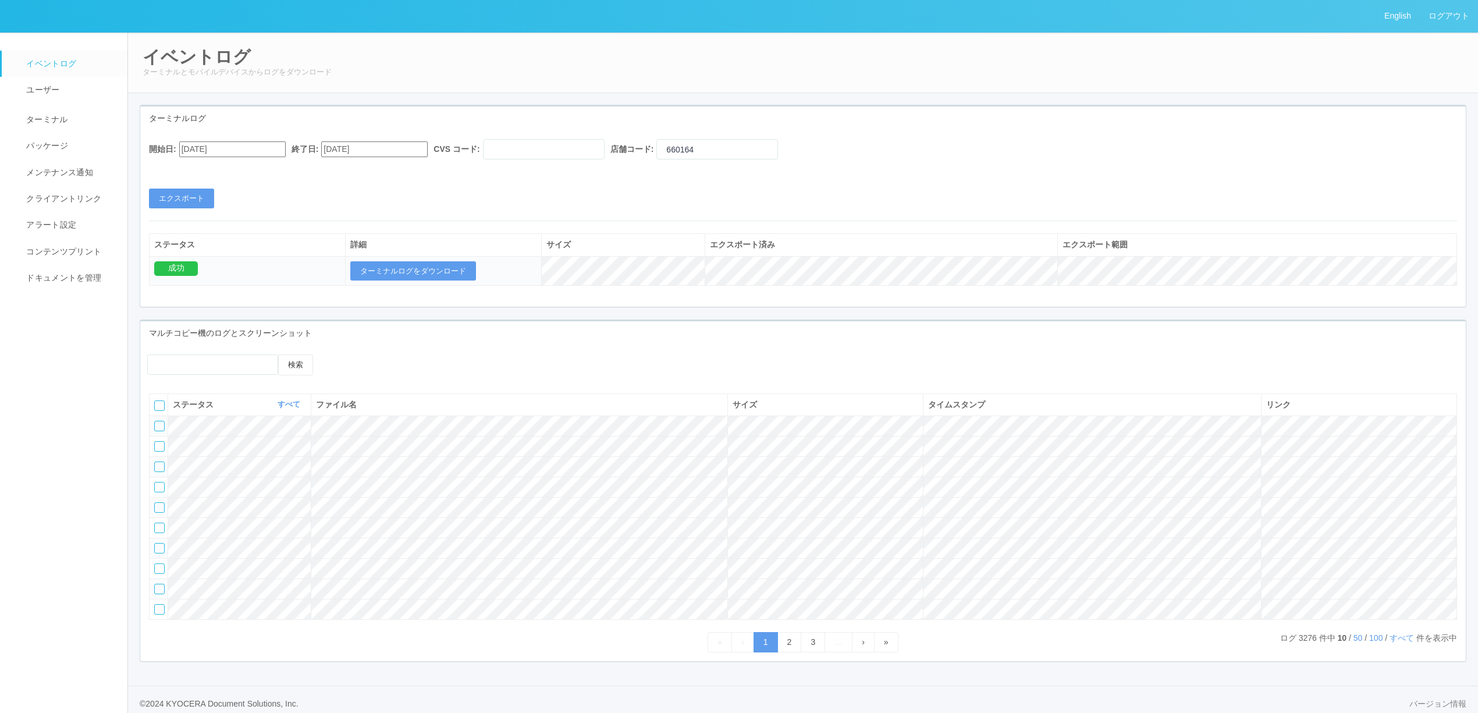
type input "08/07/2025"
click at [201, 196] on button "エクスポート" at bounding box center [181, 199] width 65 height 20
click at [435, 268] on button "ターミナルログをダウンロード" at bounding box center [413, 271] width 126 height 20
